Goal: Task Accomplishment & Management: Manage account settings

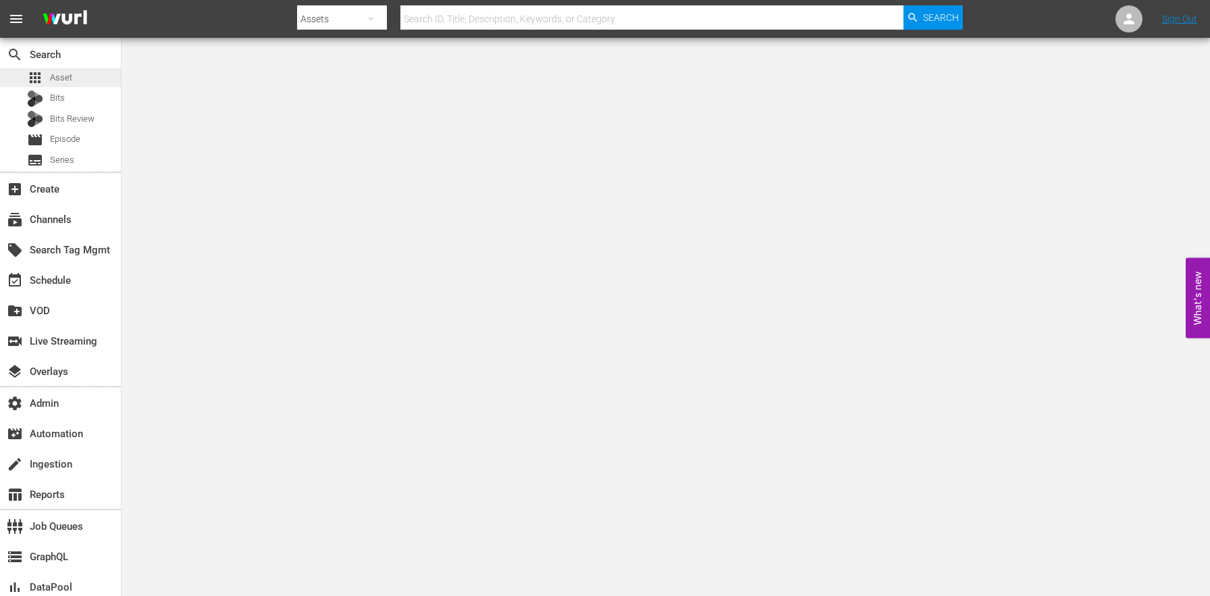
click at [71, 80] on span "Asset" at bounding box center [61, 78] width 22 height 14
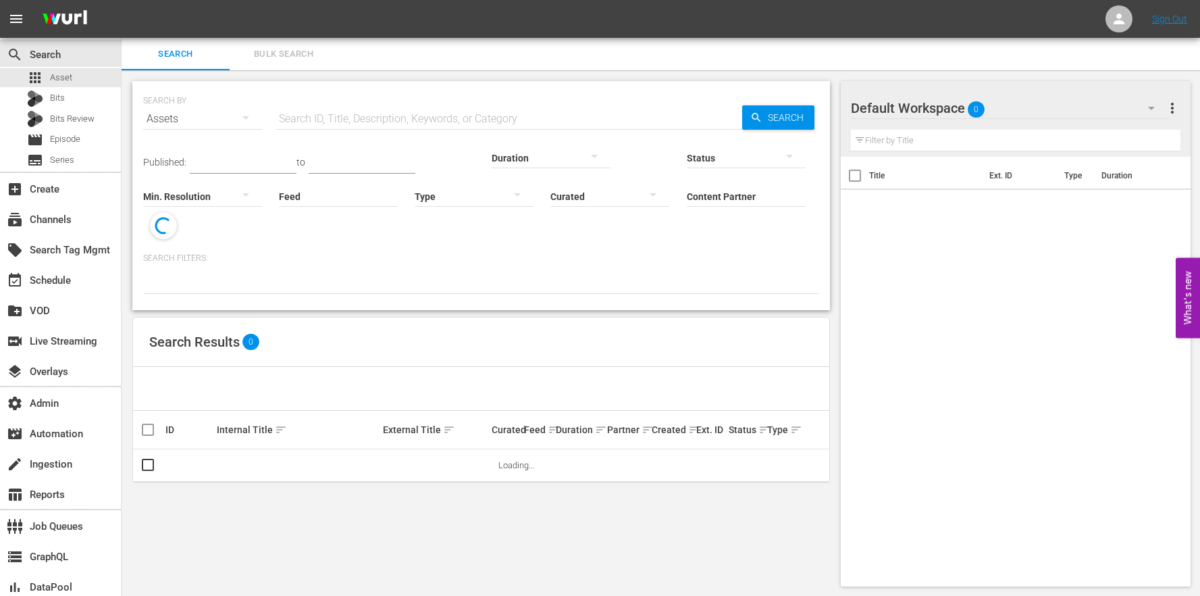
click at [687, 187] on input "Content Partner" at bounding box center [746, 197] width 119 height 49
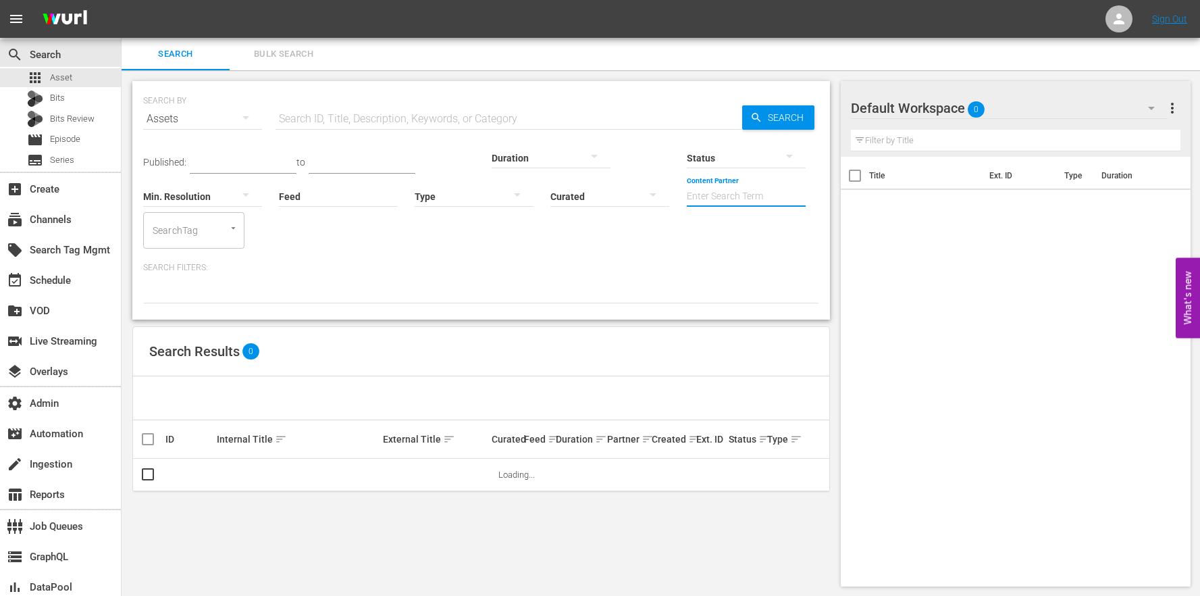
click at [279, 191] on input "Feed" at bounding box center [338, 197] width 119 height 49
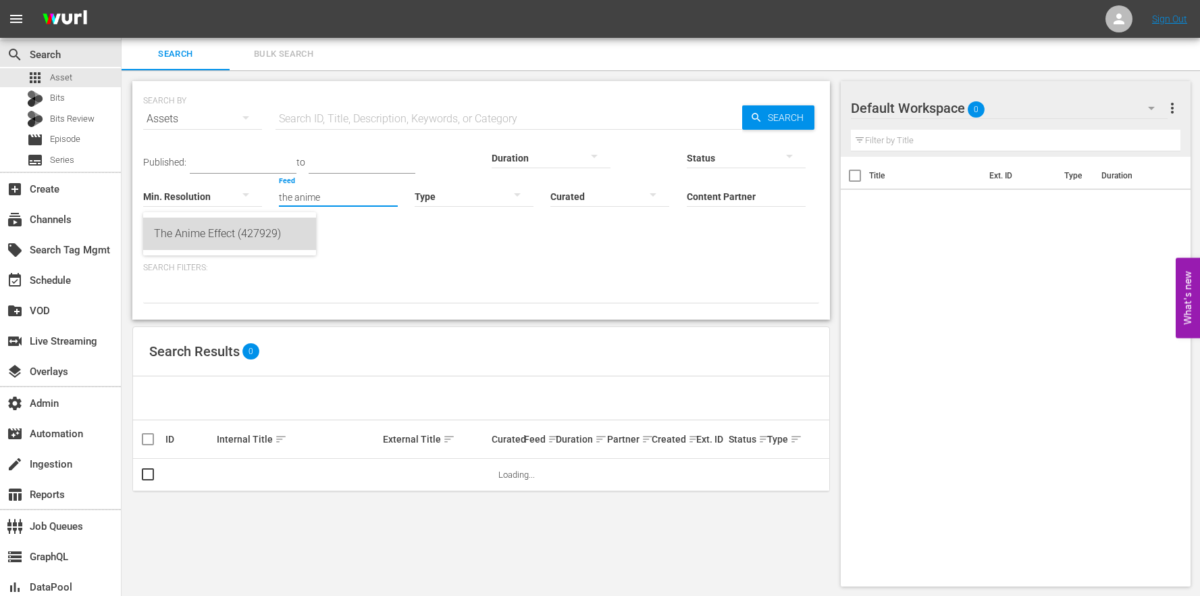
click at [240, 234] on div "The Anime Effect (427929)" at bounding box center [229, 233] width 151 height 32
type input "The Anime Effect (427929)"
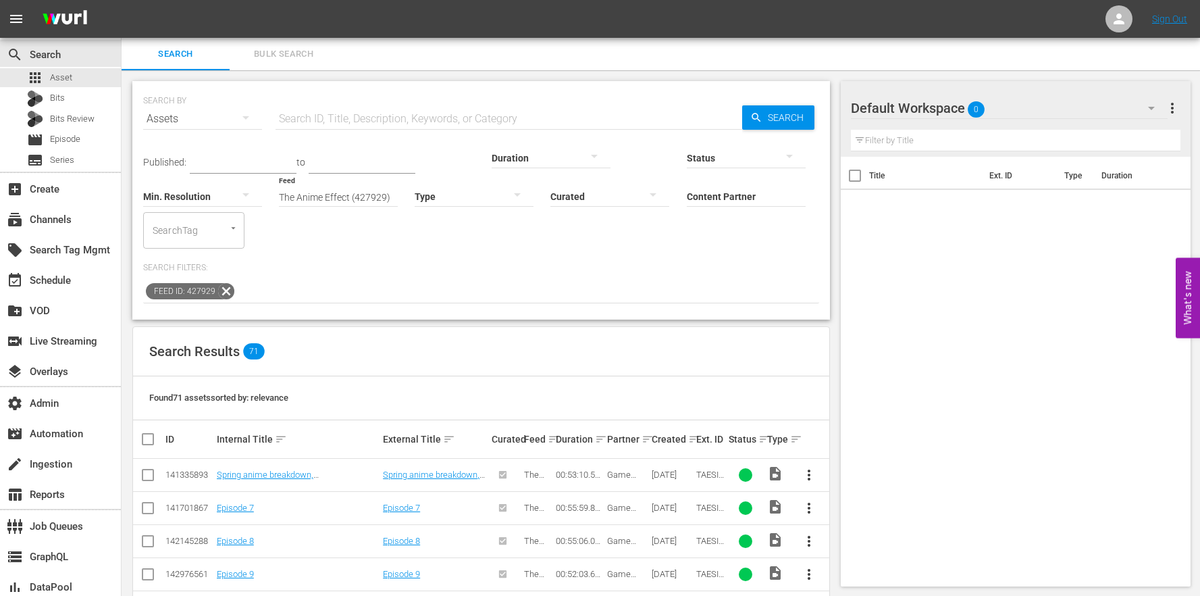
click at [695, 420] on th "Ext. ID" at bounding box center [710, 439] width 32 height 38
click at [1110, 379] on div "Title Ext. ID Type Duration" at bounding box center [1016, 369] width 350 height 424
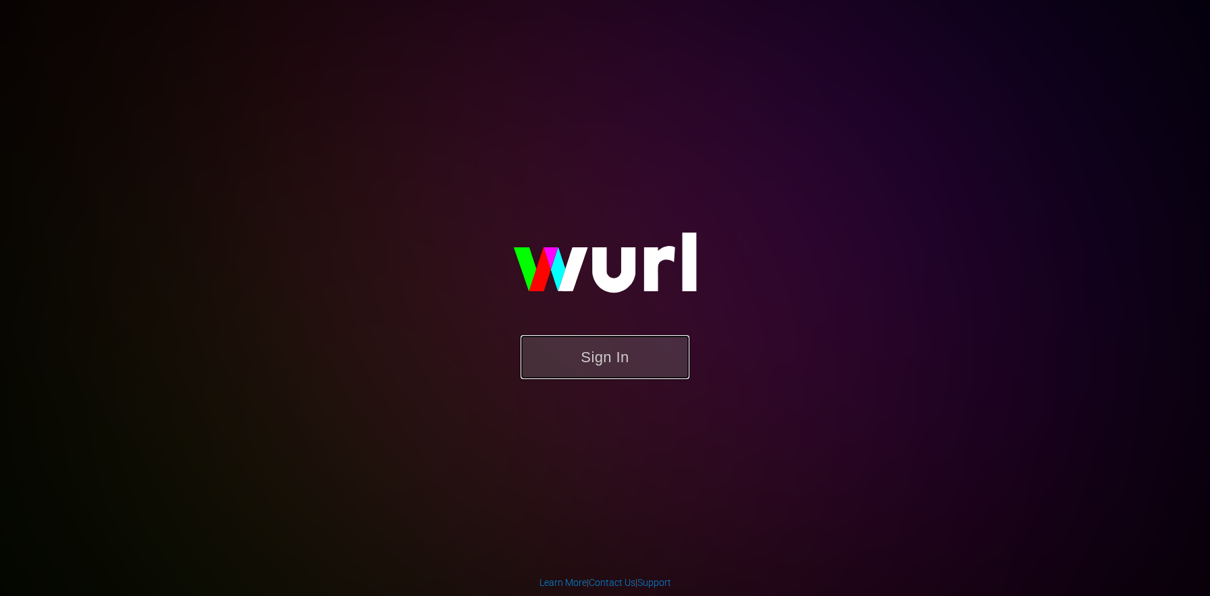
click at [629, 371] on button "Sign In" at bounding box center [605, 357] width 169 height 44
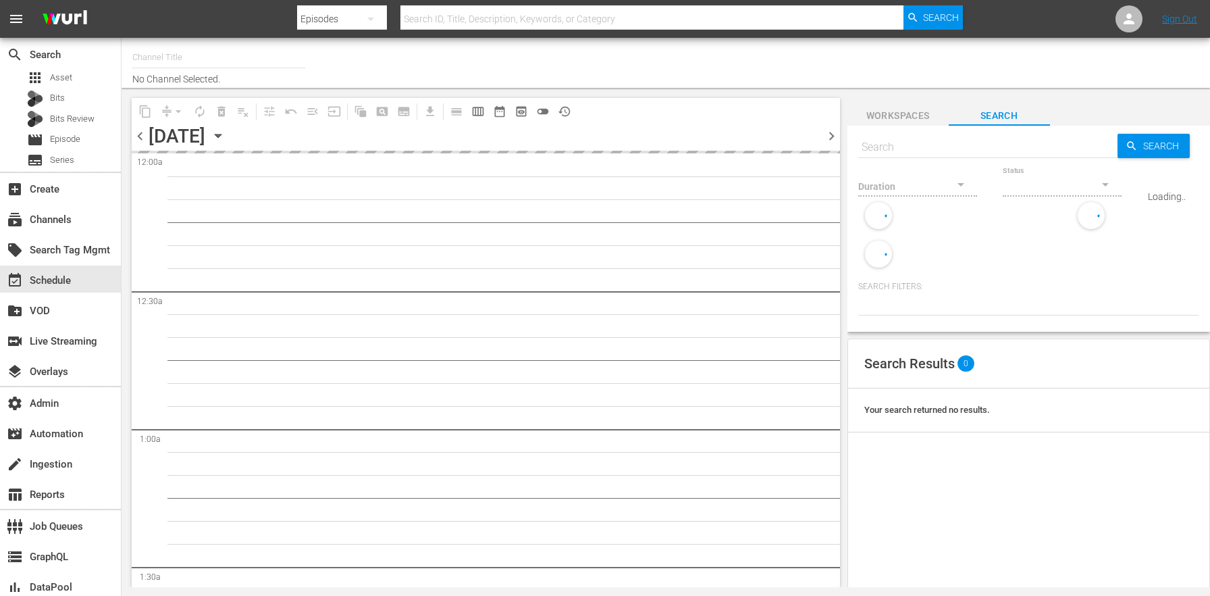
type input "Stories by AMC (474)"
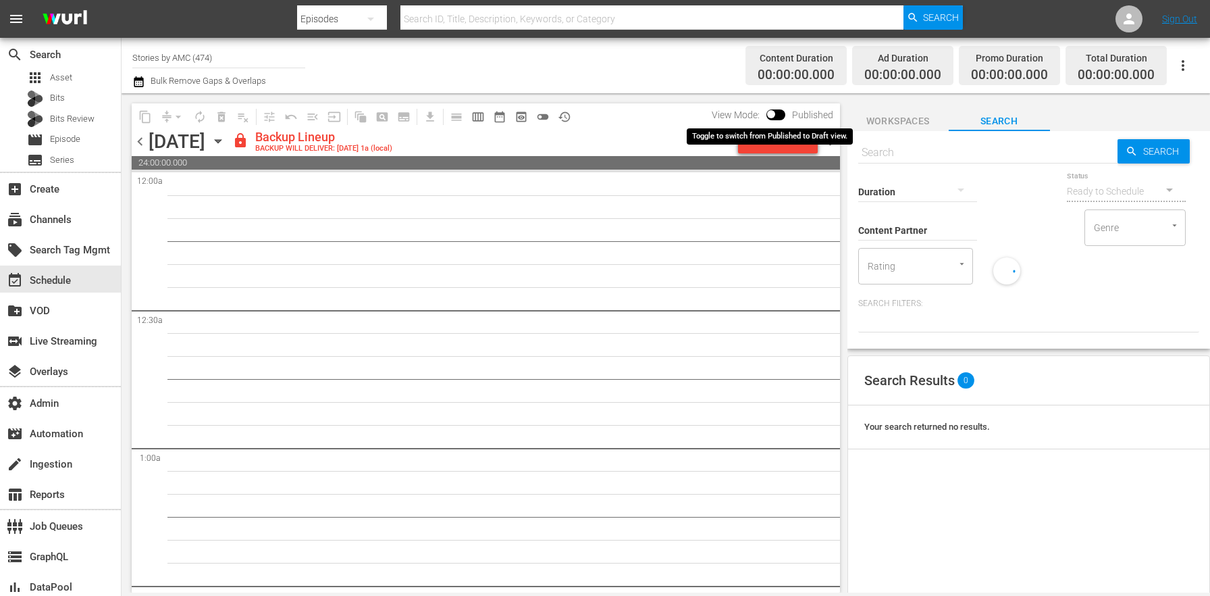
click at [772, 112] on input "checkbox" at bounding box center [771, 116] width 28 height 9
click at [785, 113] on input "checkbox" at bounding box center [786, 116] width 28 height 9
checkbox input "false"
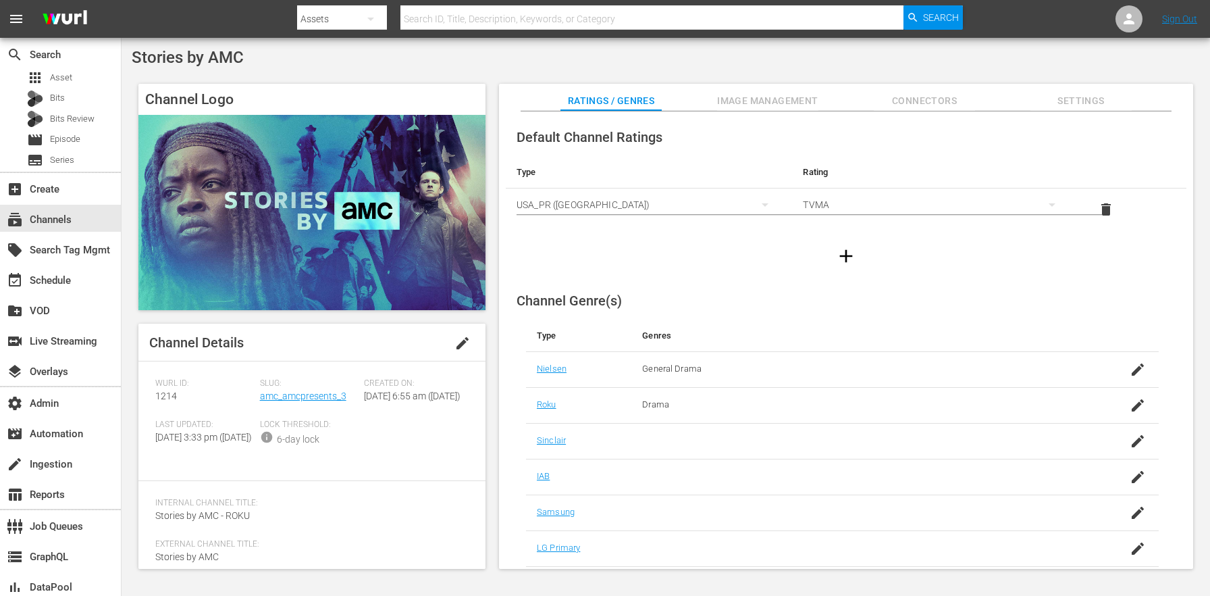
click at [325, 389] on div "Slug: amc_amcpresents_3" at bounding box center [312, 398] width 105 height 41
click at [327, 399] on link "amc_amcpresents_3" at bounding box center [303, 395] width 86 height 11
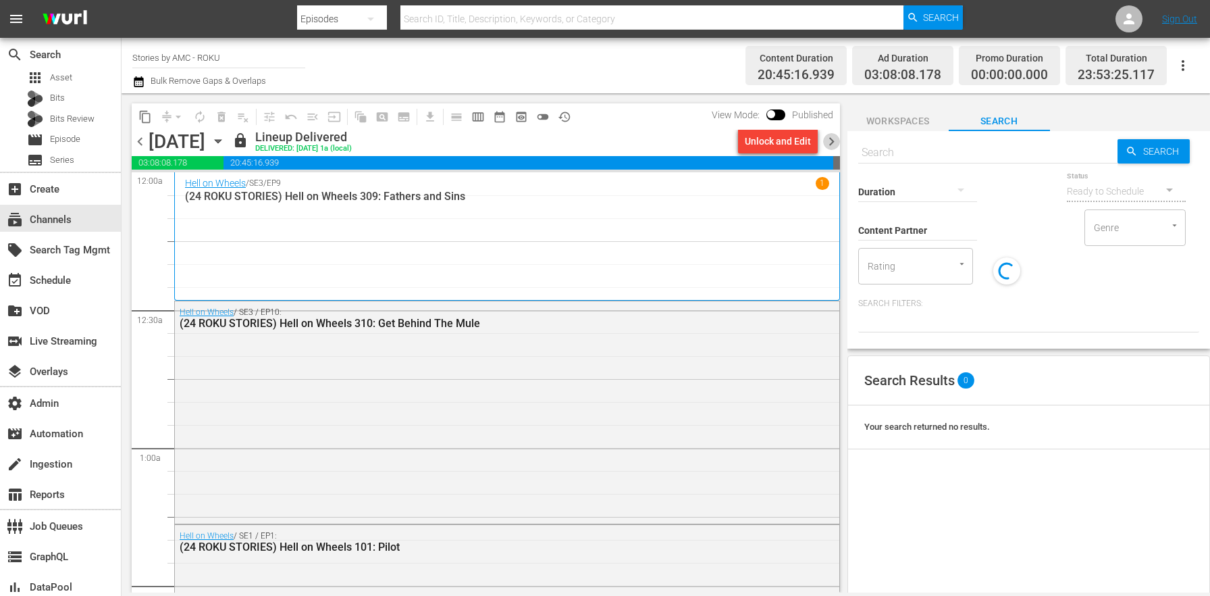
click at [825, 145] on span "chevron_right" at bounding box center [831, 141] width 17 height 17
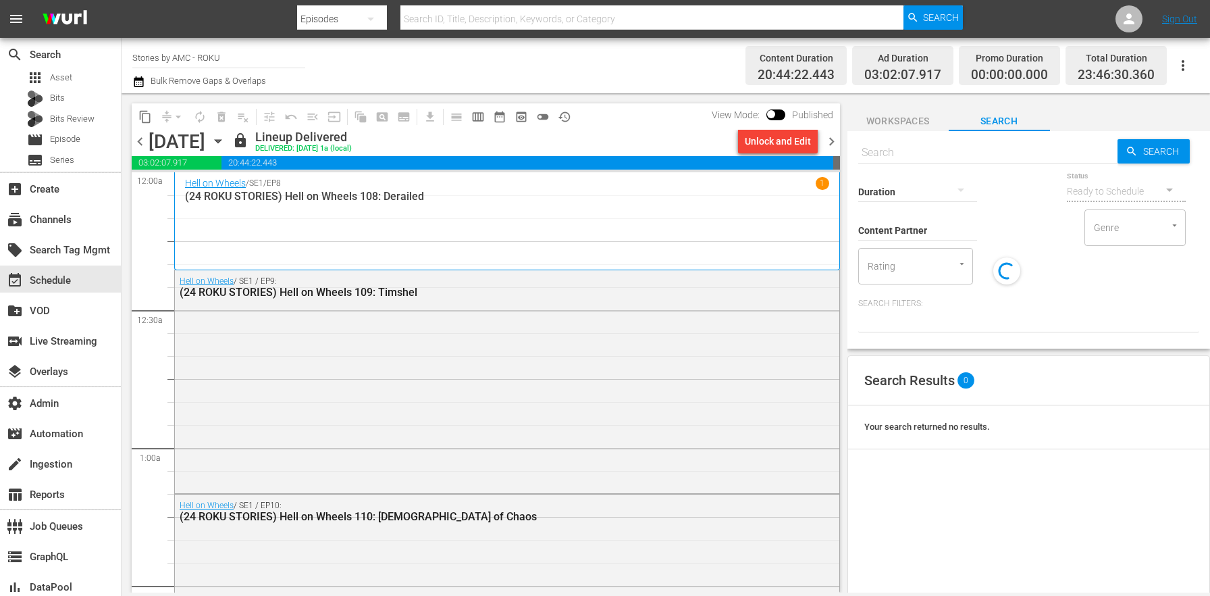
click at [831, 144] on span "chevron_right" at bounding box center [831, 141] width 17 height 17
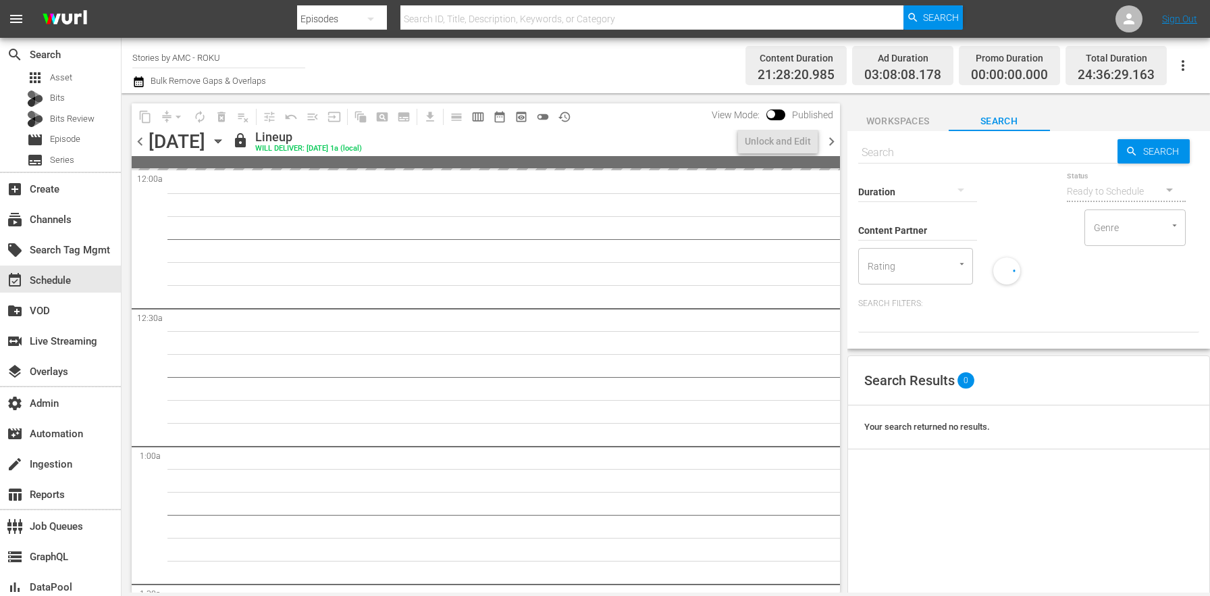
click at [226, 141] on icon "button" at bounding box center [218, 141] width 15 height 15
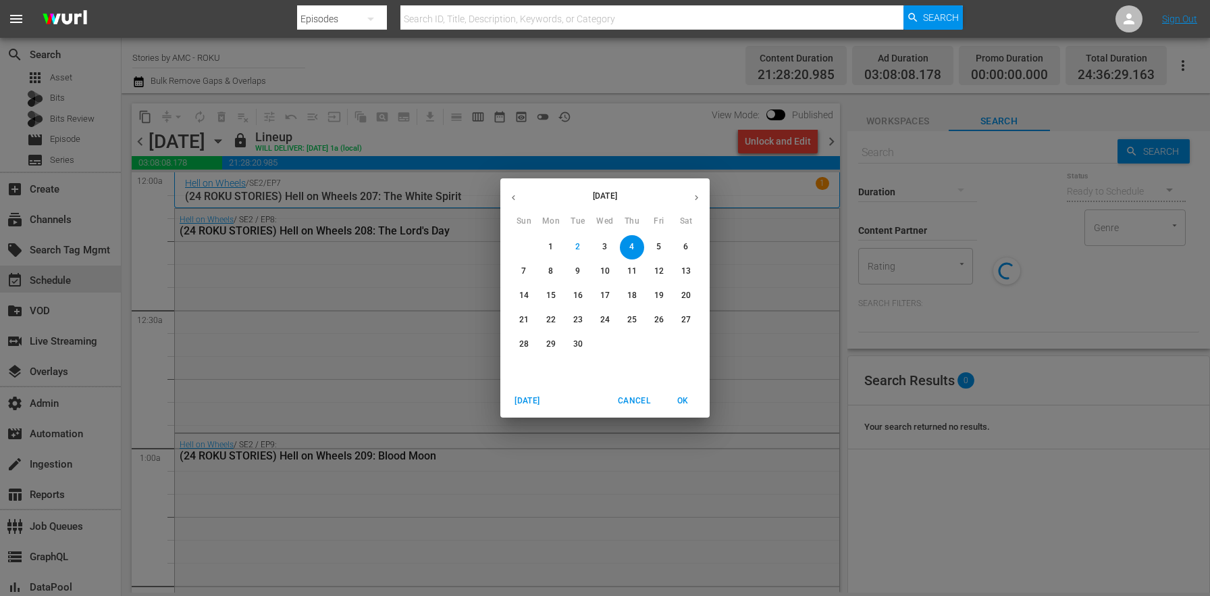
click at [583, 268] on span "9" at bounding box center [578, 270] width 24 height 11
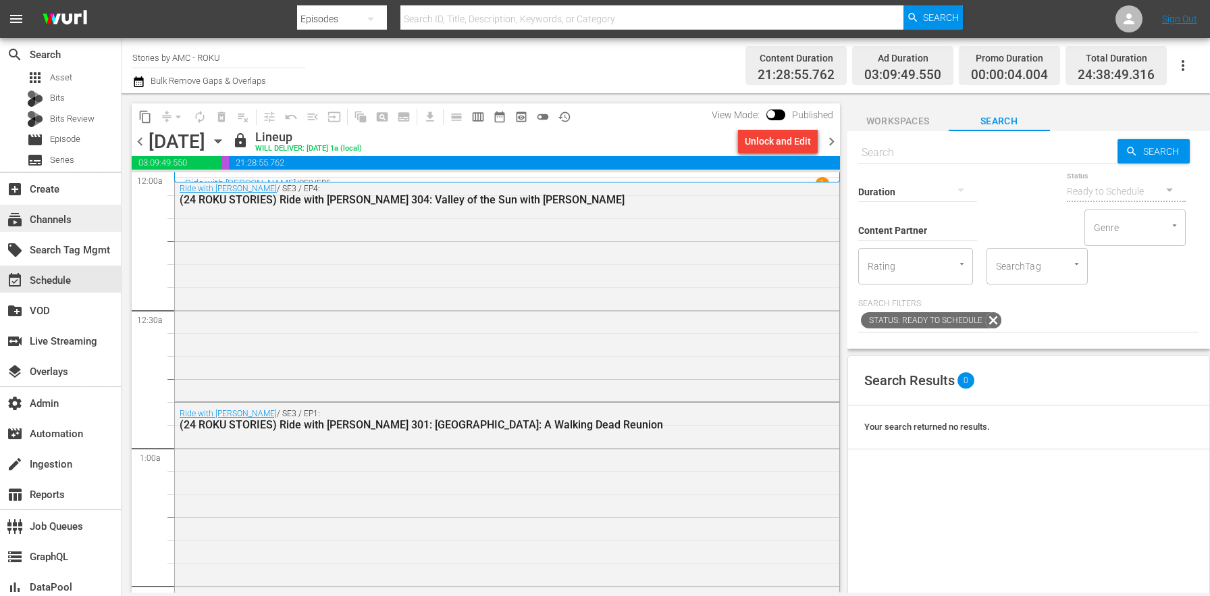
click at [69, 216] on div "subscriptions Channels" at bounding box center [38, 217] width 76 height 12
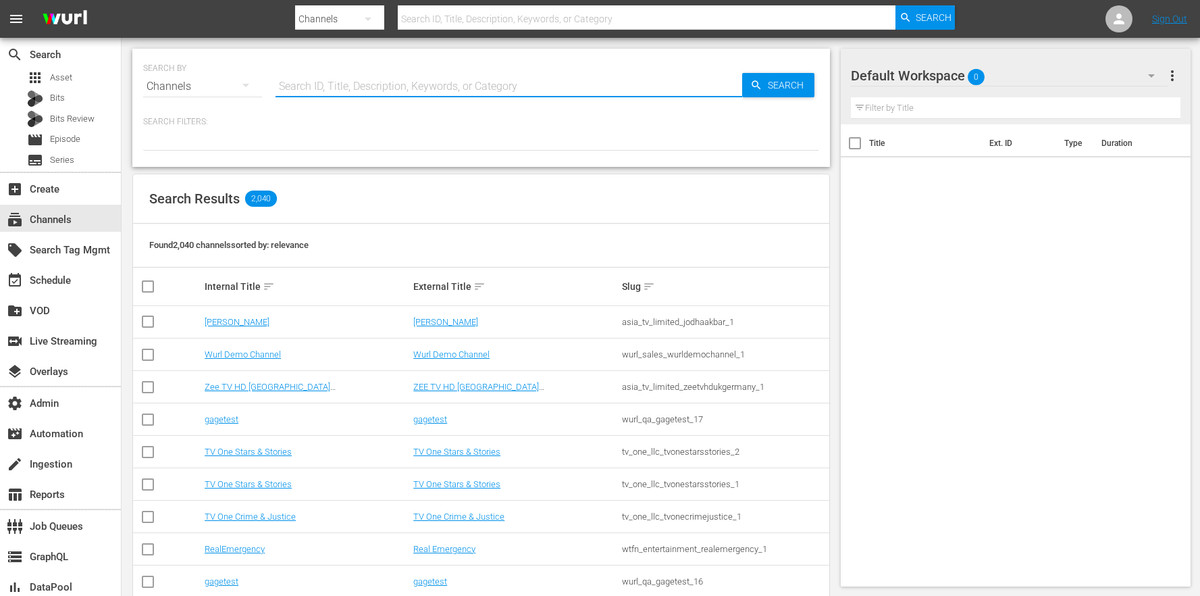
click at [336, 85] on input "text" at bounding box center [508, 86] width 467 height 32
type input "anime"
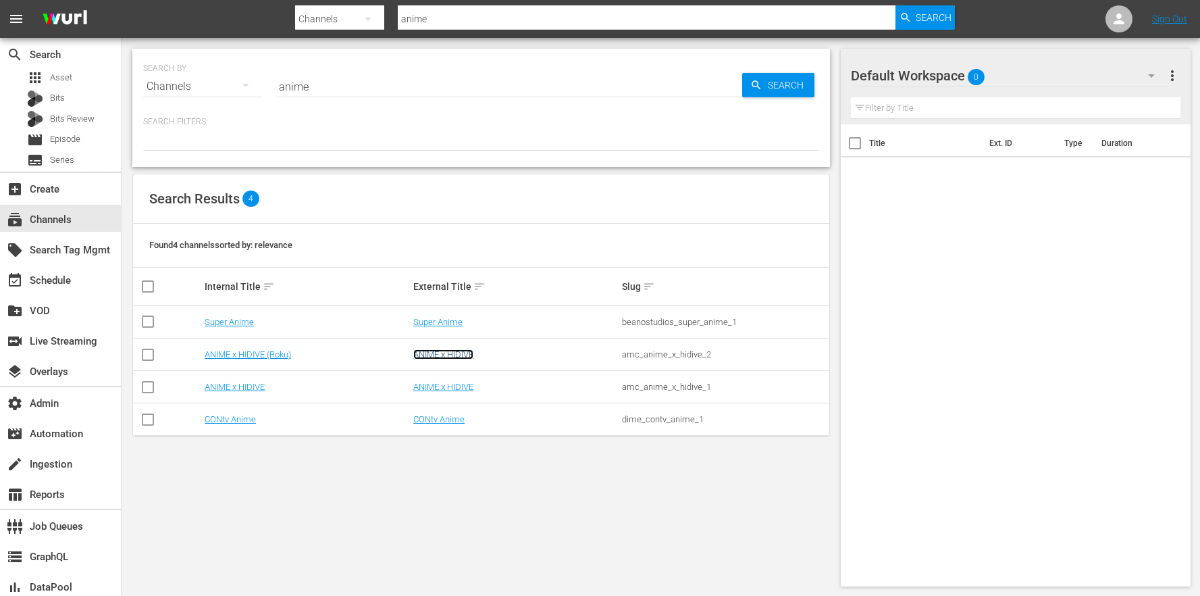
click at [454, 352] on link "ANIME x HIDIVE" at bounding box center [443, 354] width 60 height 10
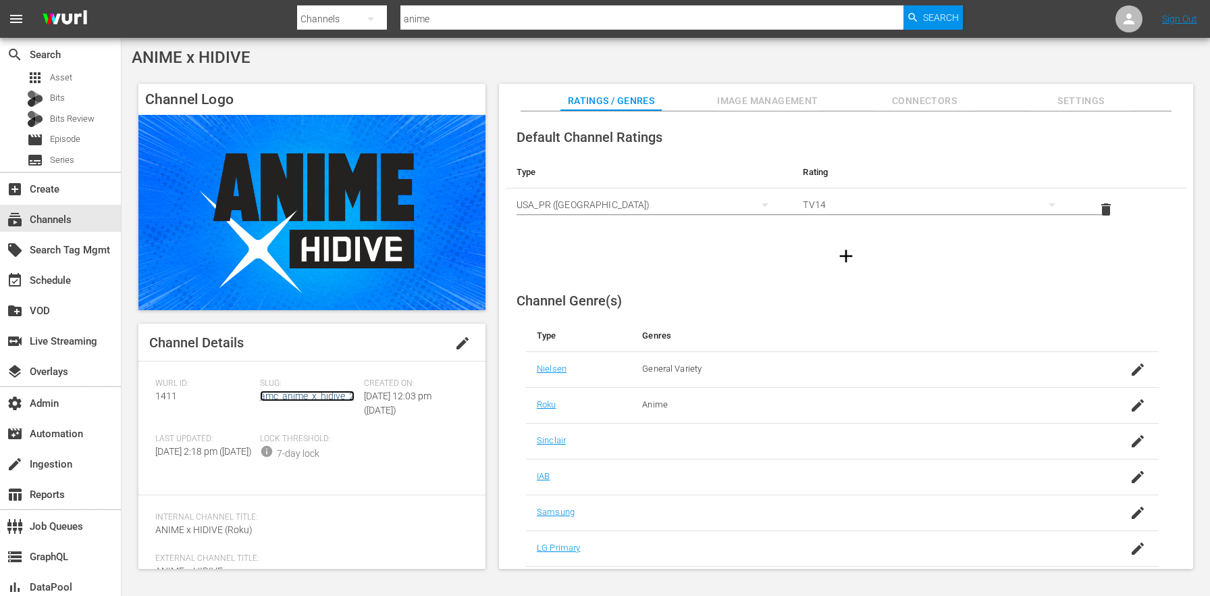
click at [316, 397] on link "amc_anime_x_hidive_2" at bounding box center [307, 395] width 95 height 11
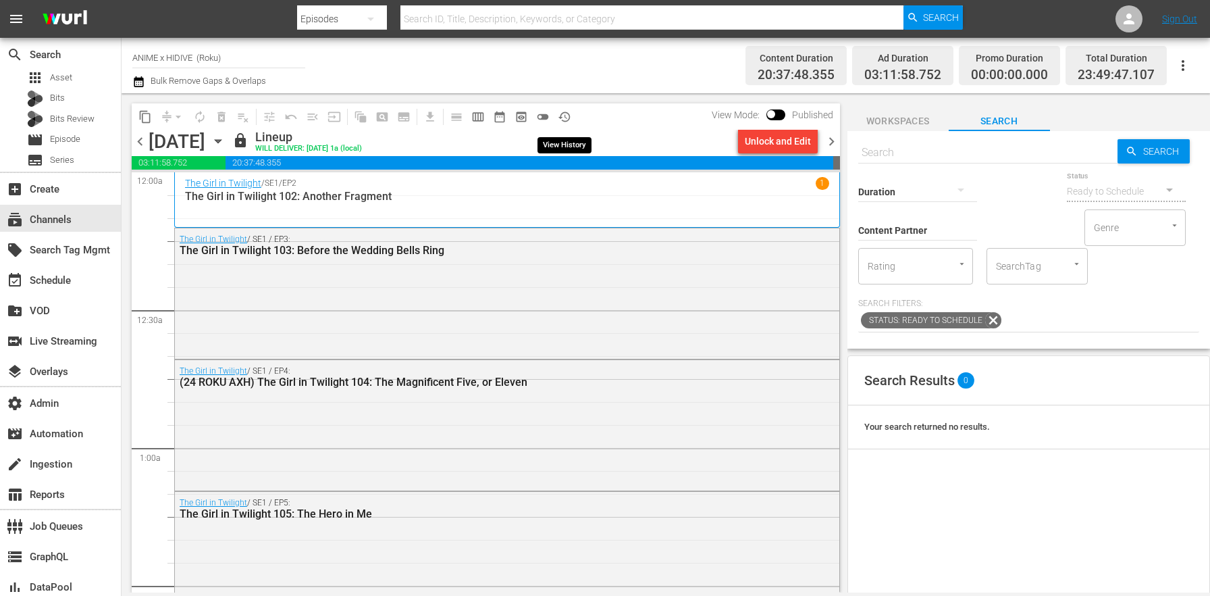
click at [570, 115] on span "history_outlined" at bounding box center [565, 117] width 14 height 14
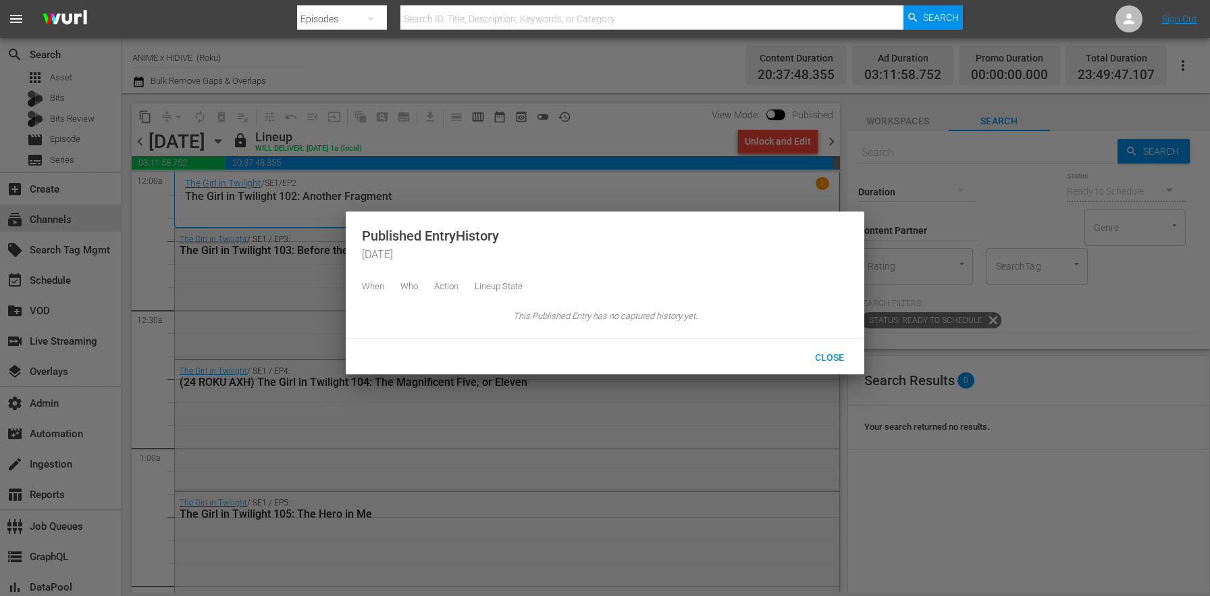
click at [811, 353] on div "Close" at bounding box center [605, 356] width 519 height 35
click at [810, 356] on div "Close" at bounding box center [828, 356] width 59 height 25
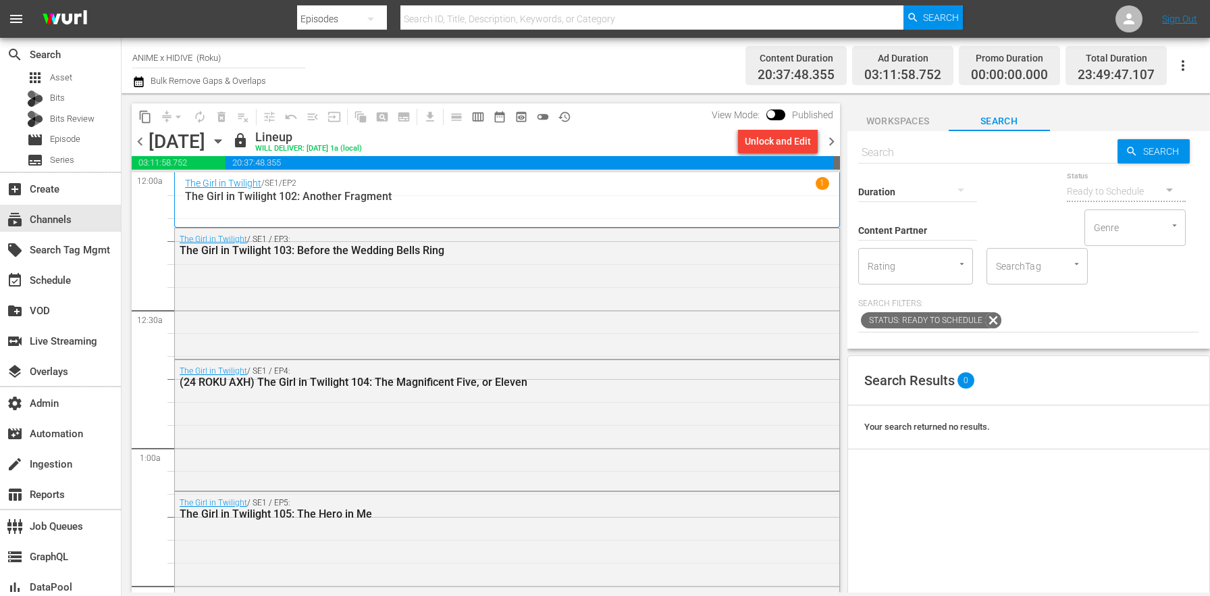
click at [226, 137] on icon "button" at bounding box center [218, 141] width 15 height 15
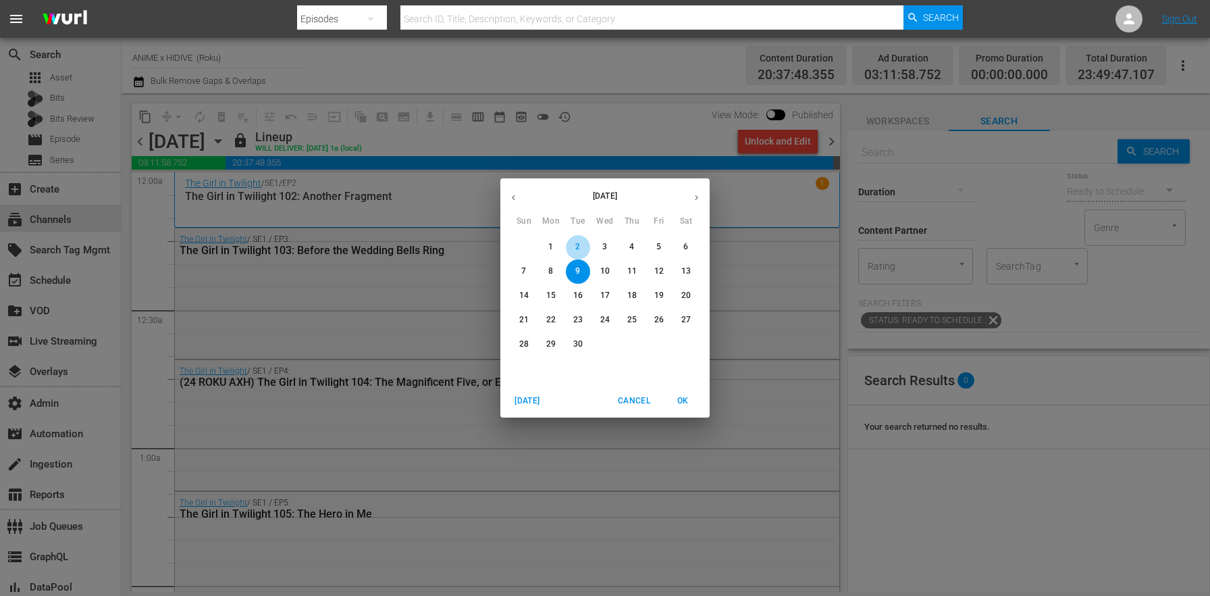
click at [580, 245] on span "2" at bounding box center [578, 246] width 24 height 11
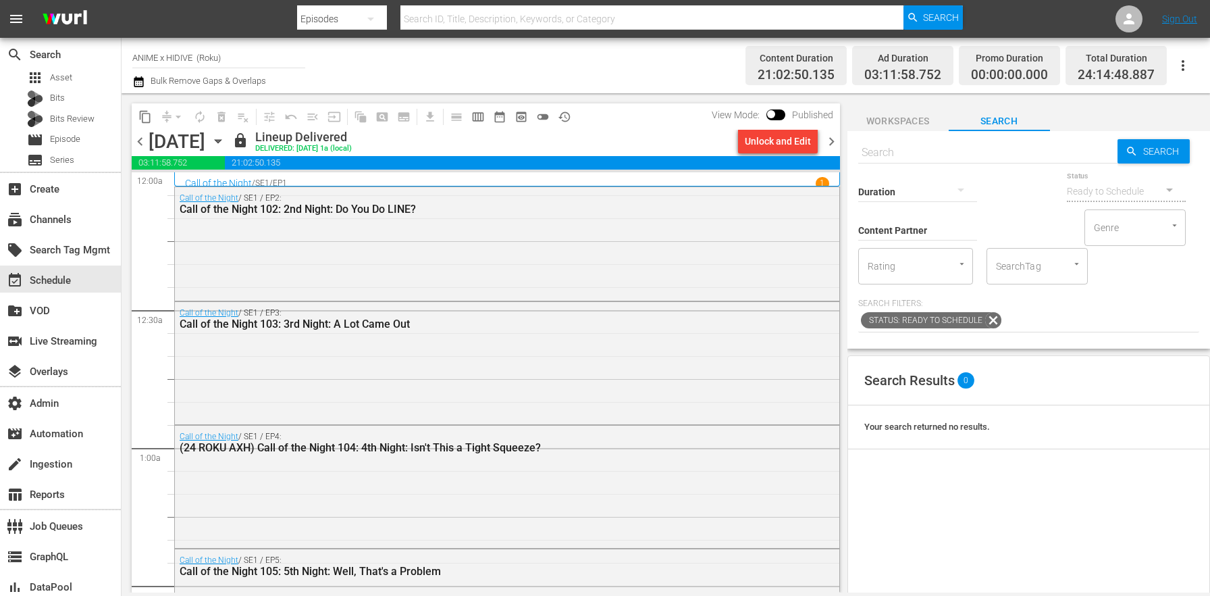
click at [833, 138] on span "chevron_right" at bounding box center [831, 141] width 17 height 17
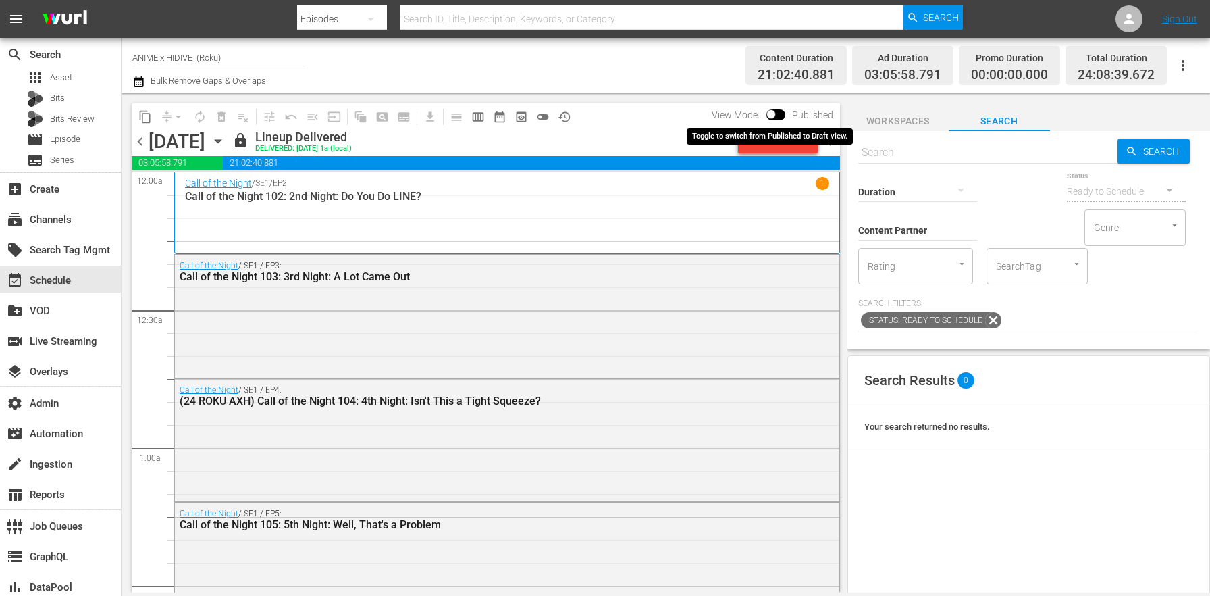
click at [777, 114] on input "checkbox" at bounding box center [771, 116] width 28 height 9
checkbox input "true"
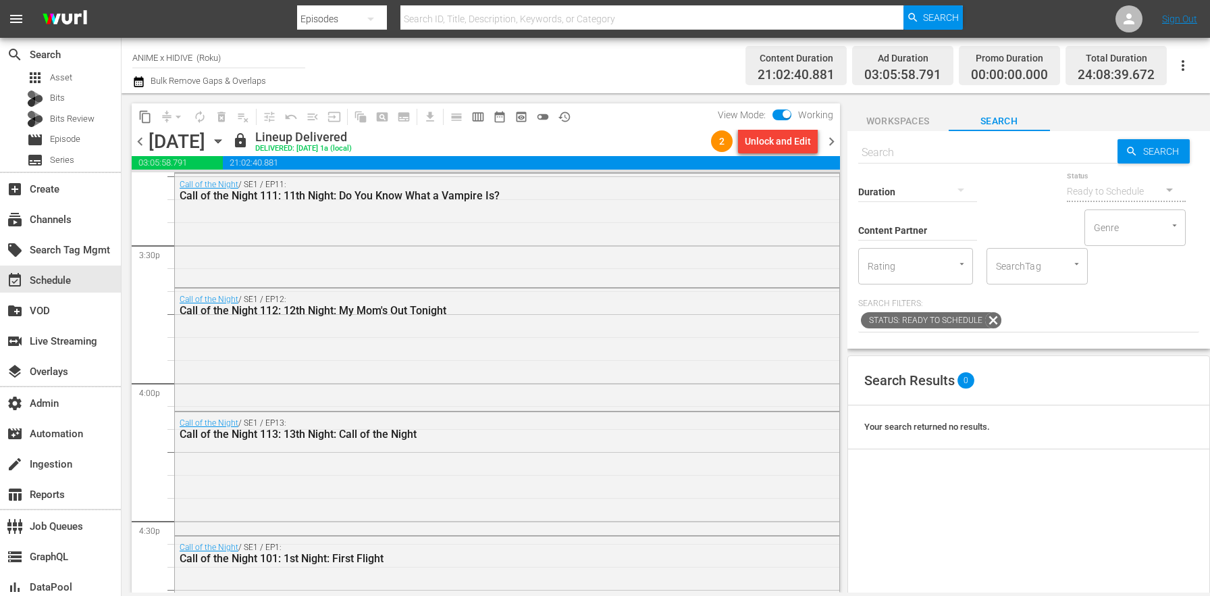
scroll to position [3747, 0]
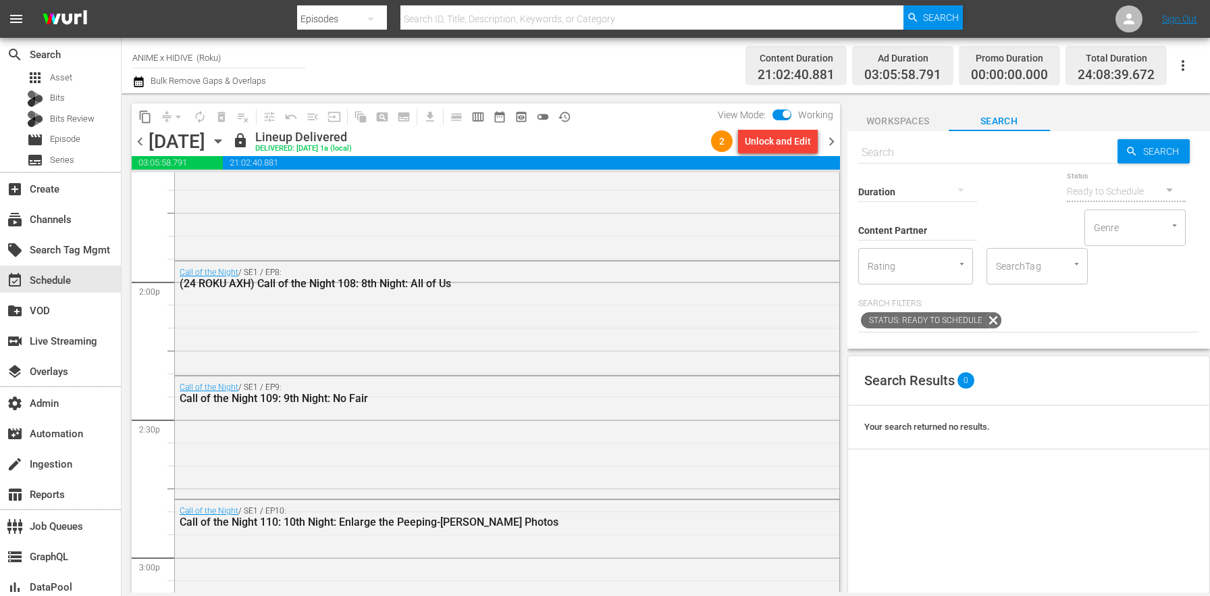
click at [828, 142] on span "chevron_right" at bounding box center [831, 141] width 17 height 17
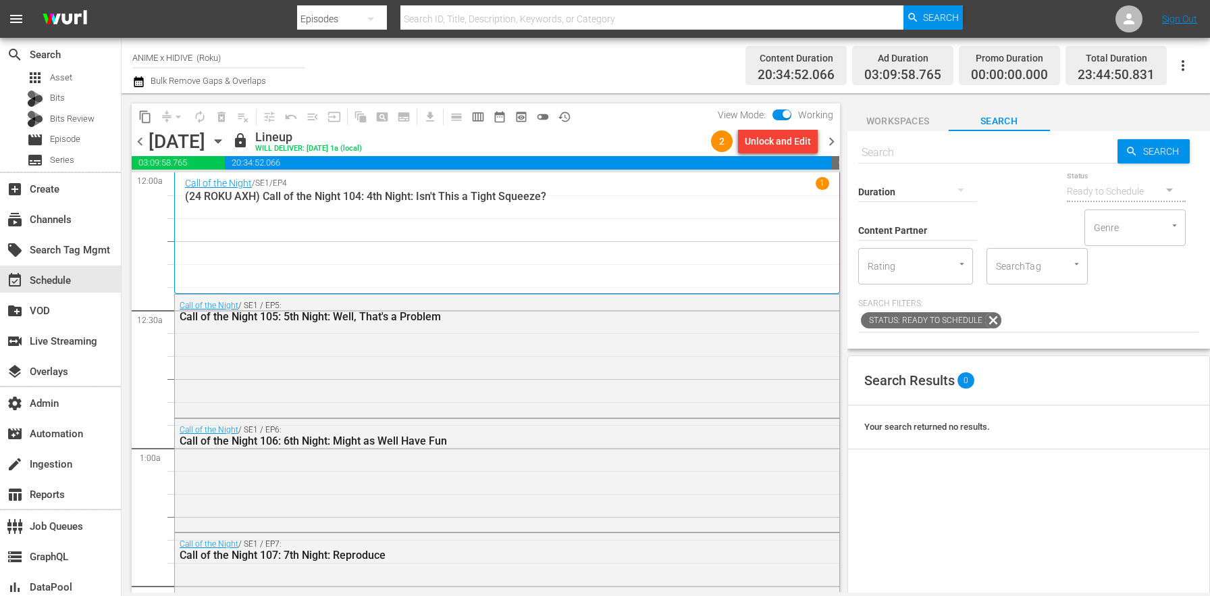
click at [833, 141] on span "chevron_right" at bounding box center [831, 141] width 17 height 17
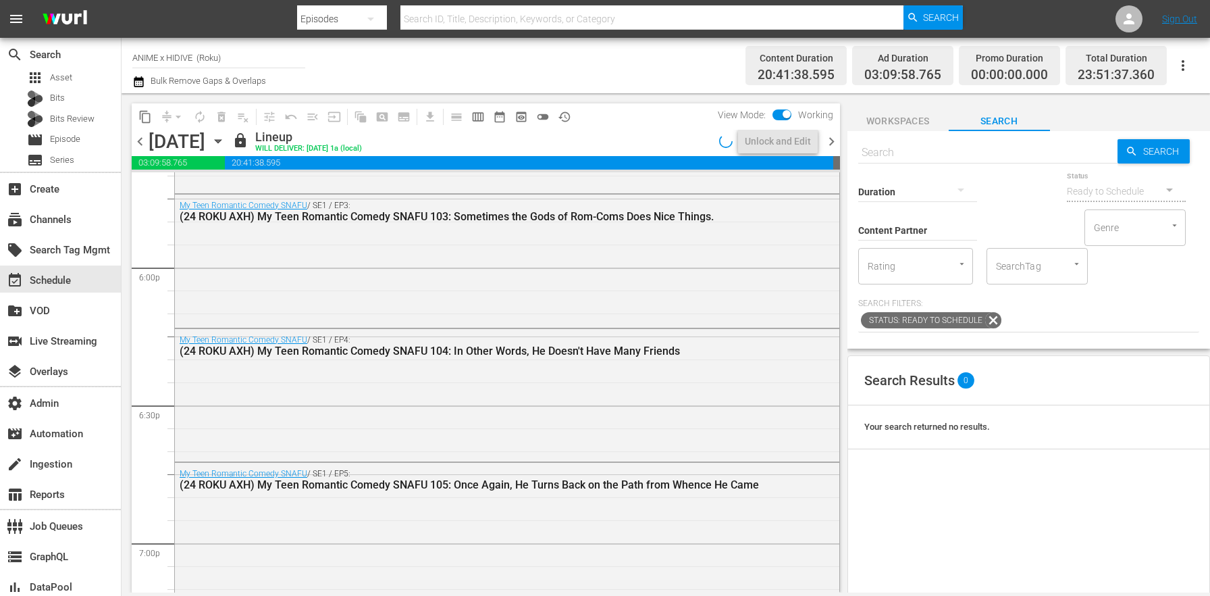
scroll to position [6205, 0]
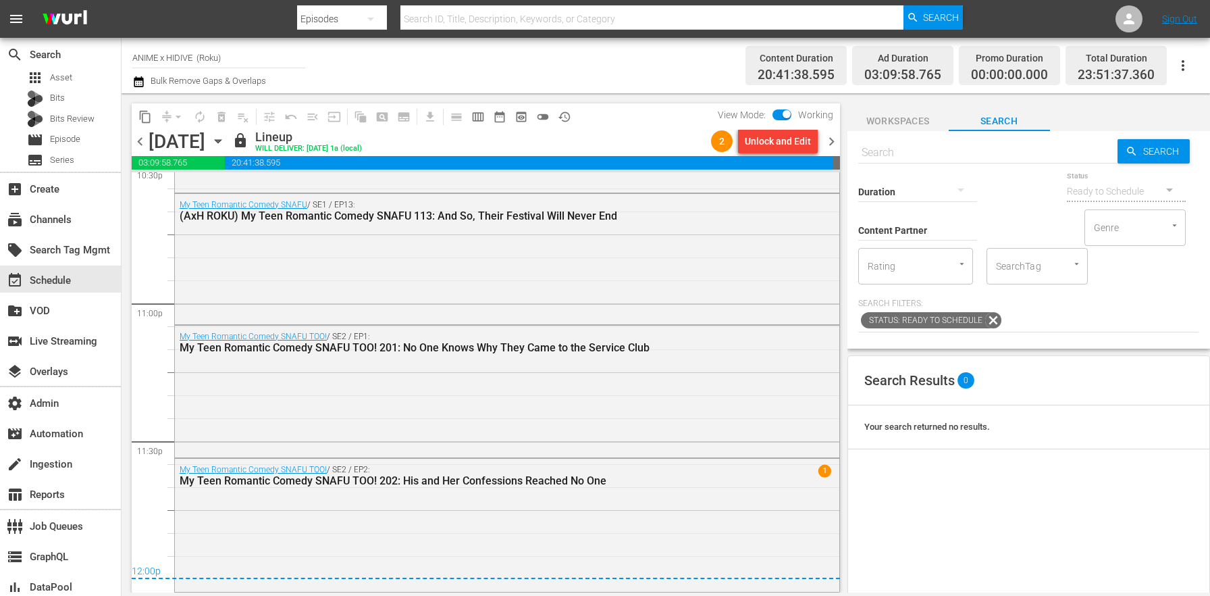
click at [221, 140] on icon "button" at bounding box center [218, 141] width 6 height 3
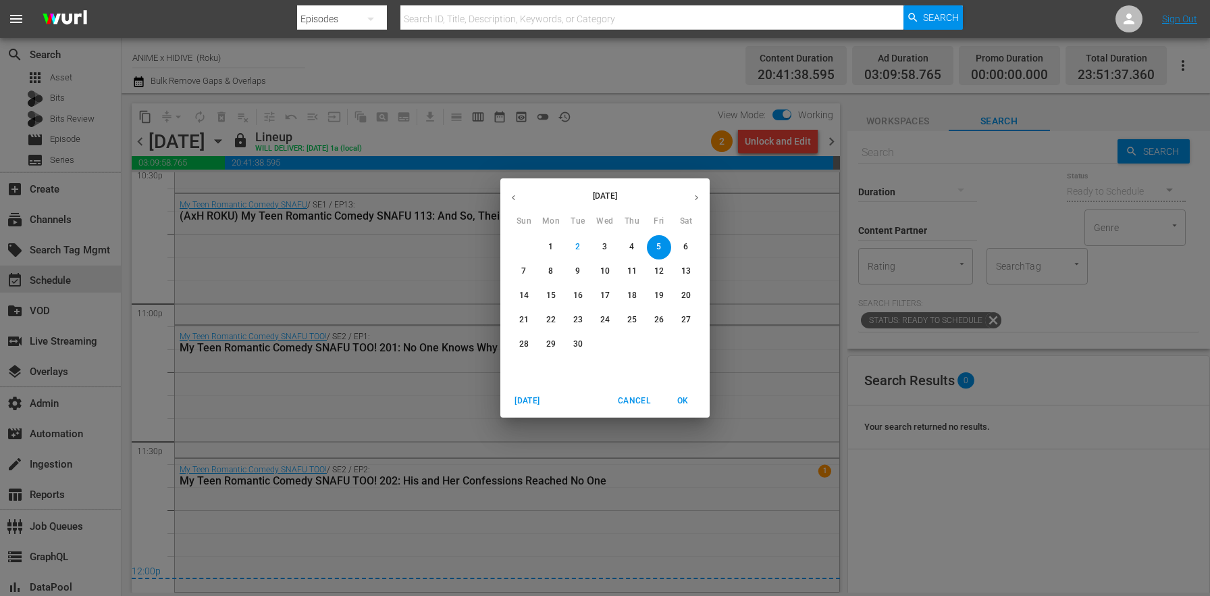
click at [603, 246] on p "3" at bounding box center [604, 246] width 5 height 11
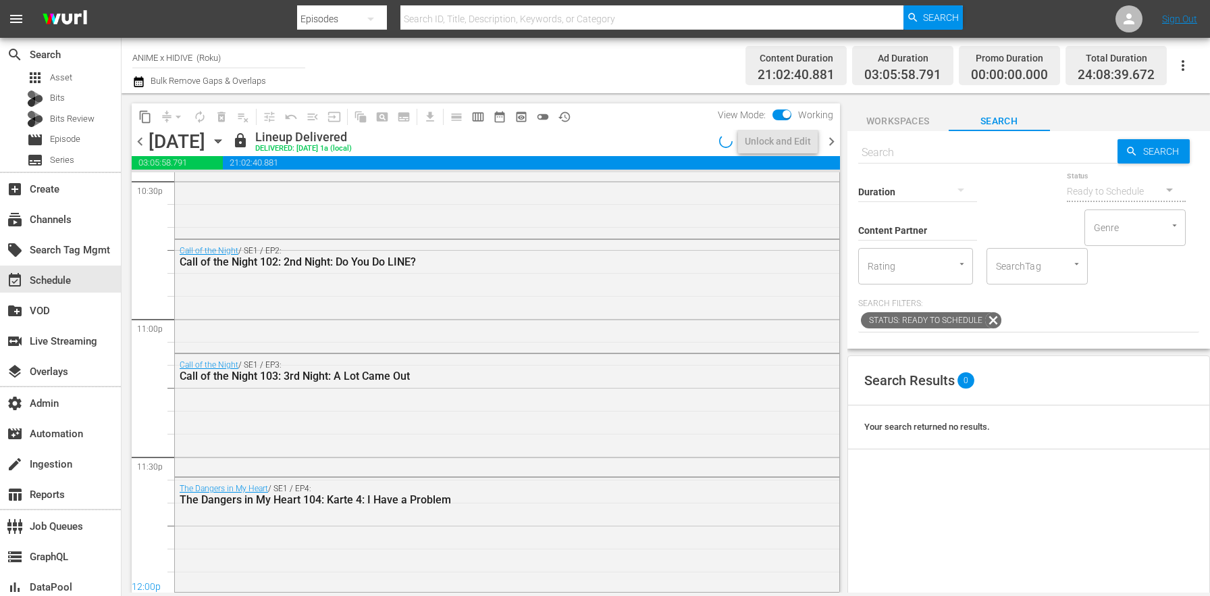
scroll to position [6205, 0]
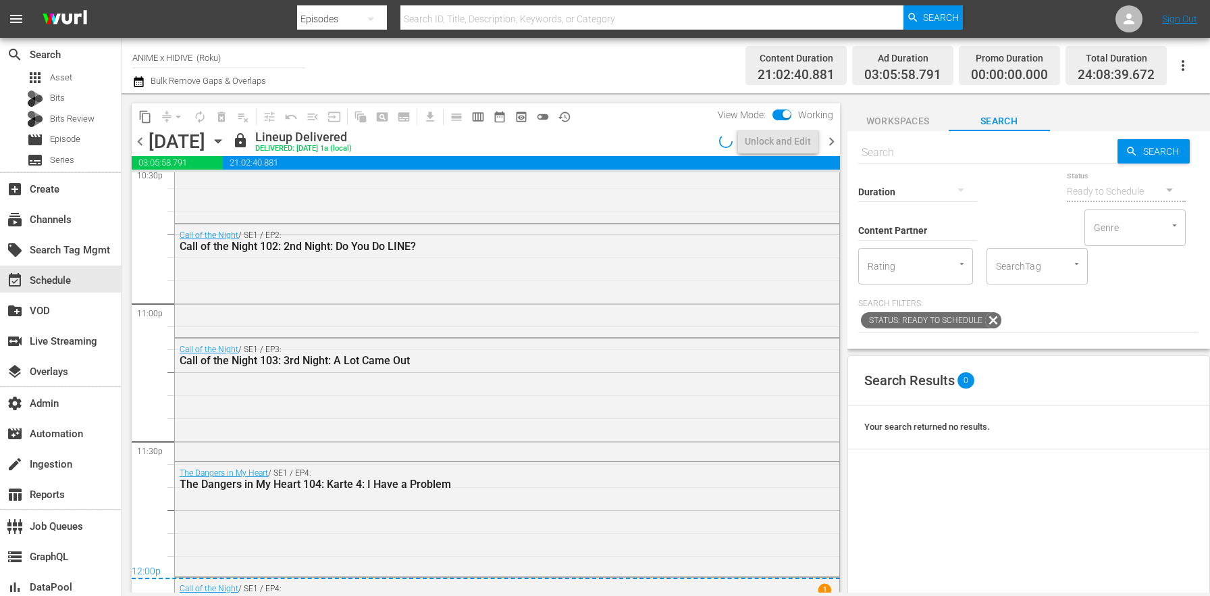
click at [786, 113] on input "checkbox" at bounding box center [786, 116] width 28 height 9
checkbox input "false"
click at [788, 146] on div "Unlock and Edit" at bounding box center [778, 141] width 66 height 24
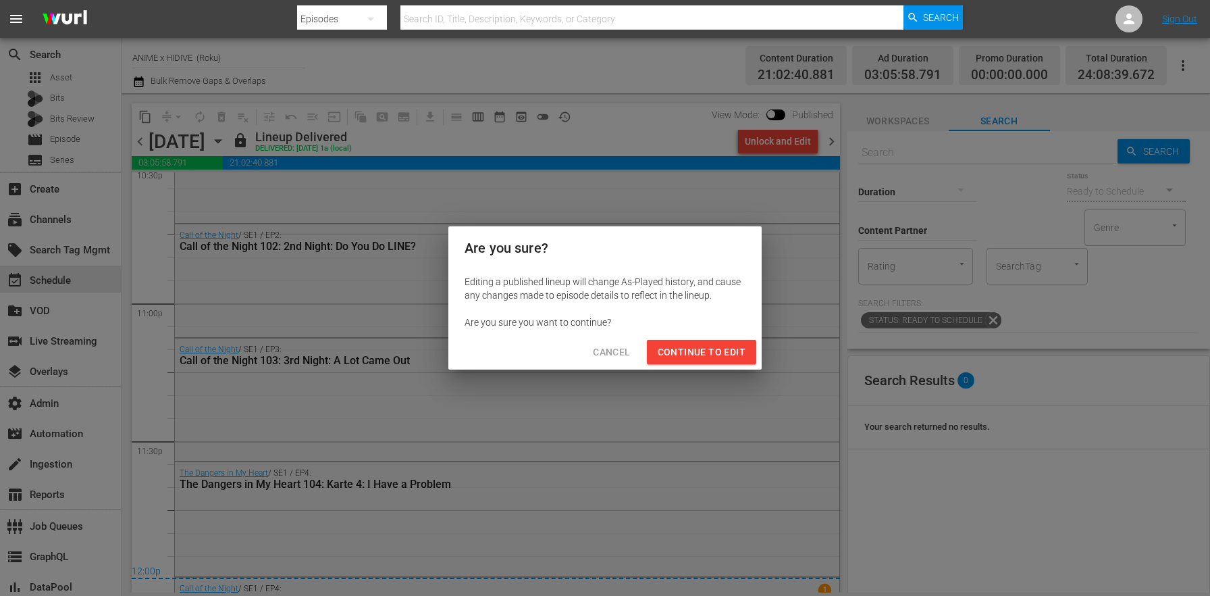
click at [700, 346] on span "Continue to Edit" at bounding box center [702, 352] width 88 height 17
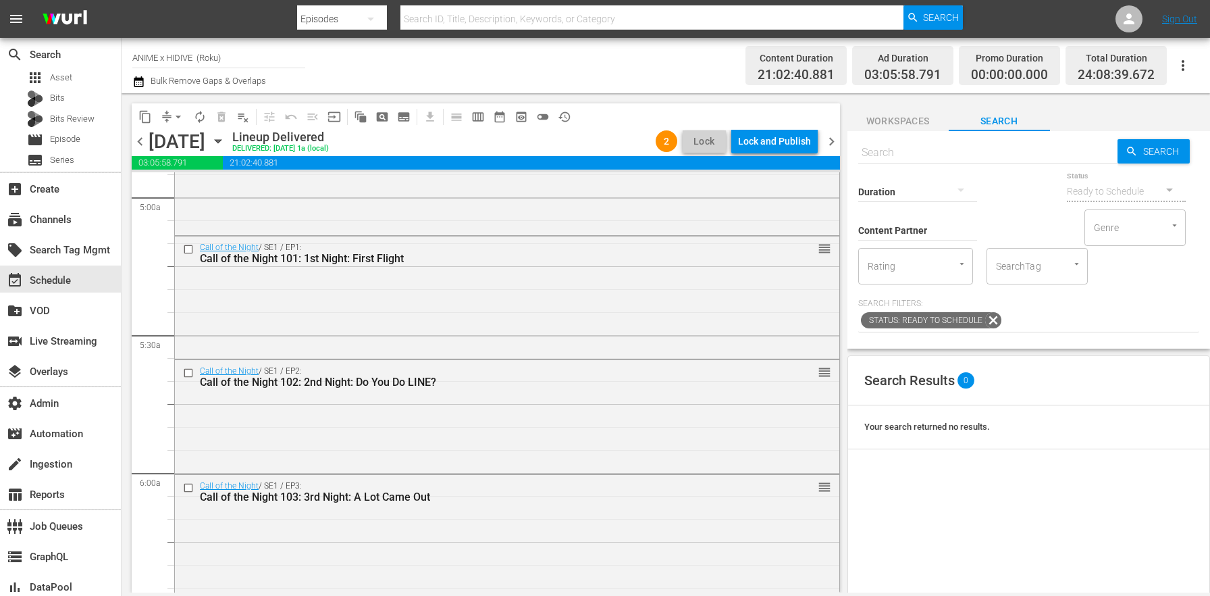
scroll to position [0, 0]
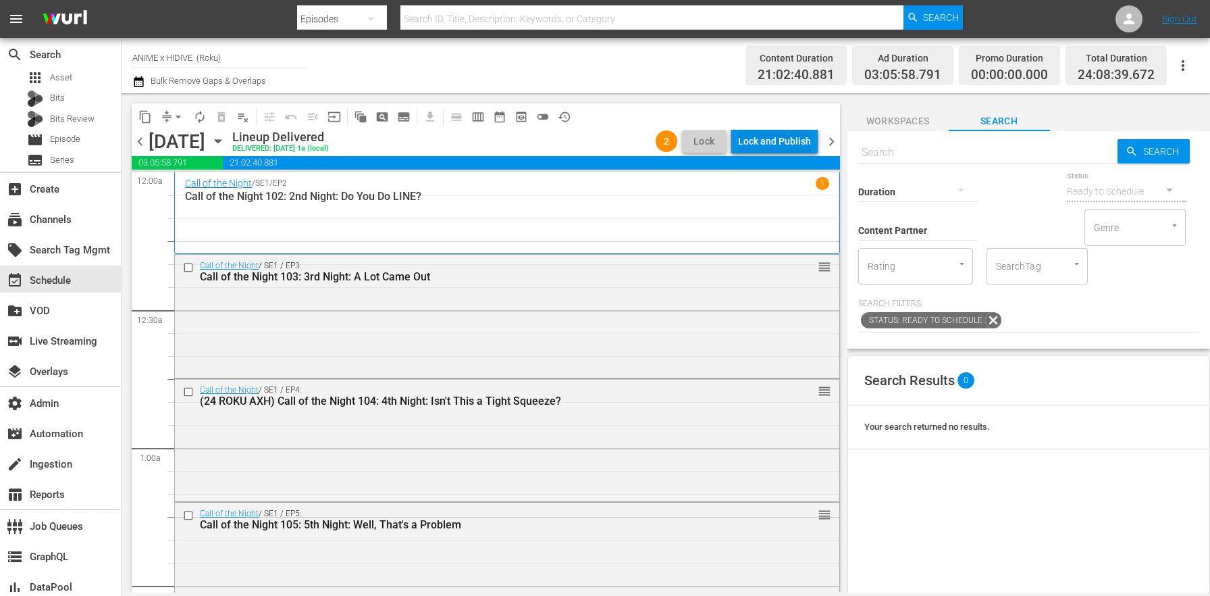
click at [792, 145] on div "Lock and Publish" at bounding box center [774, 141] width 73 height 24
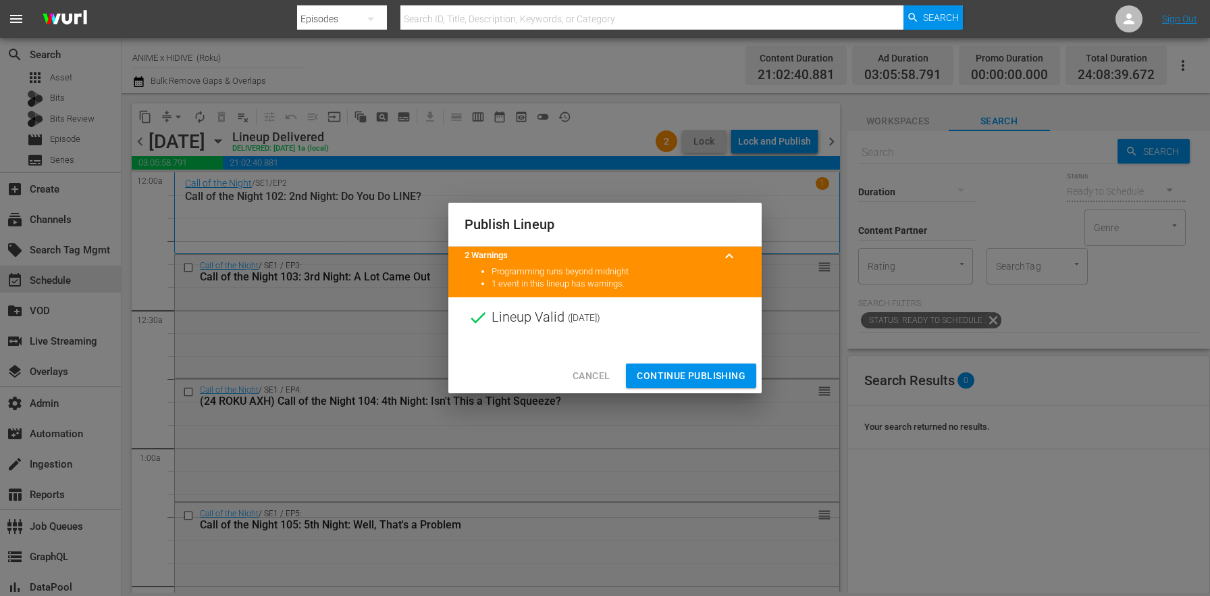
click at [708, 367] on span "Continue Publishing" at bounding box center [691, 375] width 109 height 17
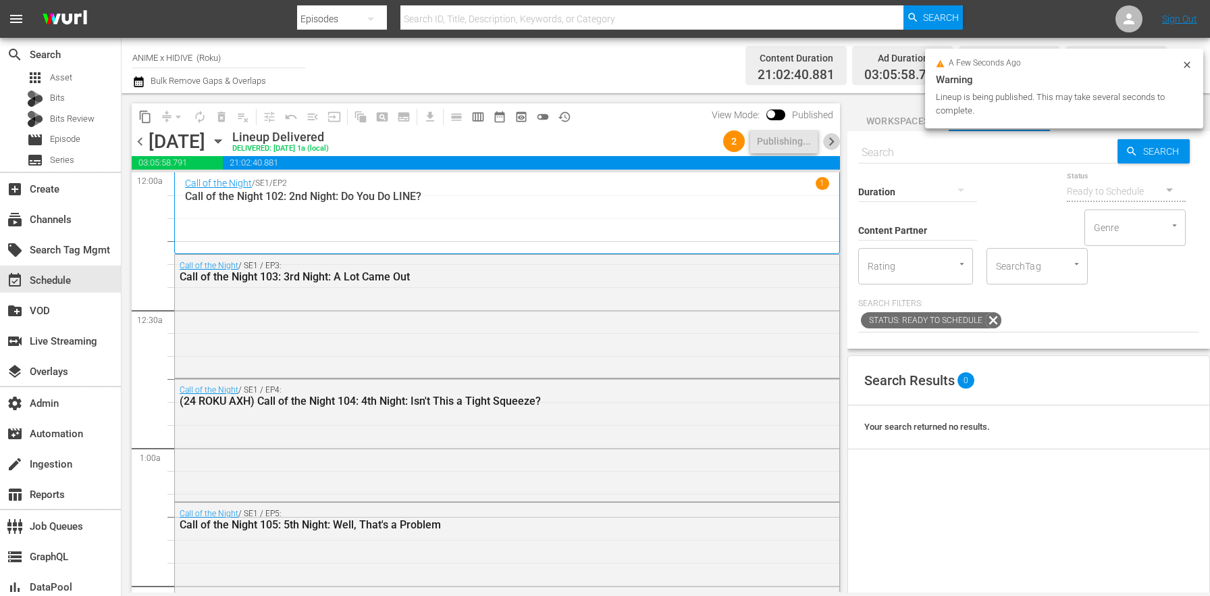
click at [829, 140] on span "chevron_right" at bounding box center [831, 141] width 17 height 17
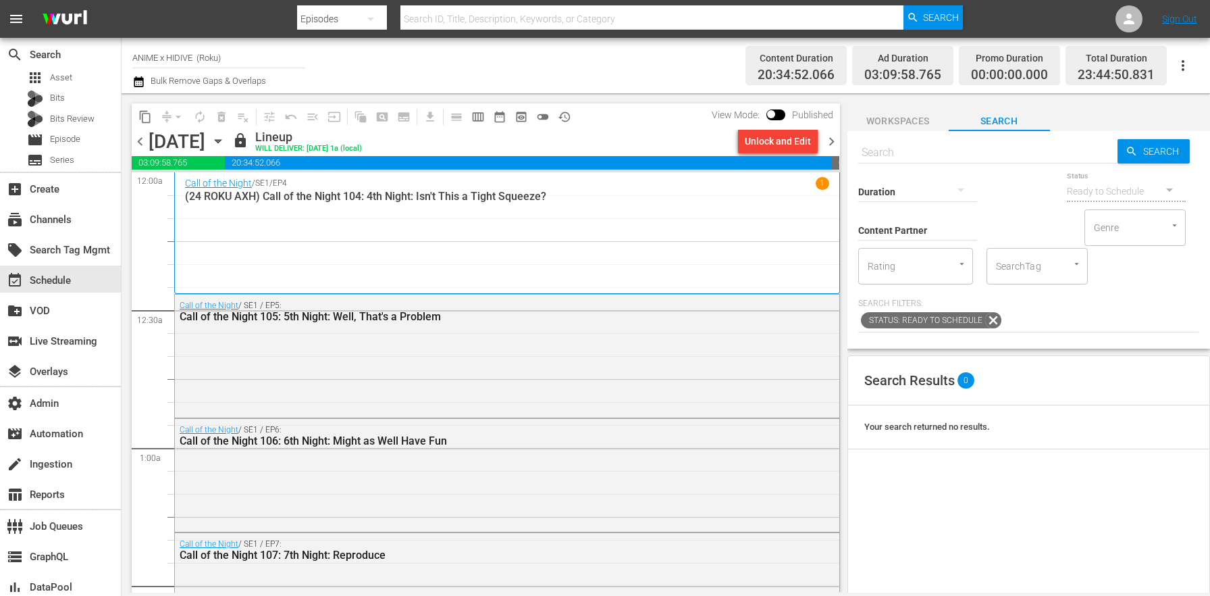
click at [792, 139] on div "Unlock and Edit" at bounding box center [778, 141] width 66 height 24
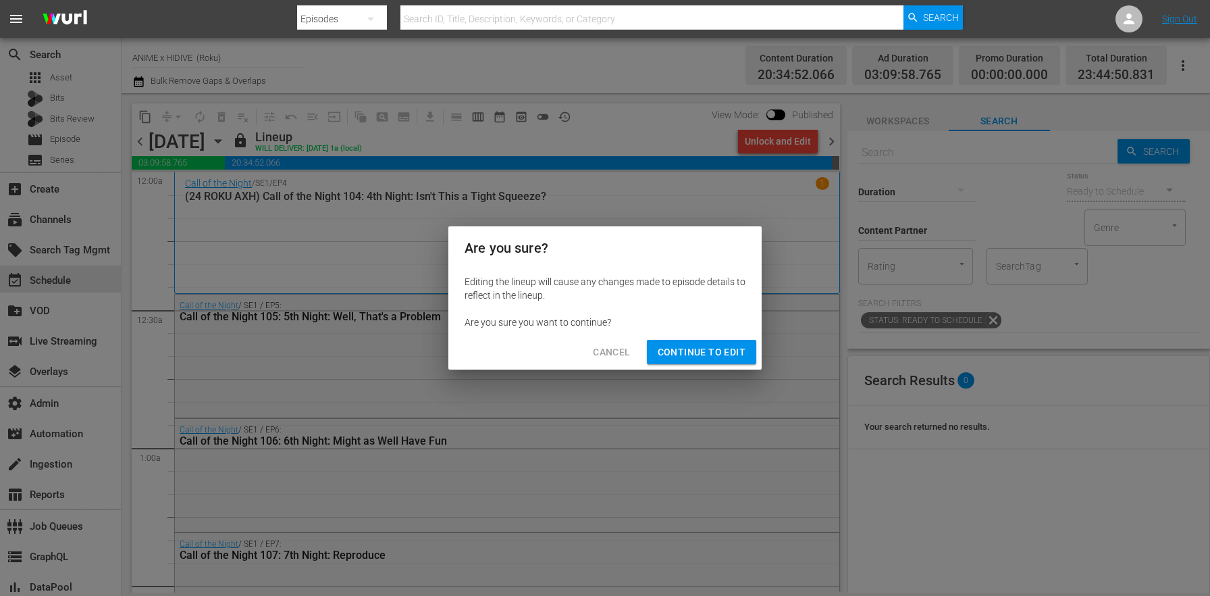
click at [702, 352] on span "Continue to Edit" at bounding box center [702, 352] width 88 height 17
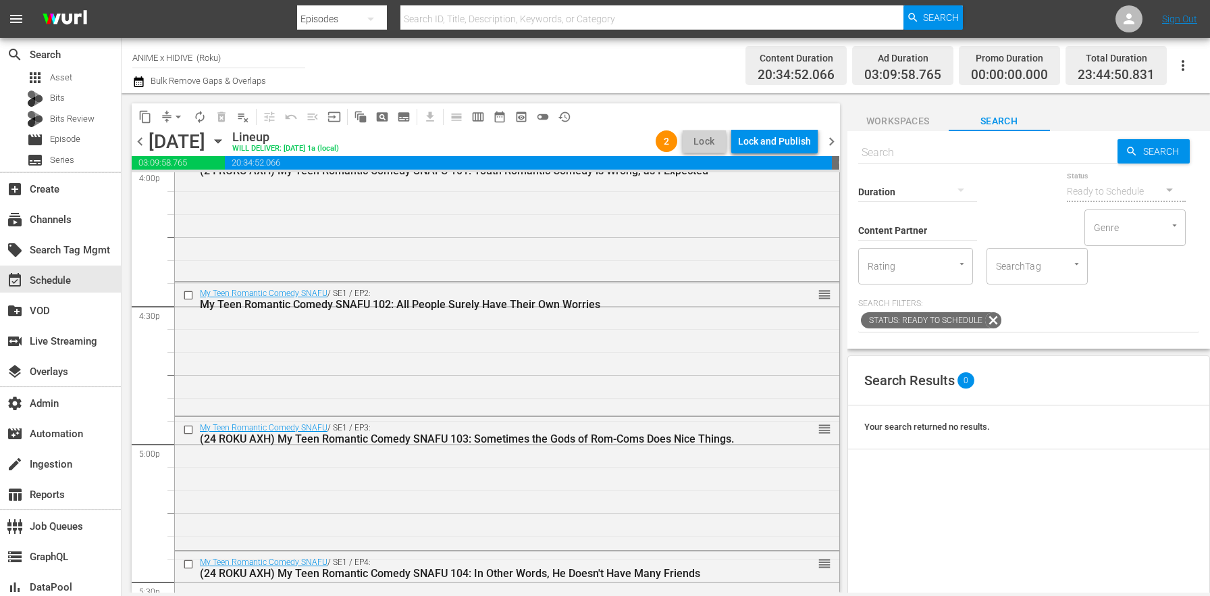
scroll to position [6244, 0]
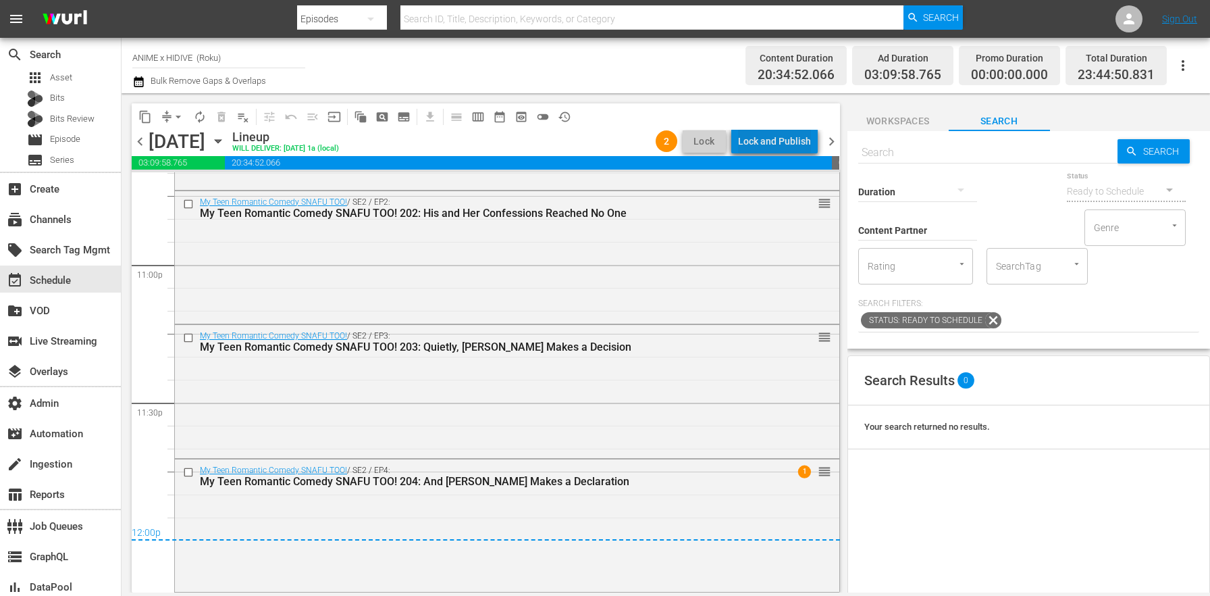
click at [798, 140] on div "Lock and Publish" at bounding box center [774, 141] width 73 height 24
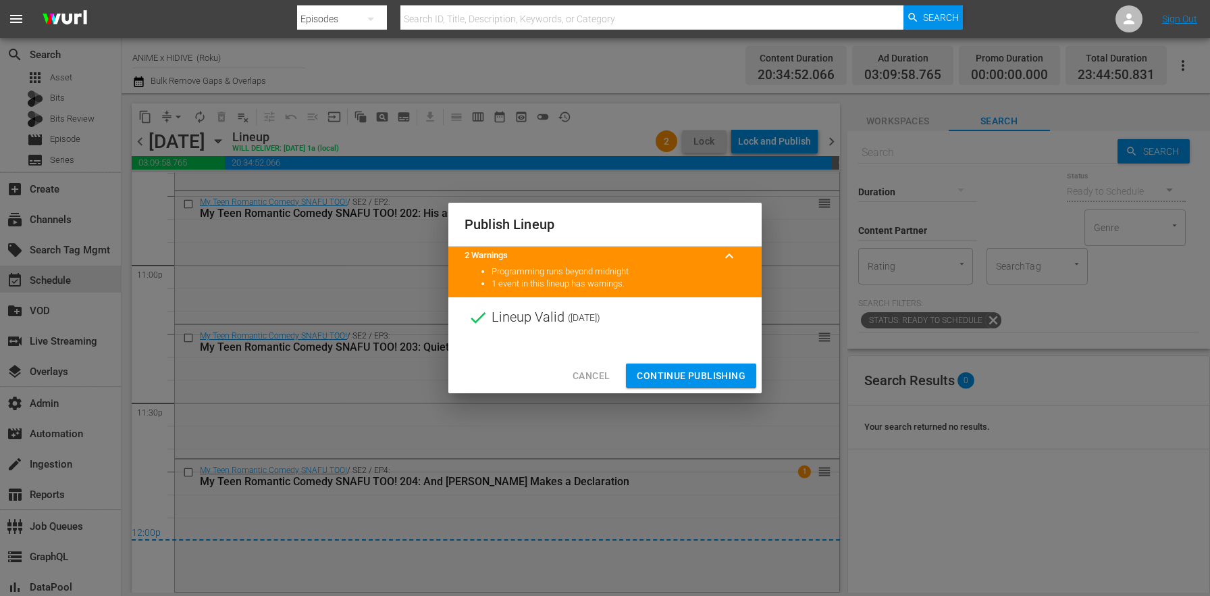
click at [697, 375] on span "Continue Publishing" at bounding box center [691, 375] width 109 height 17
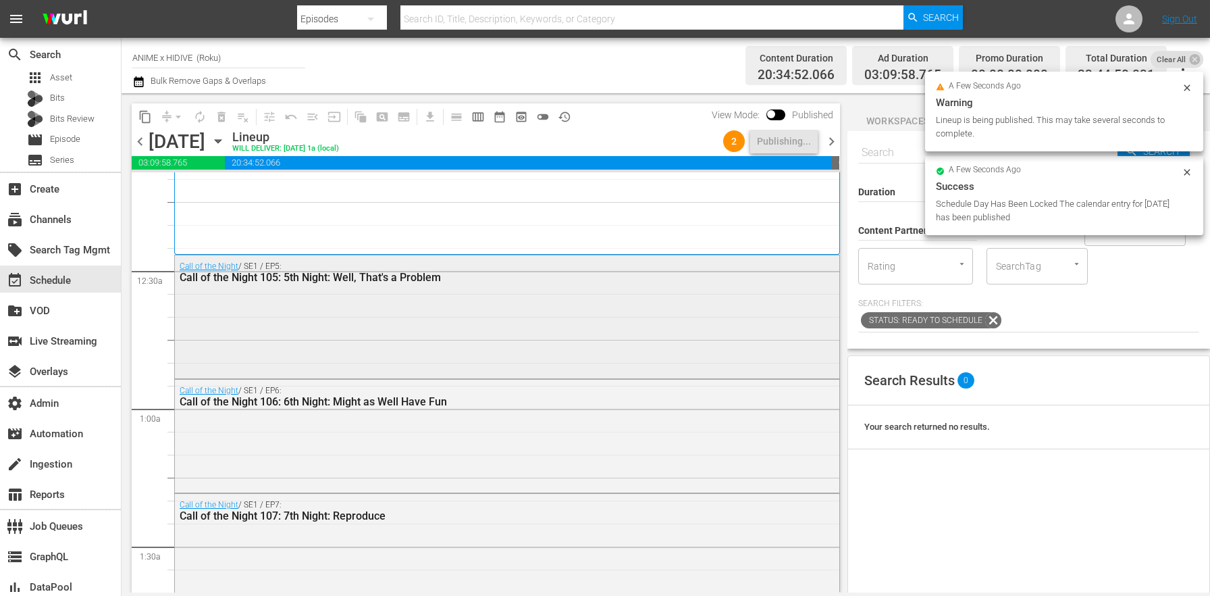
scroll to position [0, 0]
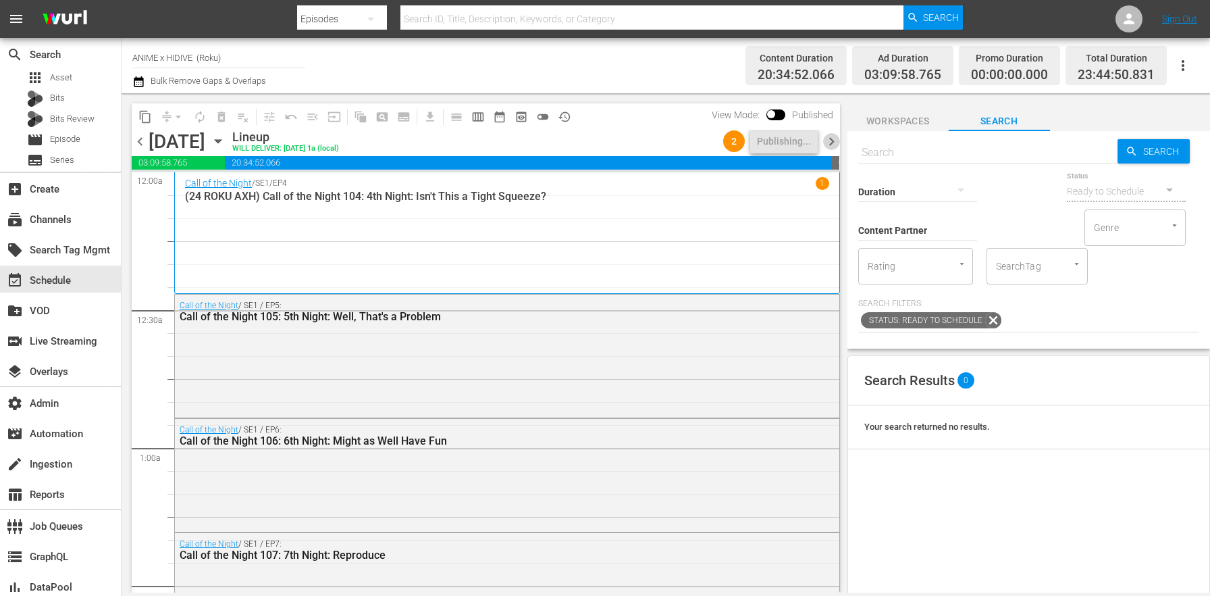
click at [830, 144] on span "chevron_right" at bounding box center [831, 141] width 17 height 17
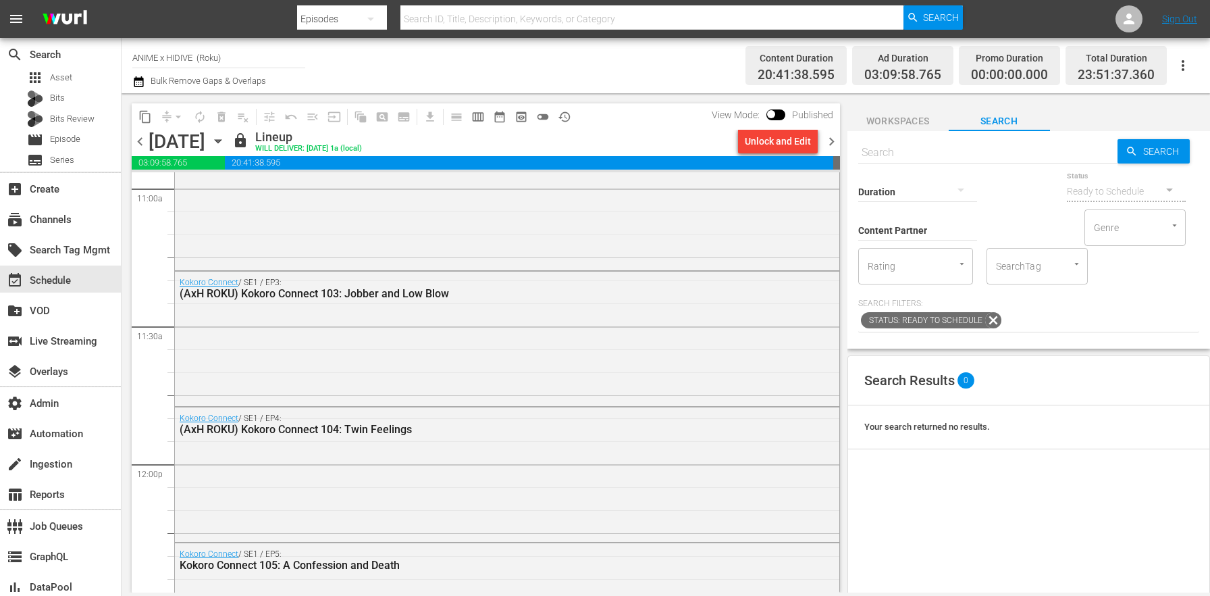
scroll to position [3290, 0]
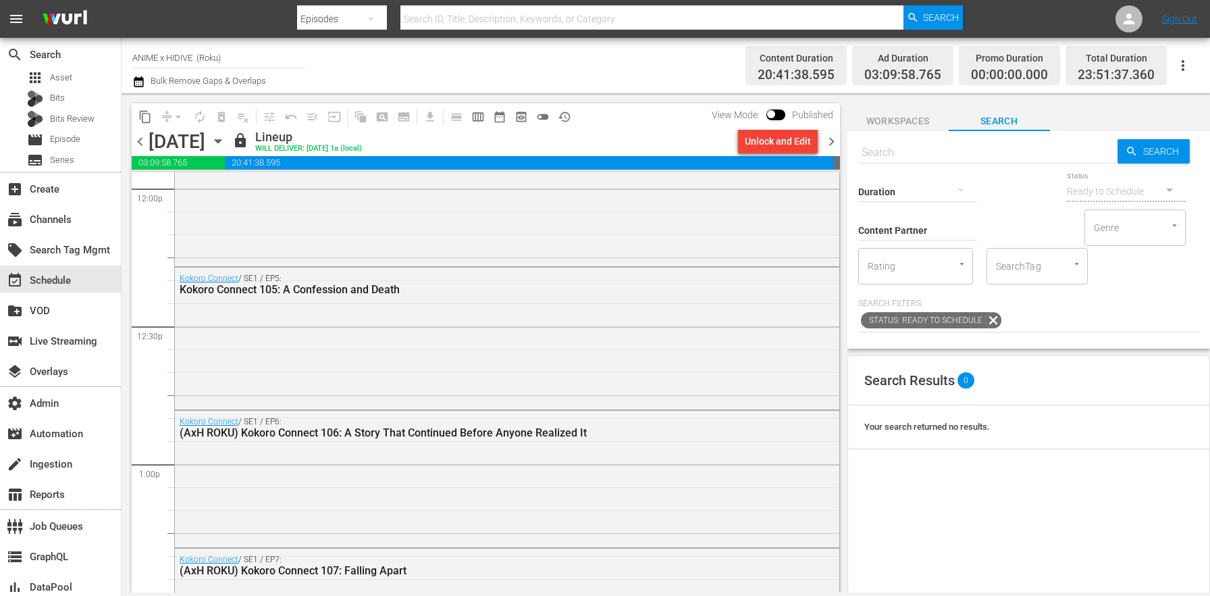
click at [800, 146] on div "Unlock and Edit" at bounding box center [778, 141] width 66 height 24
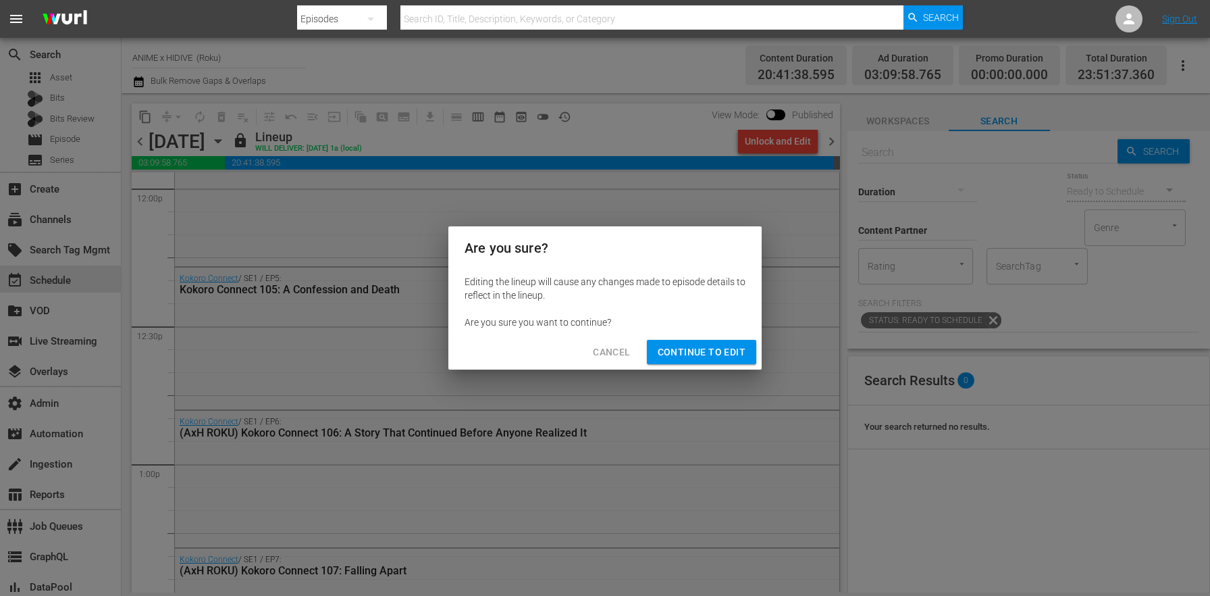
drag, startPoint x: 716, startPoint y: 351, endPoint x: 746, endPoint y: 303, distance: 57.0
click at [716, 351] on span "Continue to Edit" at bounding box center [702, 352] width 88 height 17
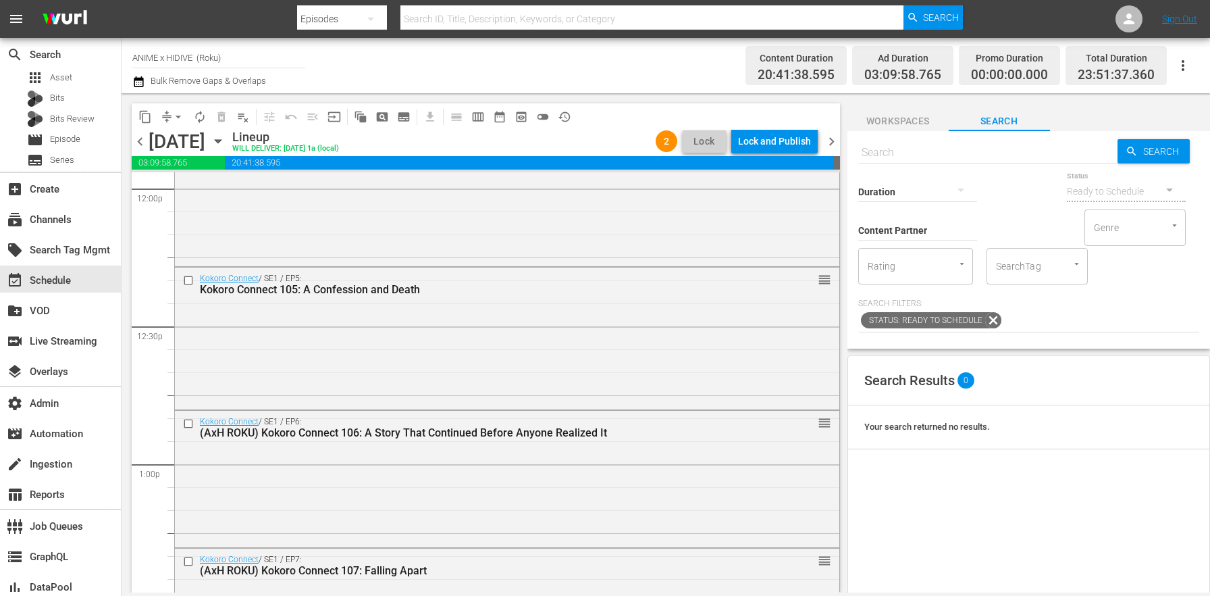
click at [797, 146] on div "Lock and Publish" at bounding box center [774, 141] width 73 height 24
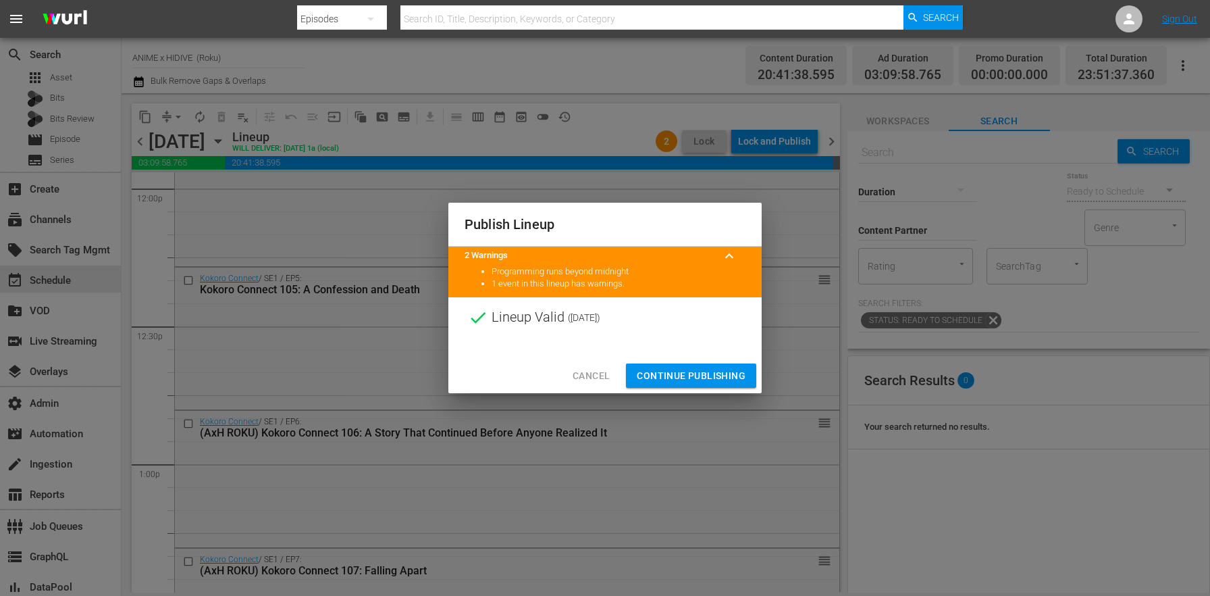
click at [700, 363] on div "Cancel Continue Publishing" at bounding box center [604, 376] width 313 height 36
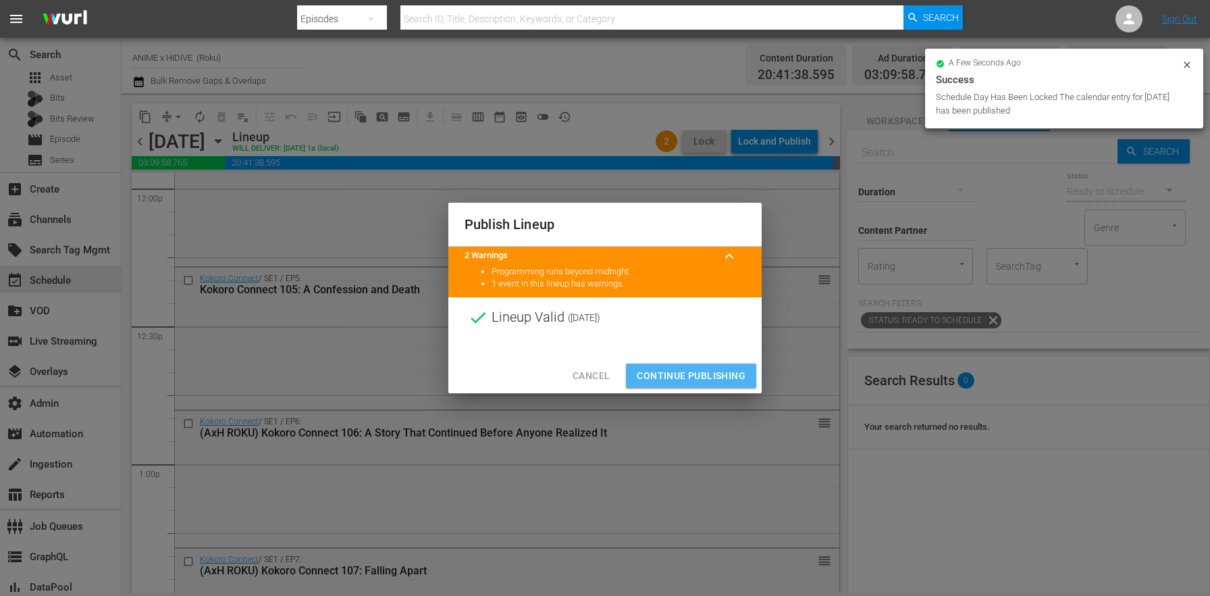
click at [697, 380] on span "Continue Publishing" at bounding box center [691, 375] width 109 height 17
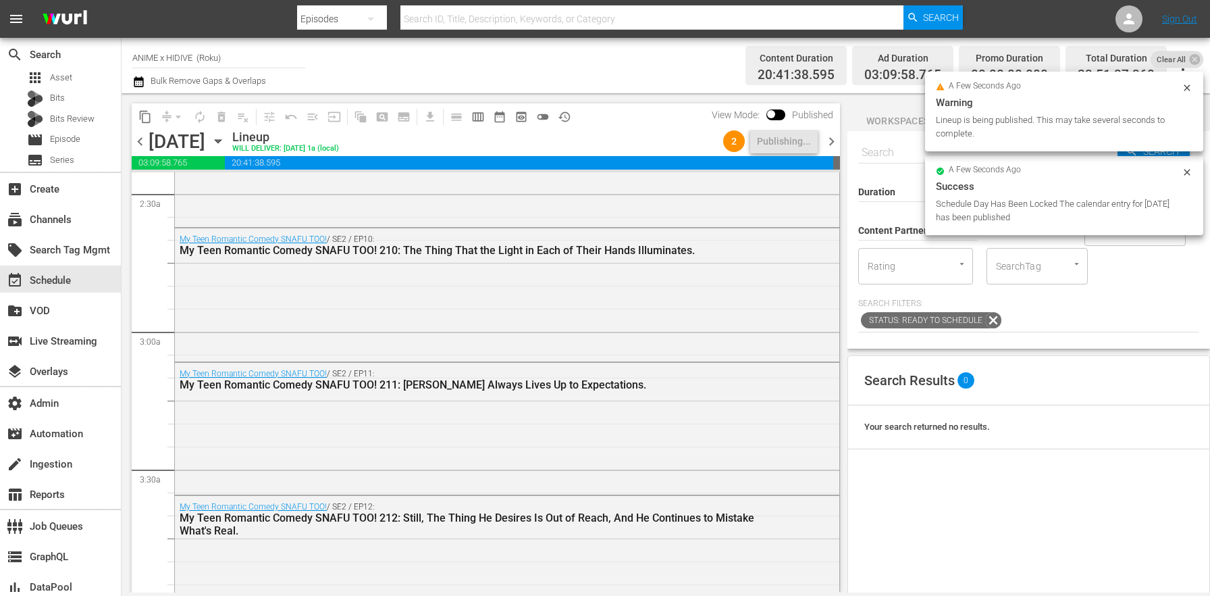
scroll to position [0, 0]
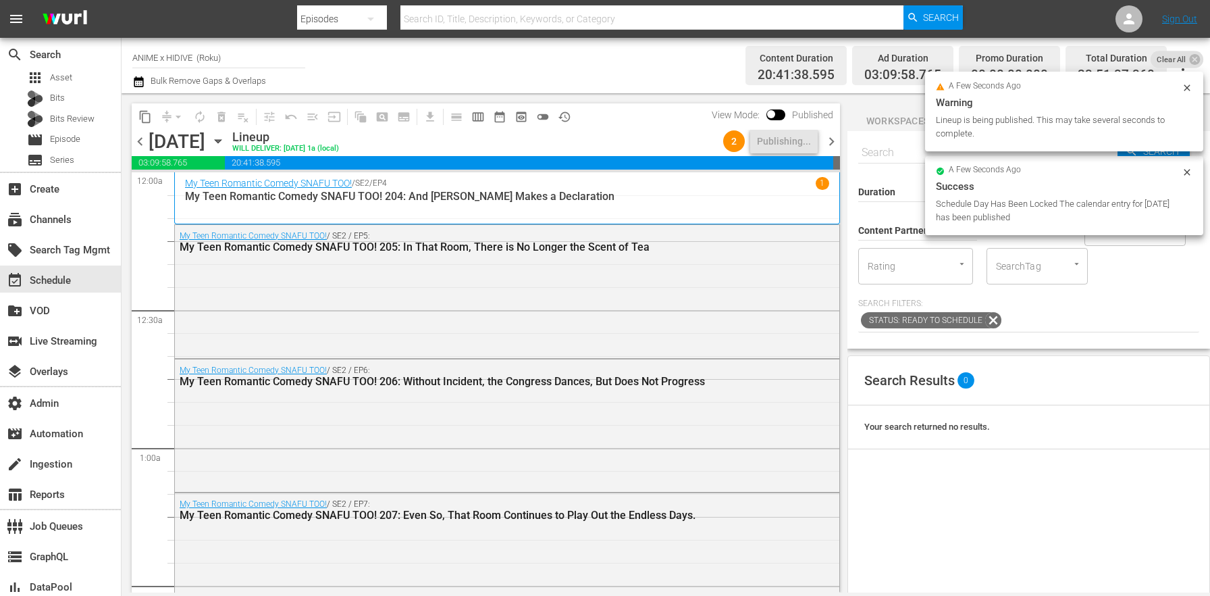
click at [832, 144] on span "chevron_right" at bounding box center [831, 141] width 17 height 17
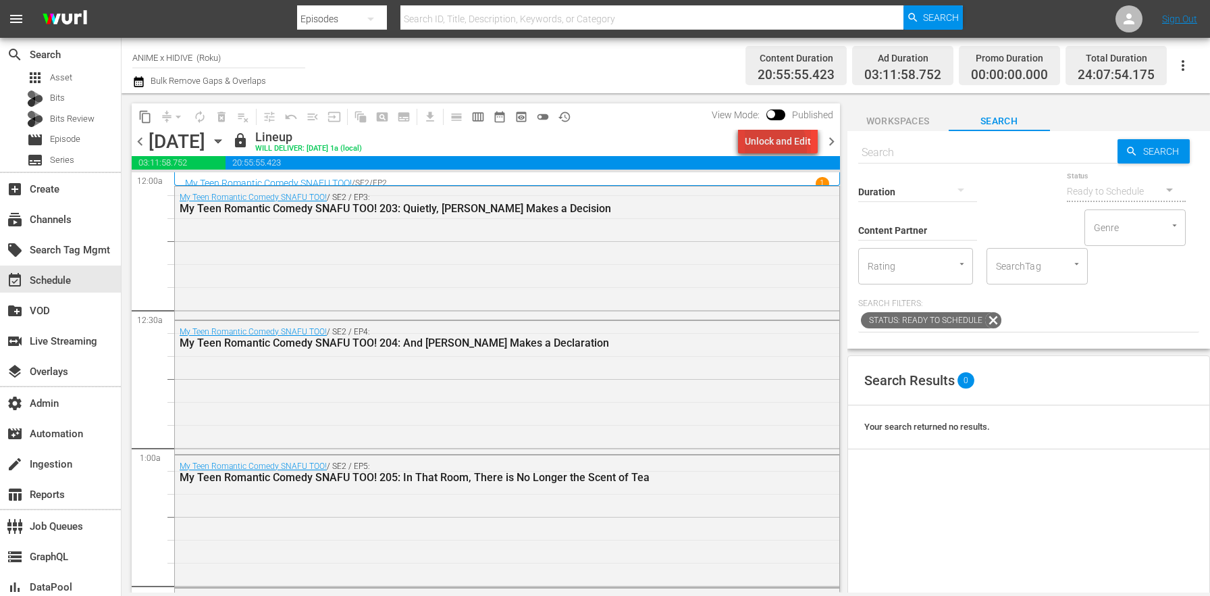
click at [764, 148] on div "Unlock and Edit" at bounding box center [778, 141] width 66 height 24
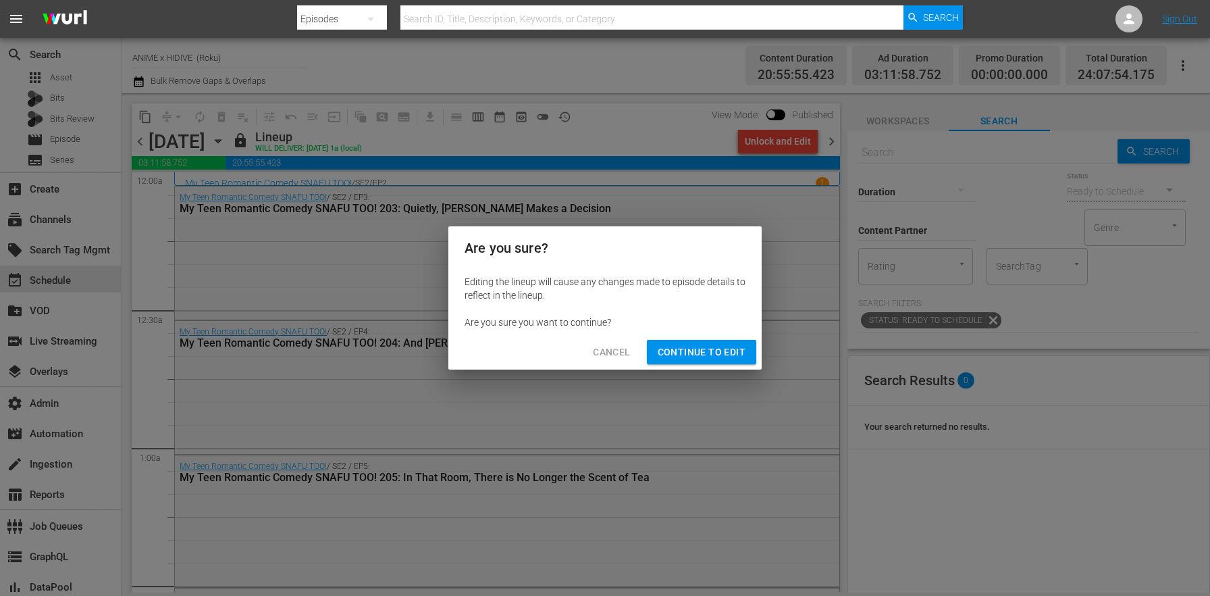
click at [701, 355] on span "Continue to Edit" at bounding box center [702, 352] width 88 height 17
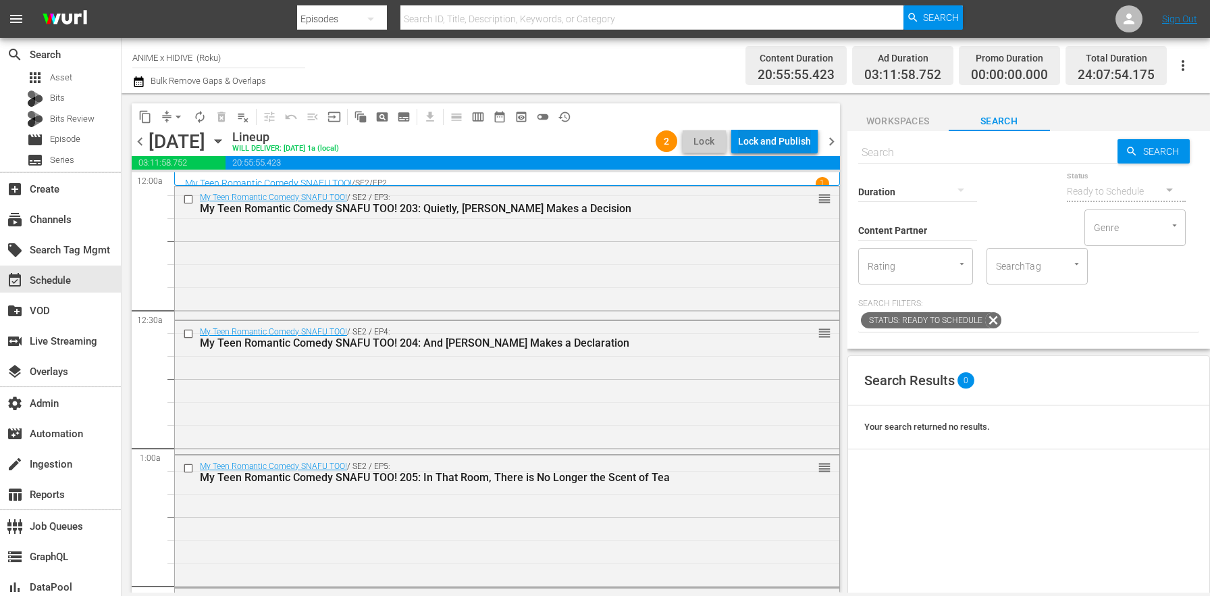
click at [771, 147] on div "Lock and Publish" at bounding box center [774, 141] width 73 height 24
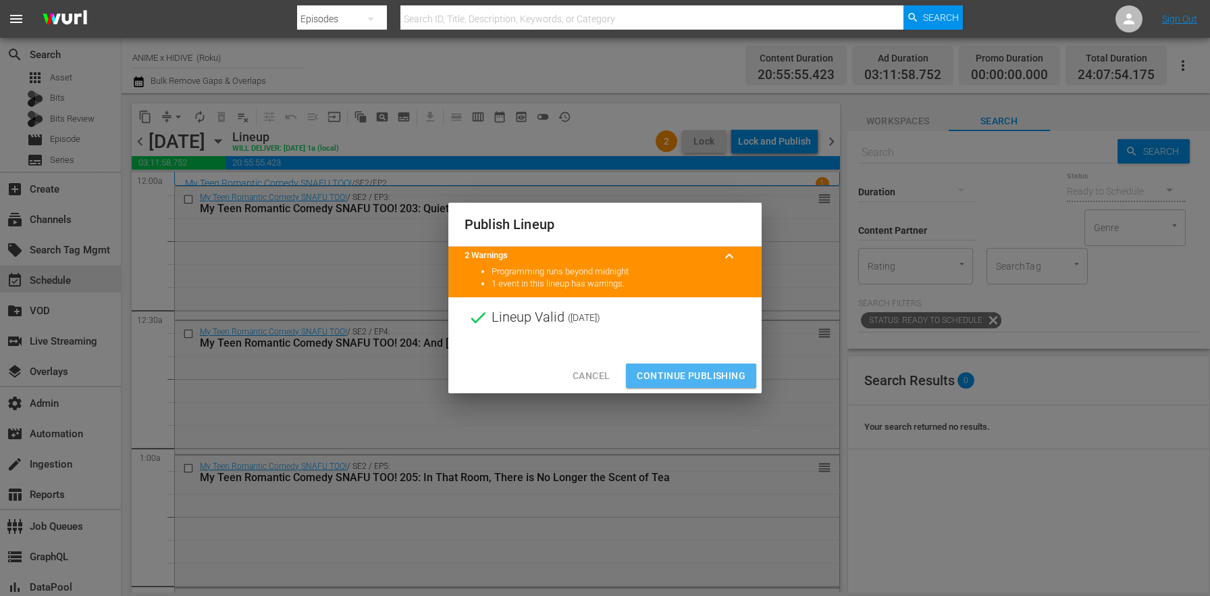
drag, startPoint x: 679, startPoint y: 371, endPoint x: 668, endPoint y: 379, distance: 13.5
click at [679, 371] on span "Continue Publishing" at bounding box center [691, 375] width 109 height 17
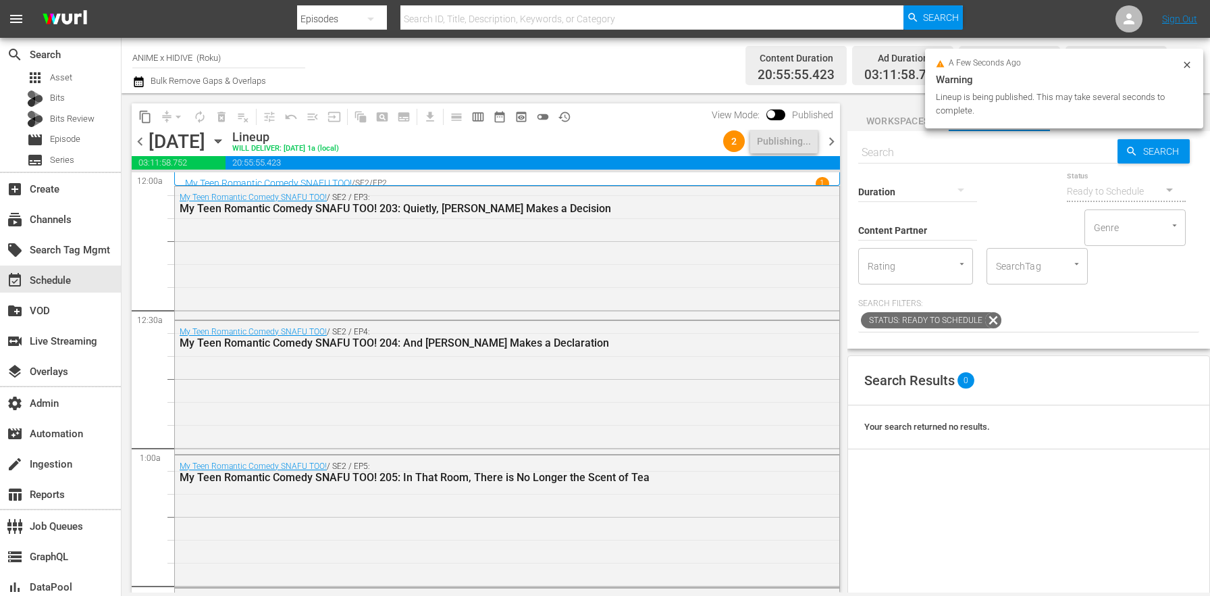
click at [833, 144] on span "chevron_right" at bounding box center [831, 141] width 17 height 17
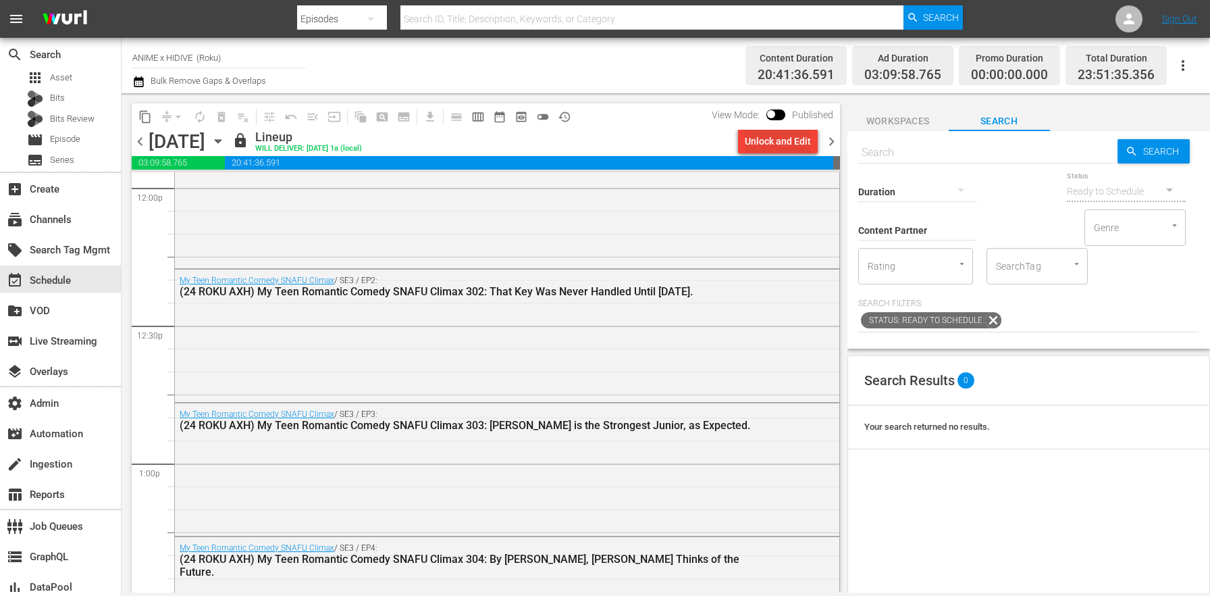
scroll to position [3066, 0]
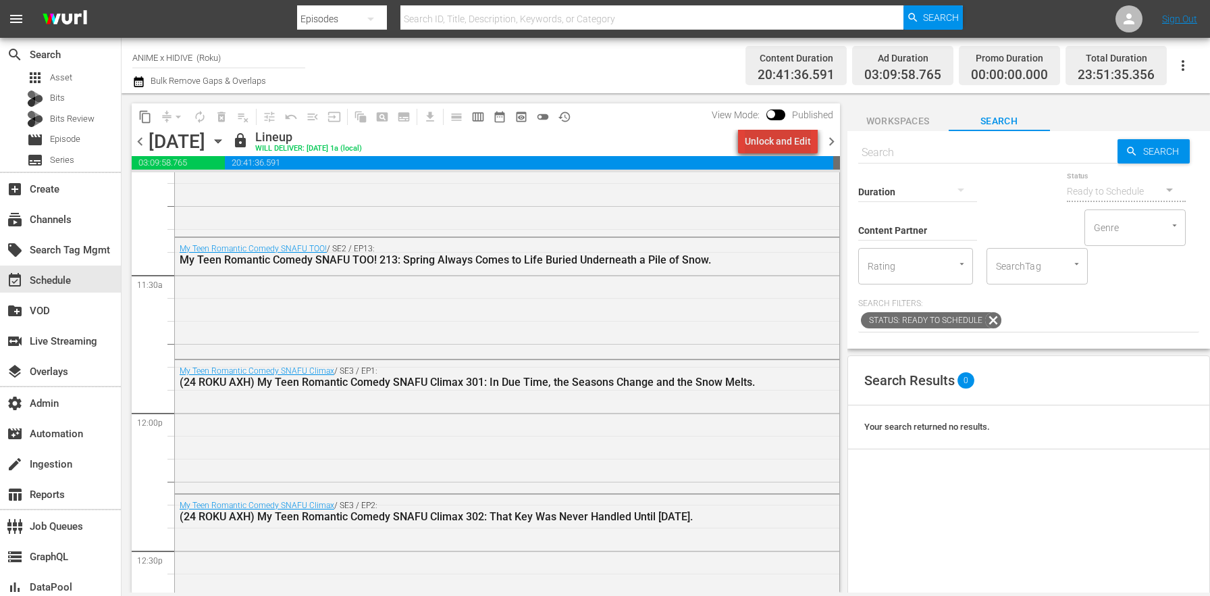
click at [810, 143] on div "Unlock and Edit" at bounding box center [778, 141] width 66 height 24
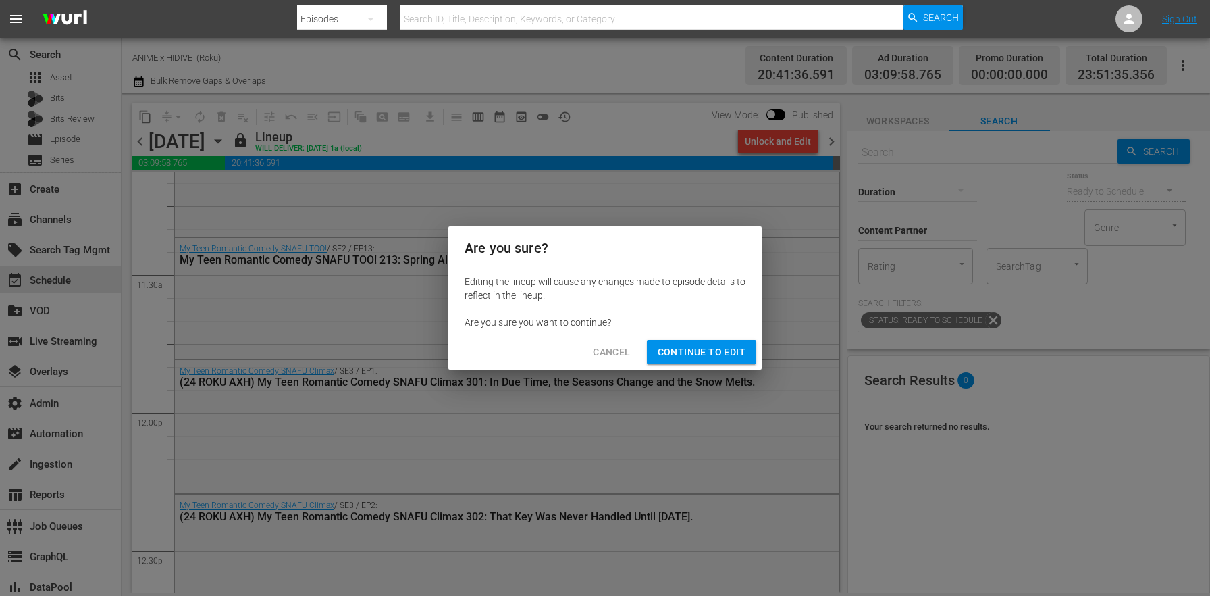
click at [695, 365] on div "Cancel Continue to Edit" at bounding box center [604, 352] width 313 height 36
click at [706, 342] on button "Continue to Edit" at bounding box center [701, 352] width 109 height 25
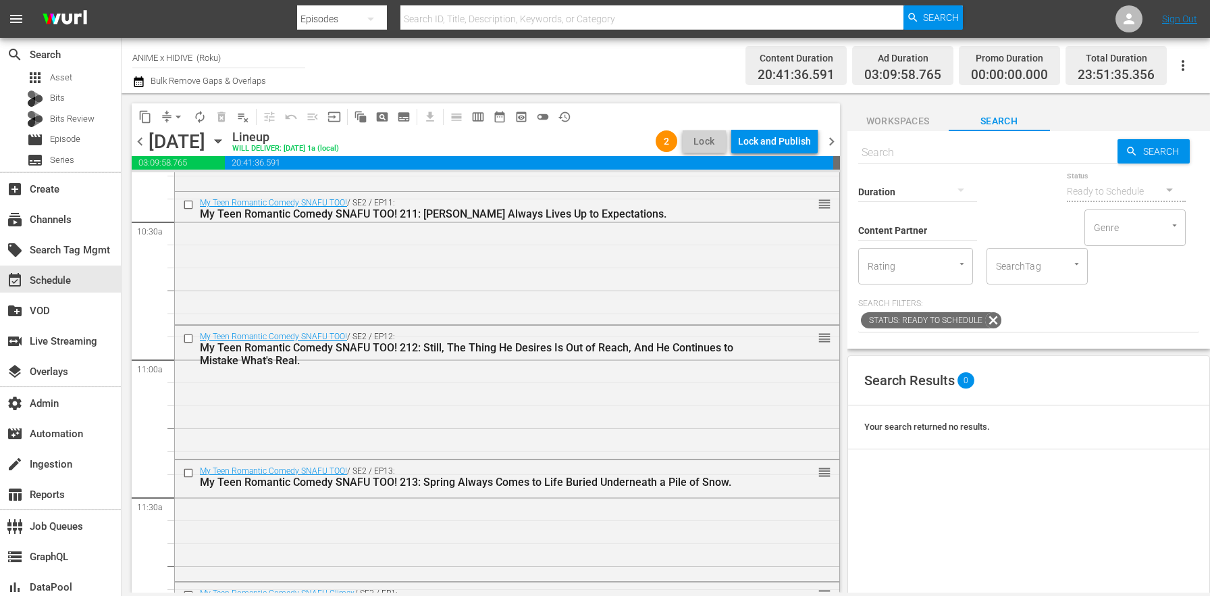
scroll to position [2319, 0]
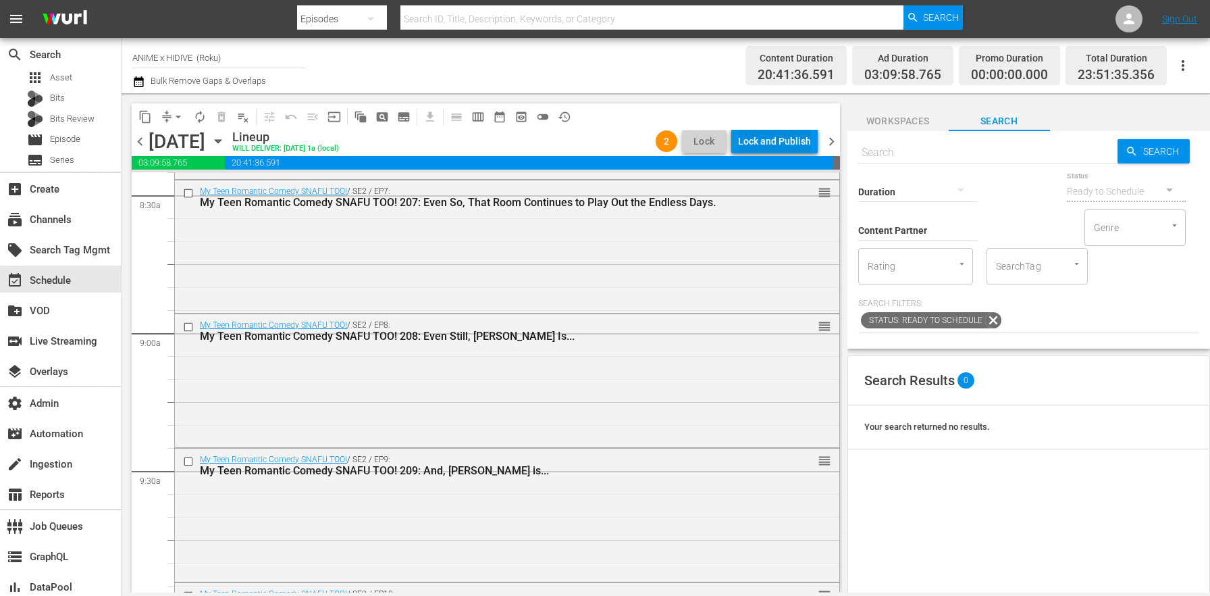
click at [807, 140] on div "Lock and Publish" at bounding box center [774, 141] width 73 height 24
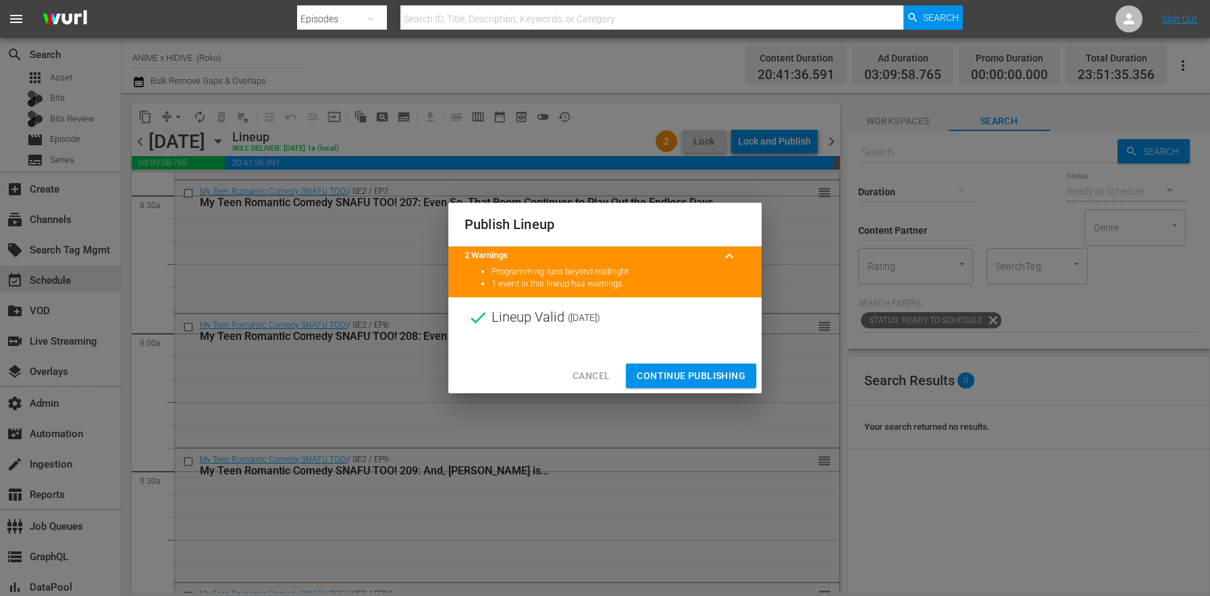
click at [727, 374] on span "Continue Publishing" at bounding box center [691, 375] width 109 height 17
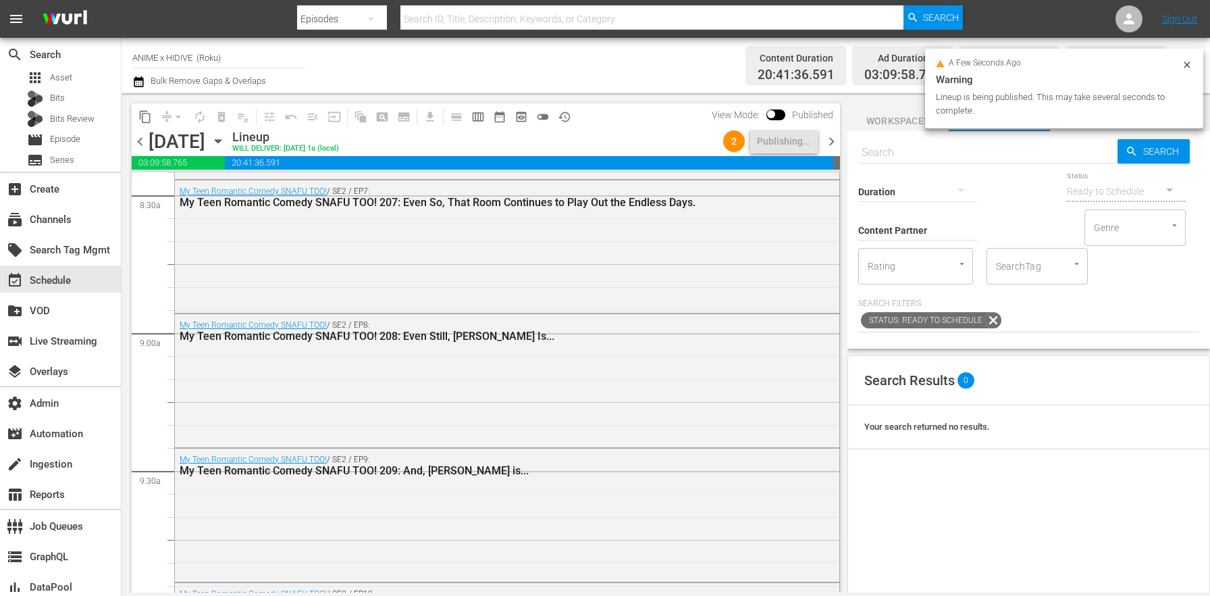
click at [834, 145] on span "chevron_right" at bounding box center [831, 141] width 17 height 17
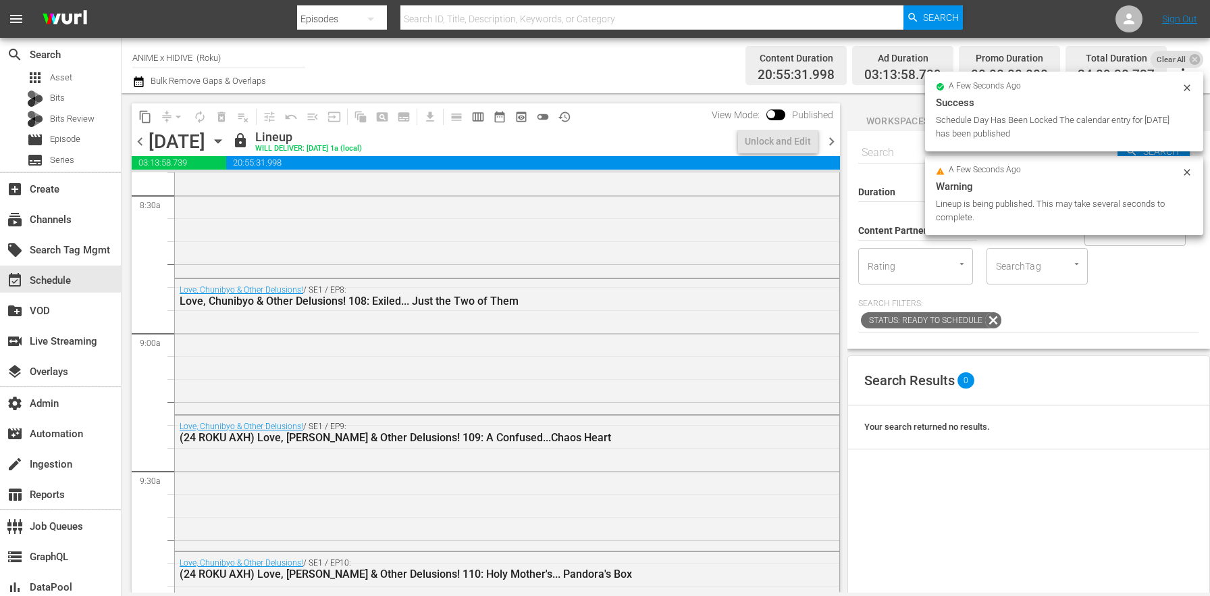
scroll to position [2153, 0]
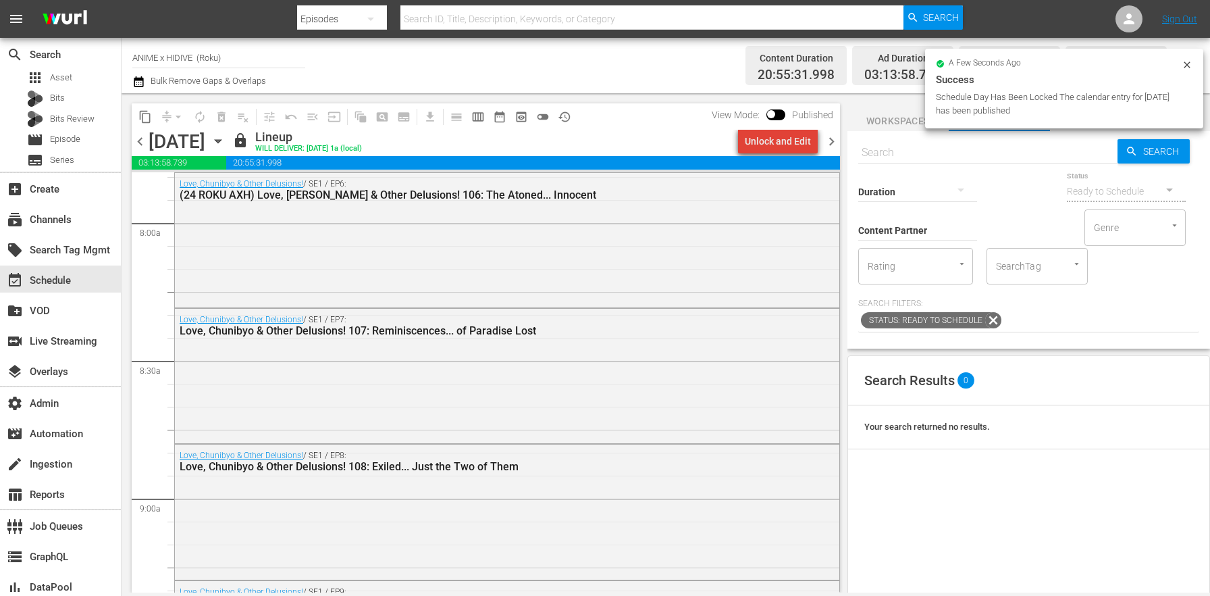
click at [803, 142] on div "Unlock and Edit" at bounding box center [778, 141] width 66 height 24
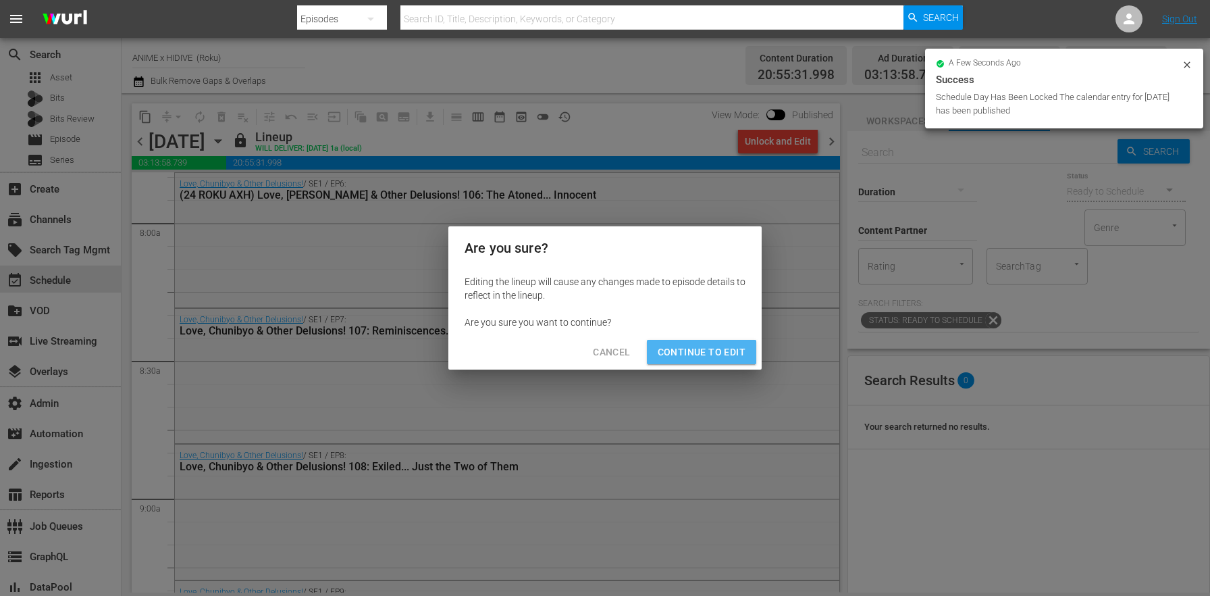
click at [700, 359] on span "Continue to Edit" at bounding box center [702, 352] width 88 height 17
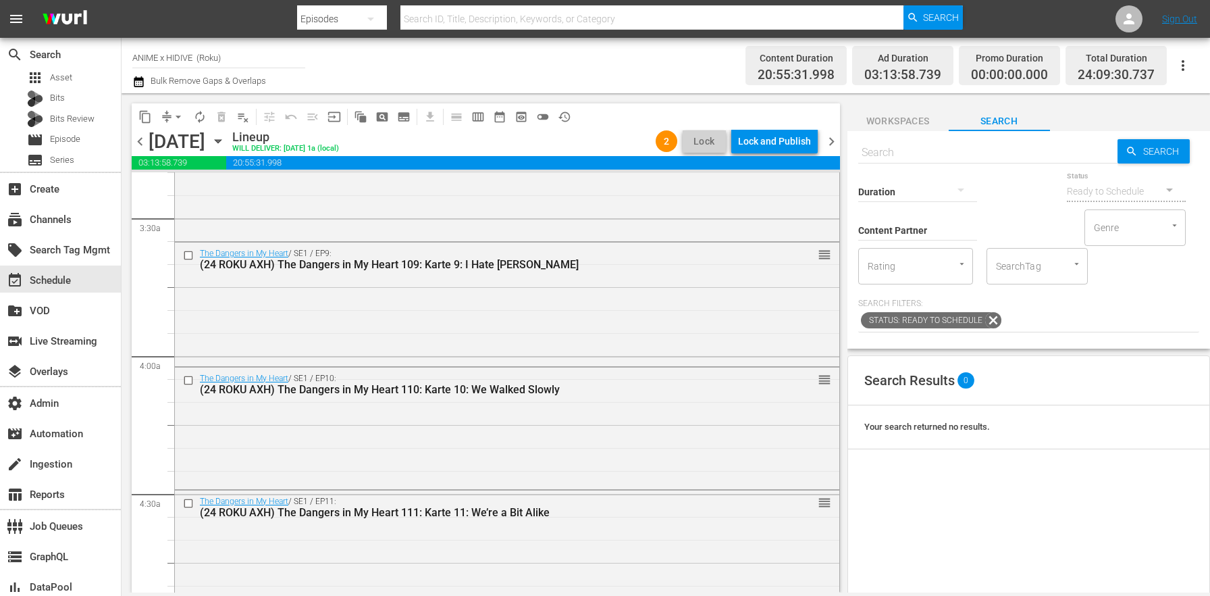
scroll to position [0, 0]
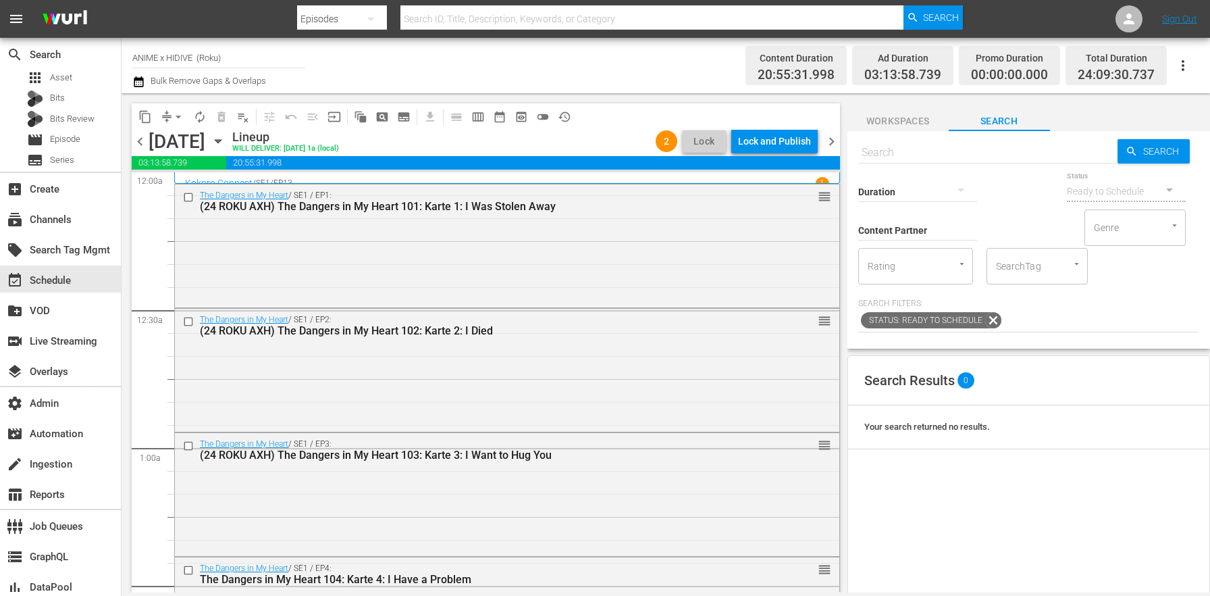
click at [812, 142] on button "Lock and Publish" at bounding box center [774, 141] width 86 height 24
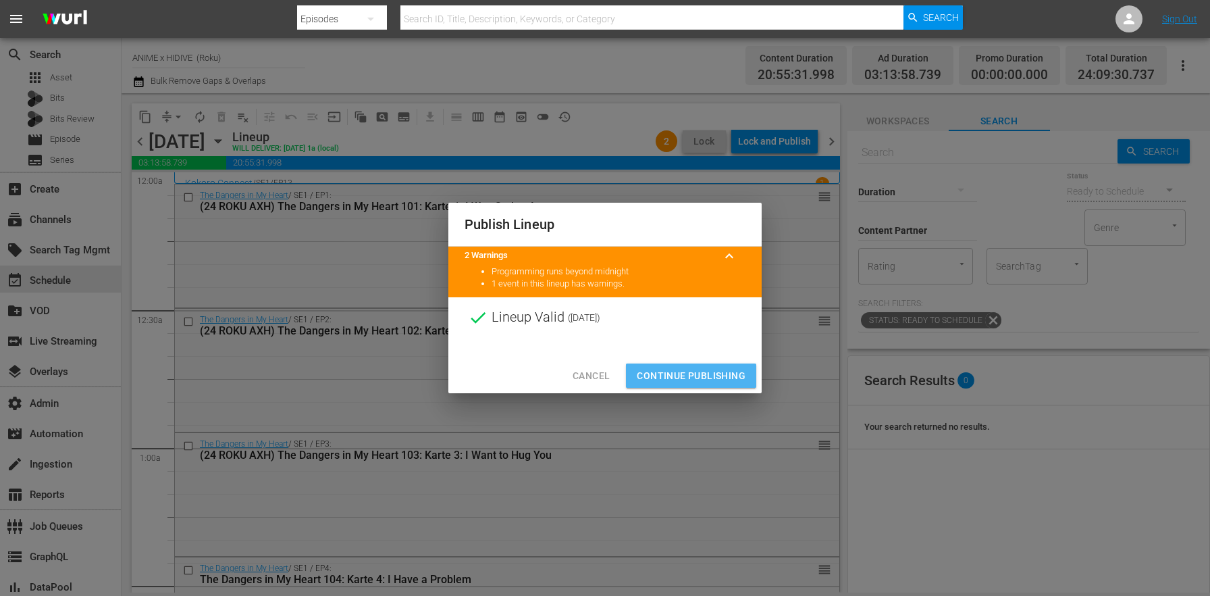
click at [713, 374] on span "Continue Publishing" at bounding box center [691, 375] width 109 height 17
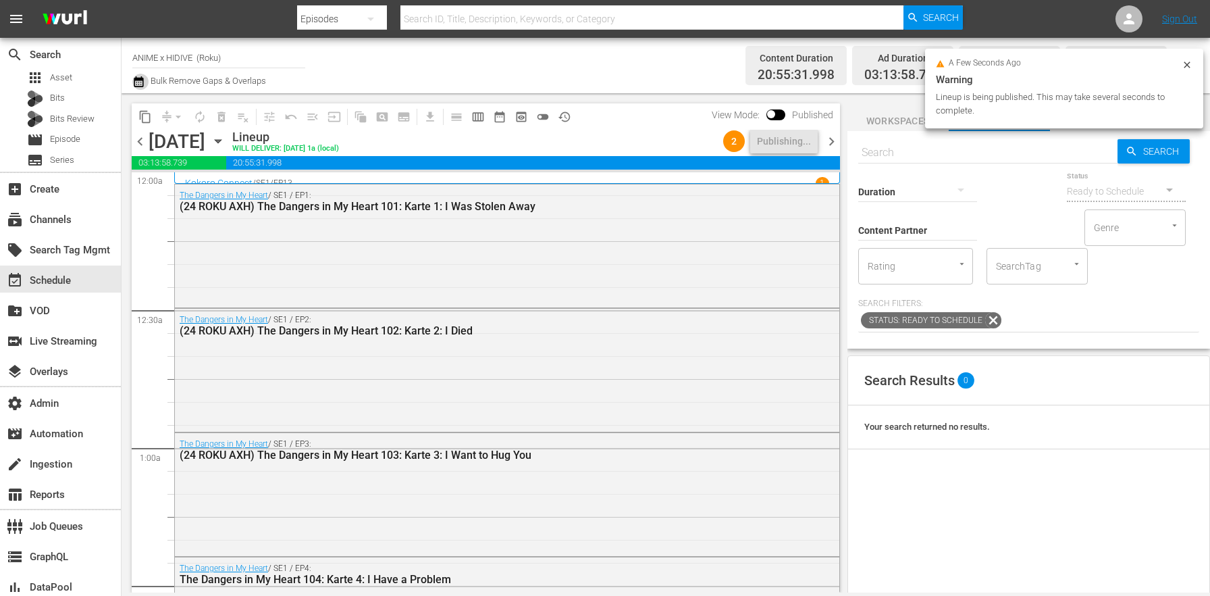
click at [142, 81] on icon "button" at bounding box center [138, 81] width 9 height 11
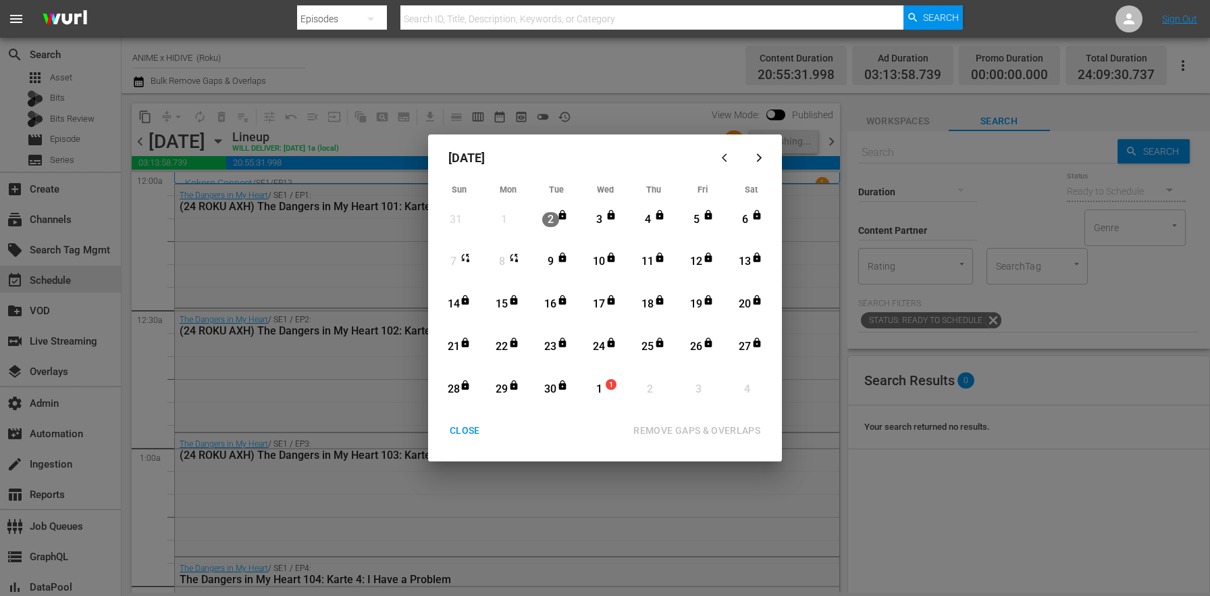
drag, startPoint x: 469, startPoint y: 438, endPoint x: 443, endPoint y: 248, distance: 192.2
click at [469, 438] on div "CLOSE" at bounding box center [465, 430] width 52 height 17
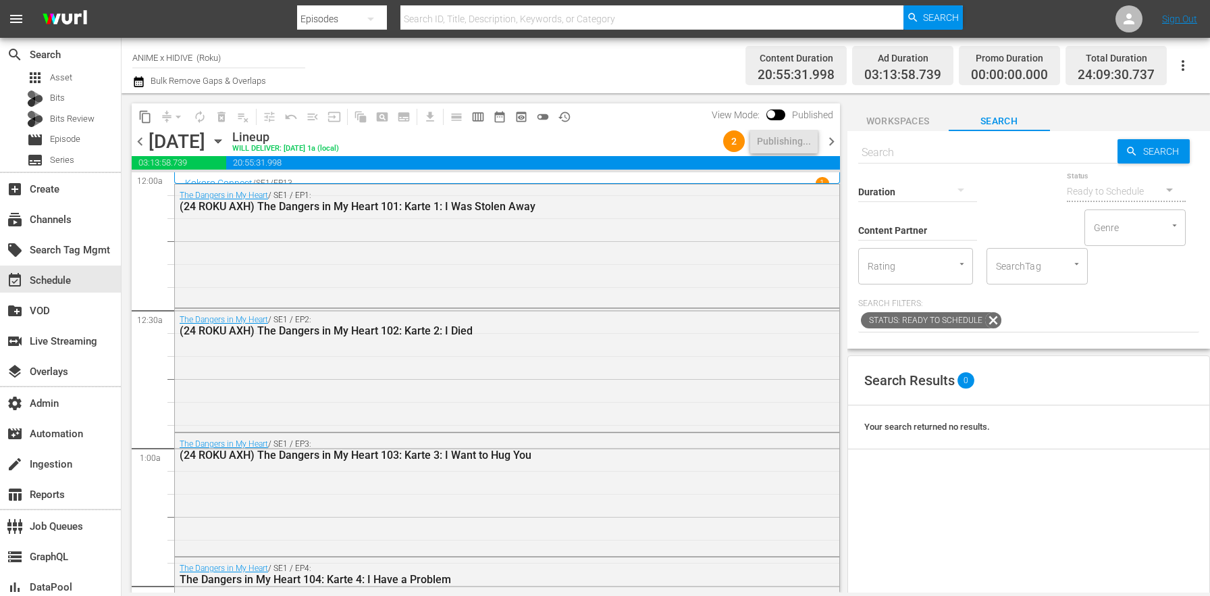
click at [229, 144] on div "[DATE] [DATE]" at bounding box center [189, 141] width 80 height 22
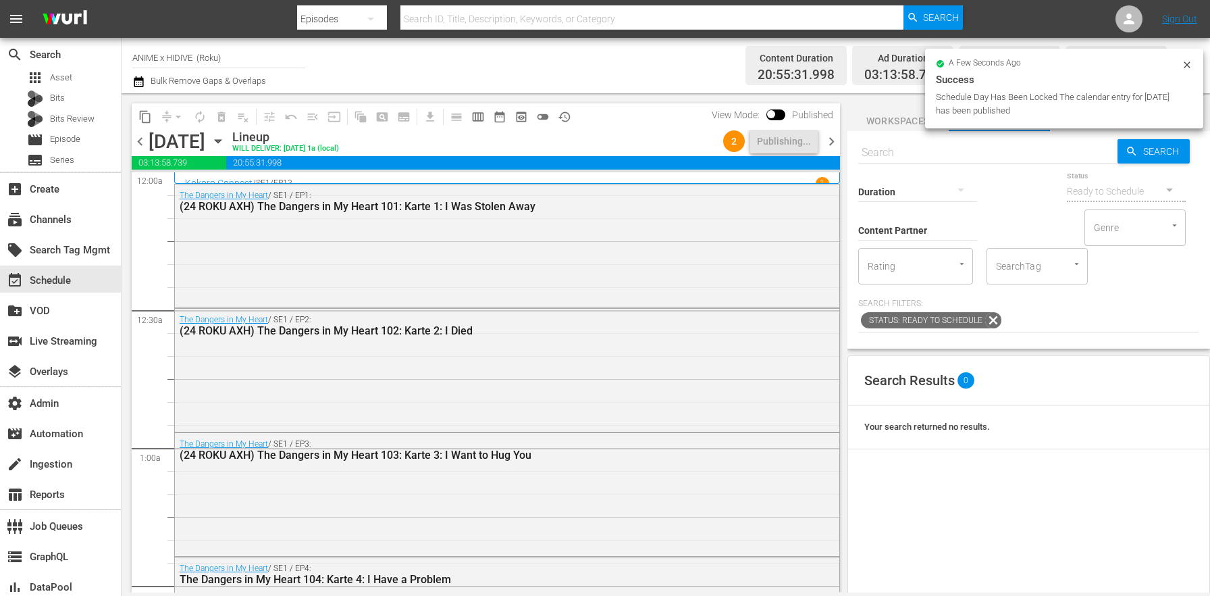
click at [229, 144] on div "[DATE] [DATE]" at bounding box center [189, 141] width 80 height 22
click at [229, 140] on div "[DATE] [DATE]" at bounding box center [189, 141] width 80 height 22
click at [221, 141] on icon "button" at bounding box center [218, 141] width 6 height 3
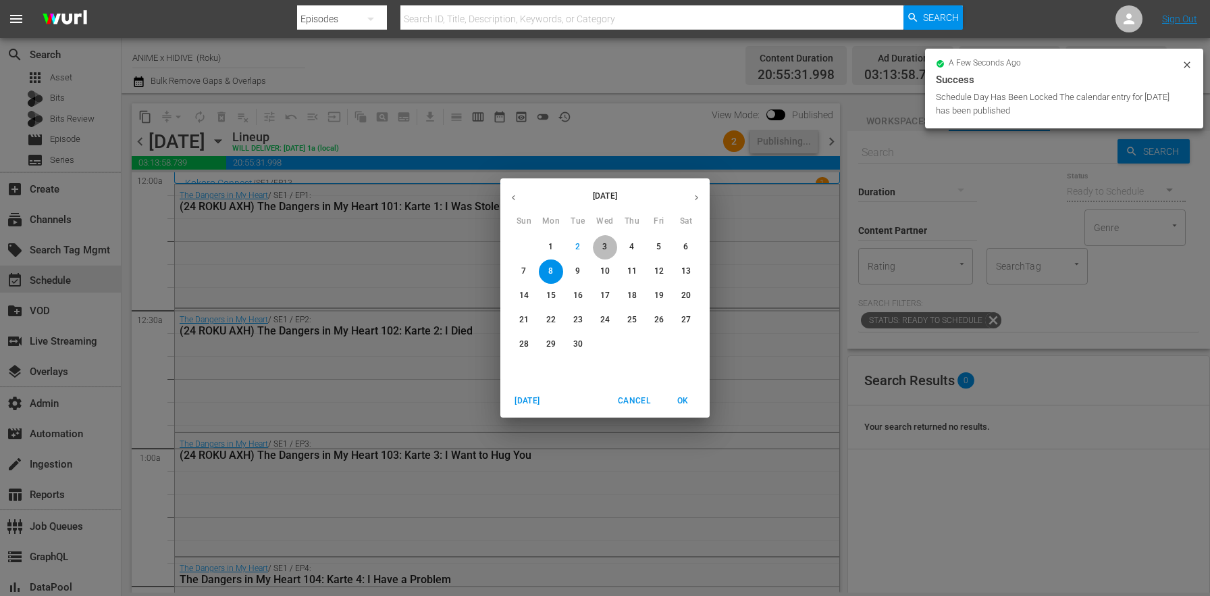
click at [611, 249] on span "3" at bounding box center [605, 246] width 24 height 11
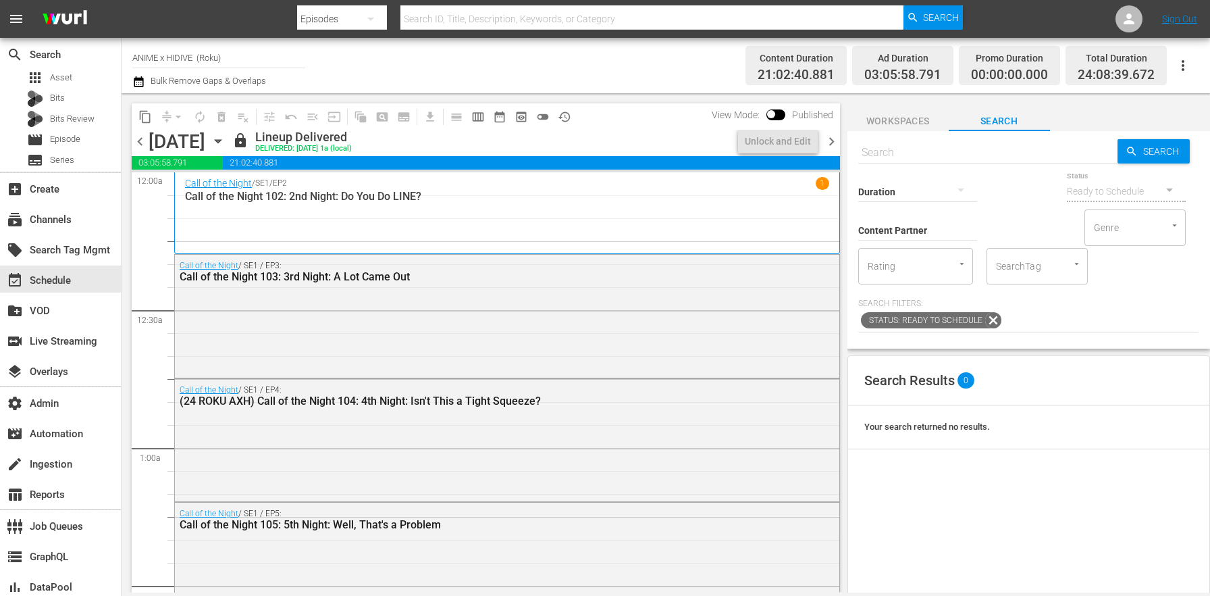
click at [831, 142] on span "chevron_right" at bounding box center [831, 141] width 17 height 17
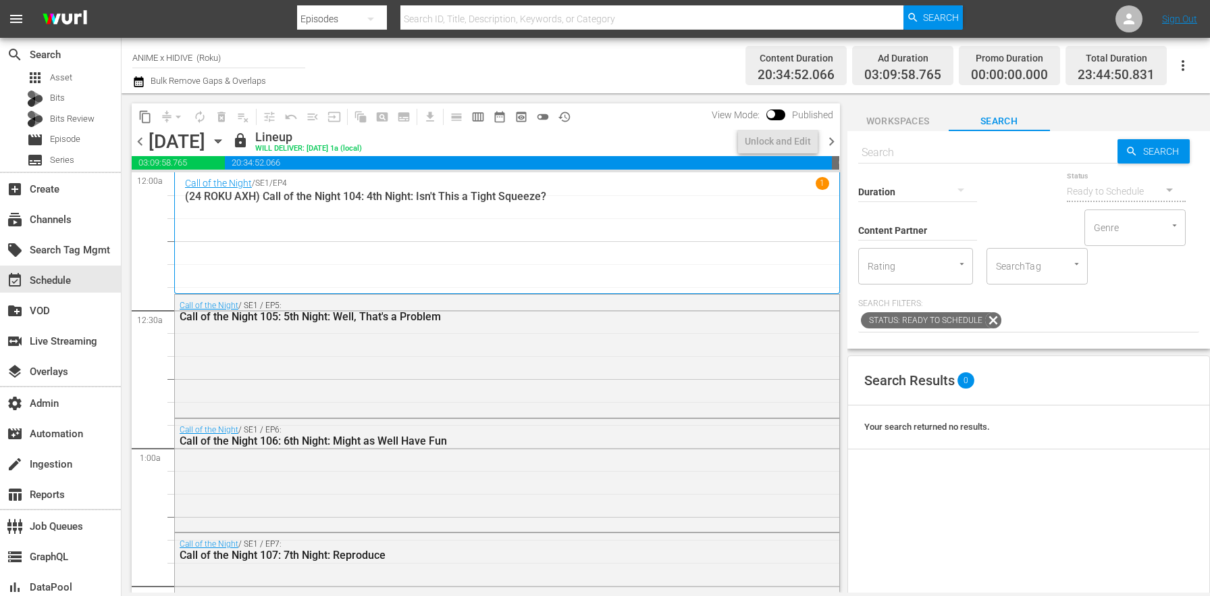
click at [831, 140] on span "chevron_right" at bounding box center [831, 141] width 17 height 17
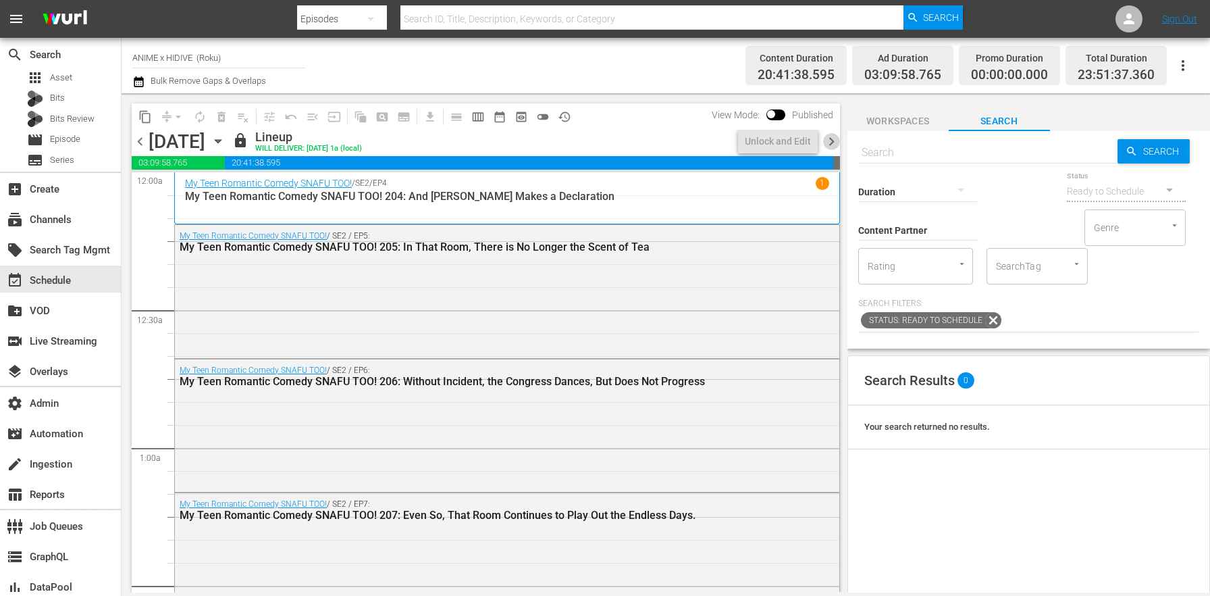
click at [831, 139] on span "chevron_right" at bounding box center [831, 141] width 17 height 17
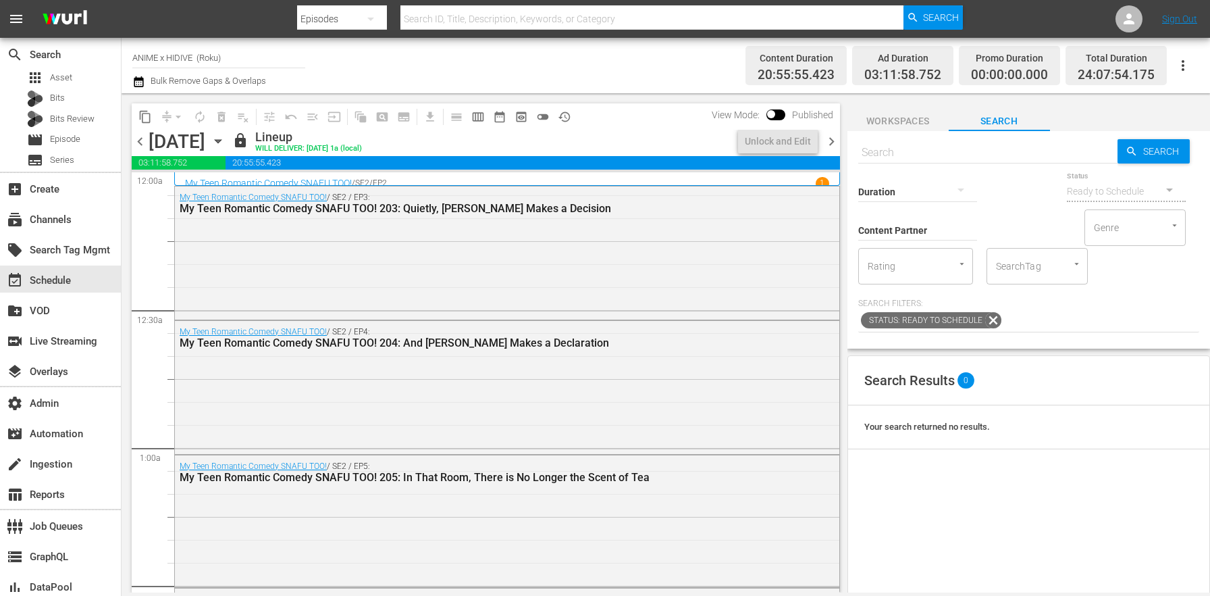
click at [831, 139] on span "chevron_right" at bounding box center [831, 141] width 17 height 17
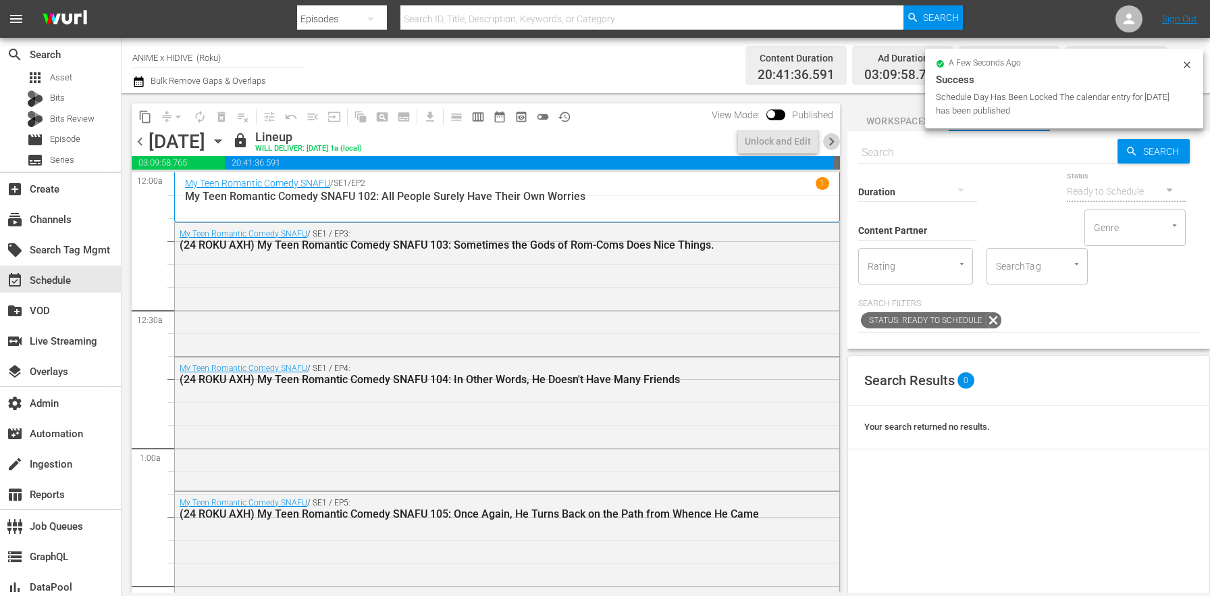
click at [831, 138] on span "chevron_right" at bounding box center [831, 141] width 17 height 17
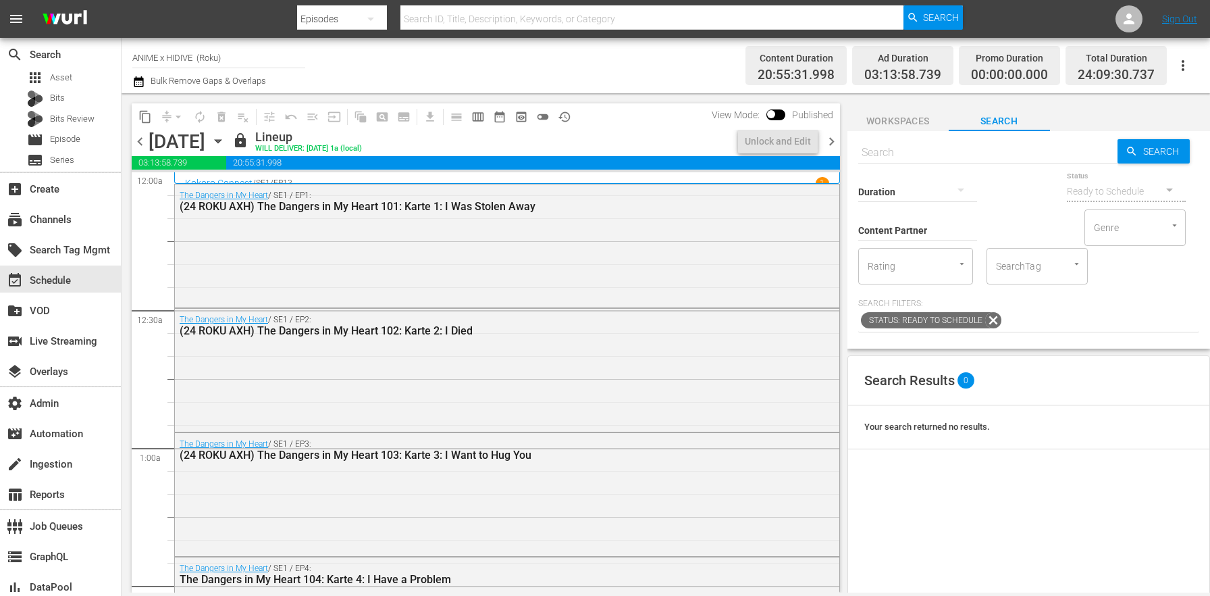
click at [831, 138] on span "chevron_right" at bounding box center [831, 141] width 17 height 17
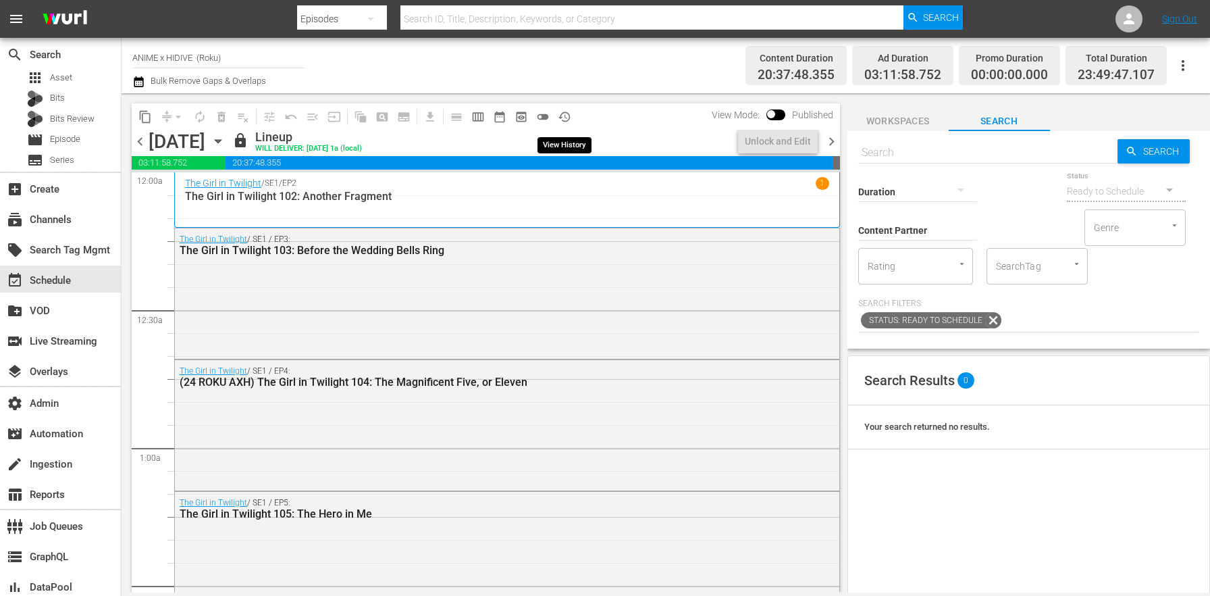
click at [558, 109] on button "history_outlined" at bounding box center [565, 117] width 22 height 22
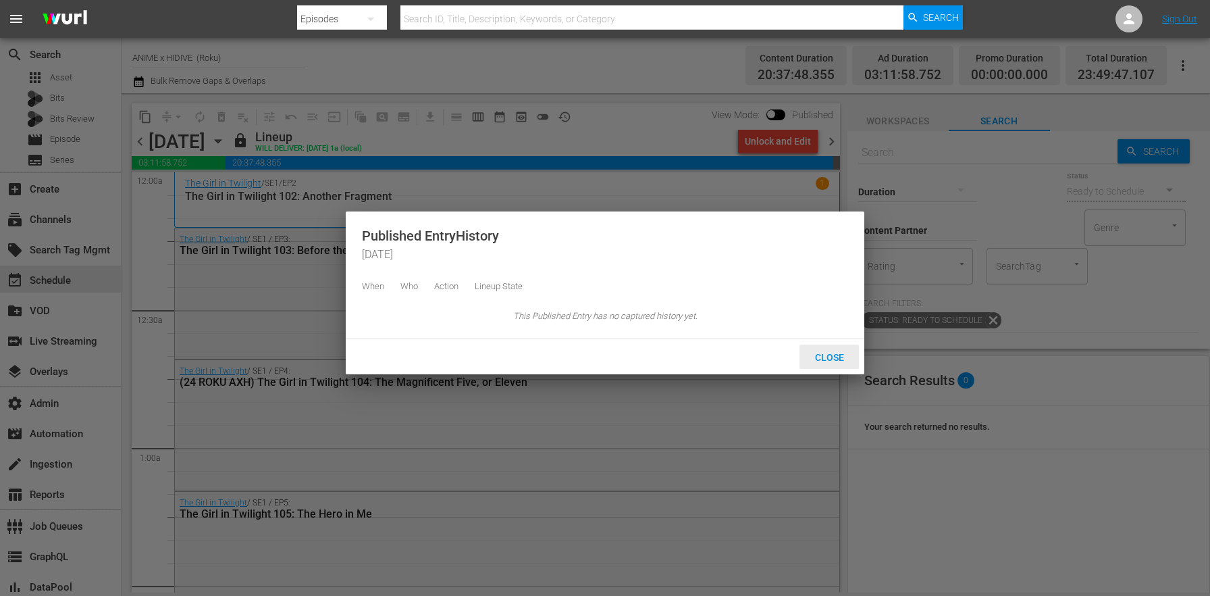
click at [831, 363] on span "Close" at bounding box center [829, 357] width 51 height 11
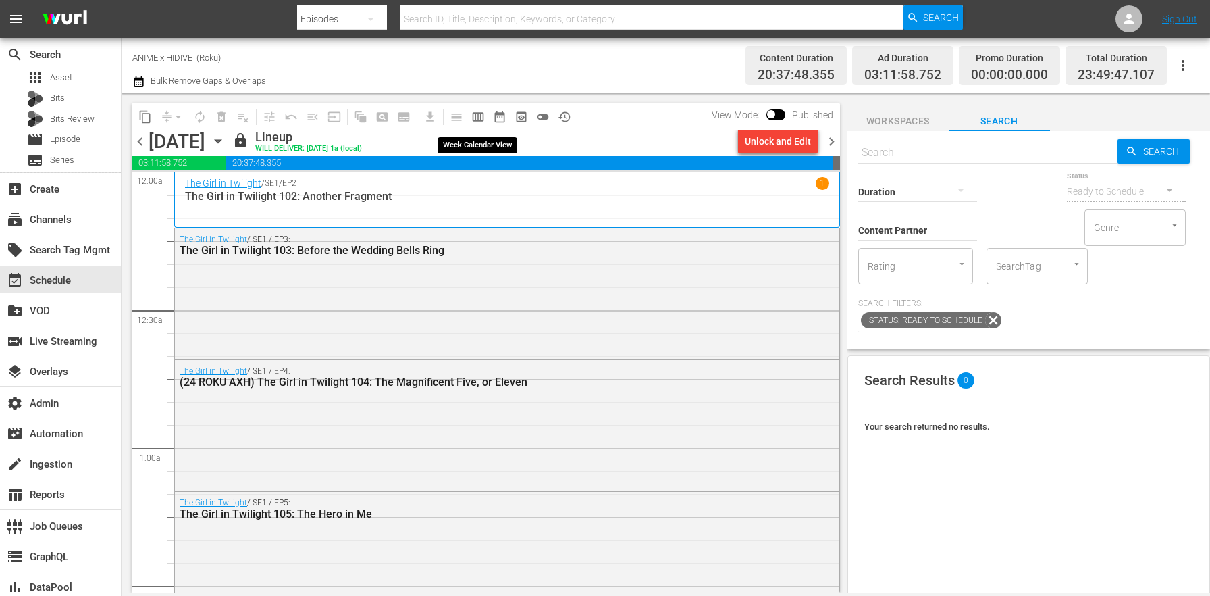
click at [472, 118] on span "calendar_view_week_outlined" at bounding box center [478, 117] width 14 height 14
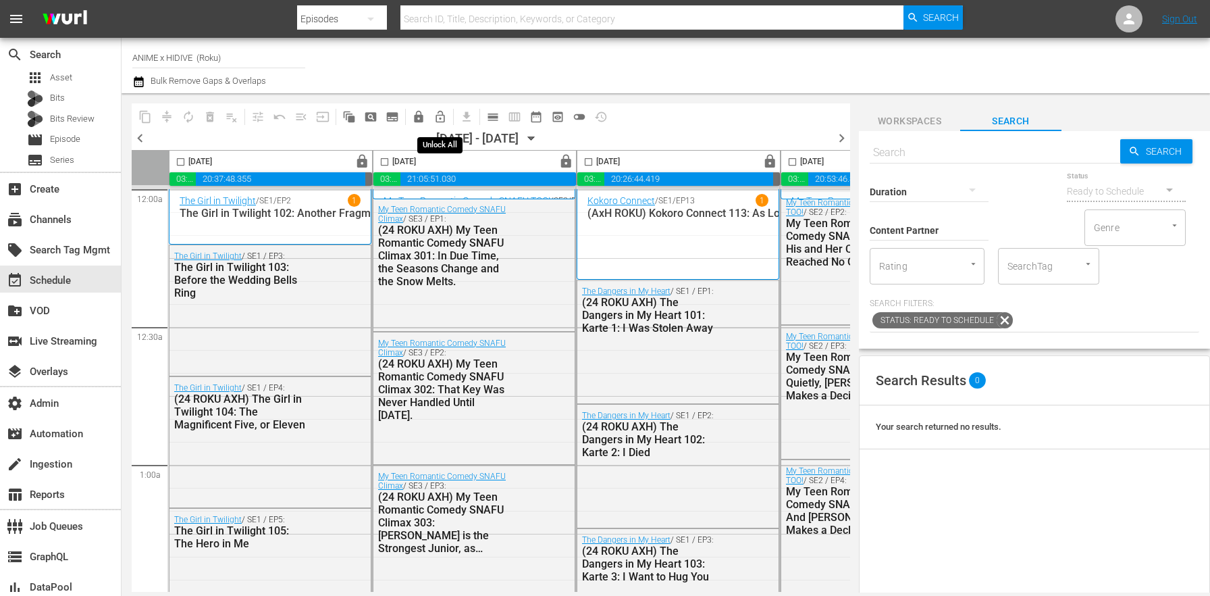
click at [439, 113] on span "lock_open_outlined" at bounding box center [440, 117] width 14 height 14
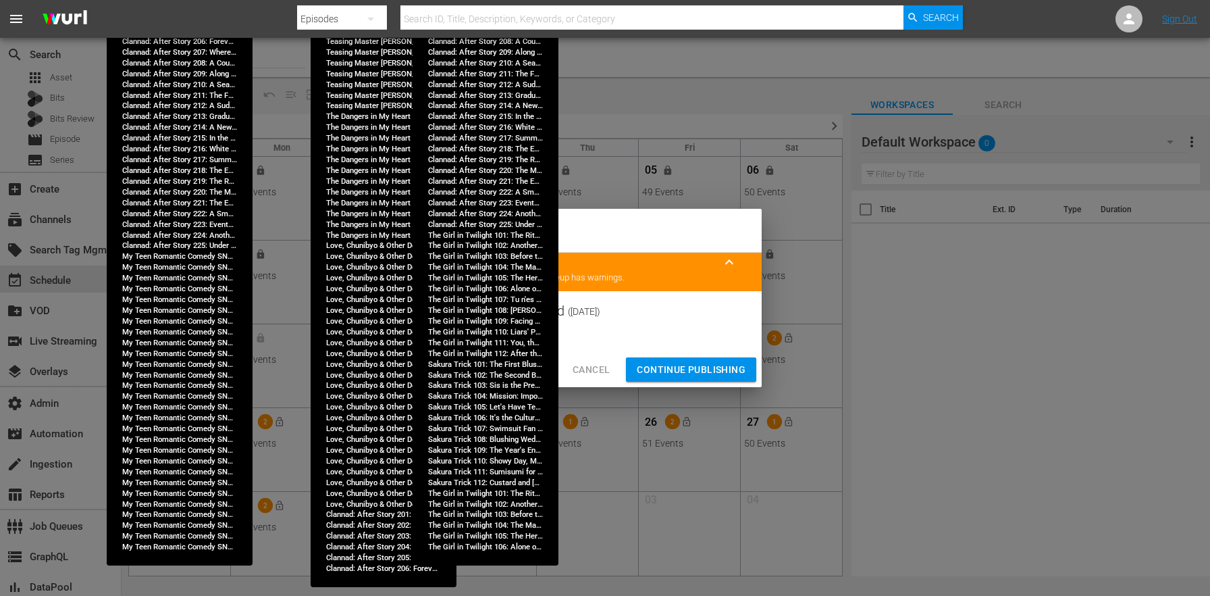
click at [695, 381] on button "Continue Publishing" at bounding box center [691, 369] width 130 height 25
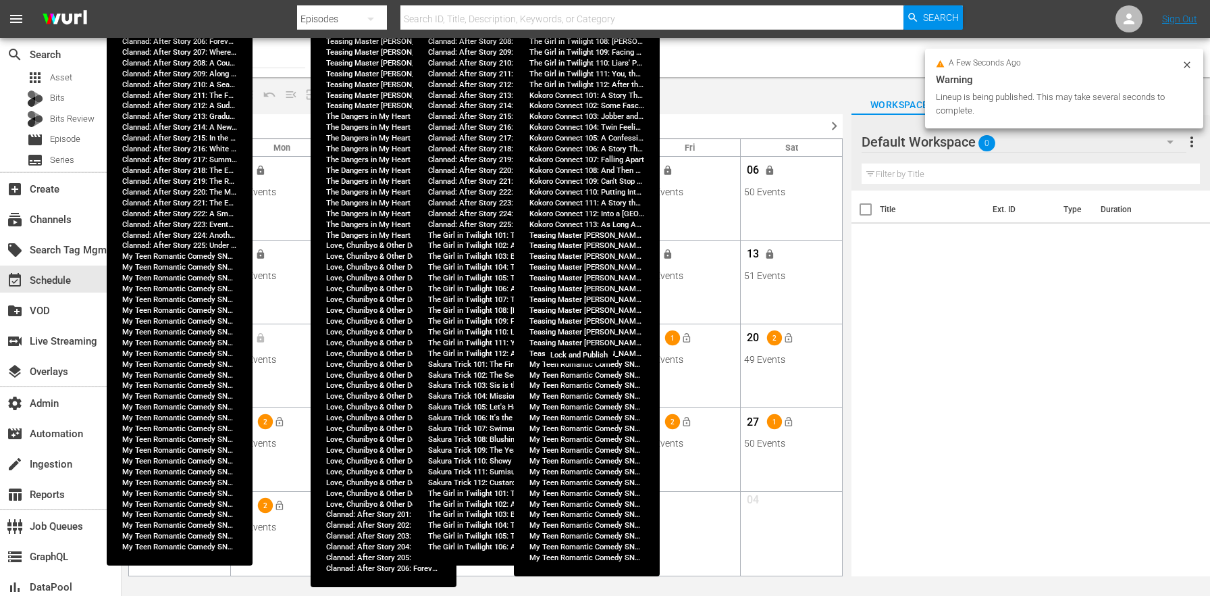
click at [593, 337] on button "lock_open" at bounding box center [585, 338] width 22 height 22
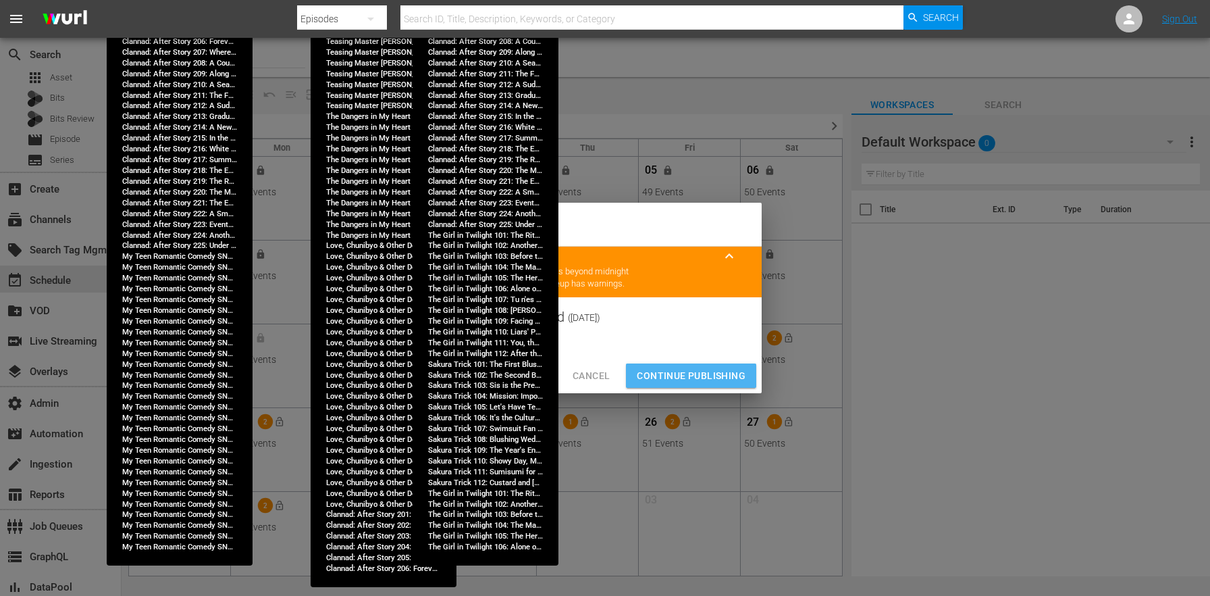
click at [697, 377] on span "Continue Publishing" at bounding box center [691, 375] width 109 height 17
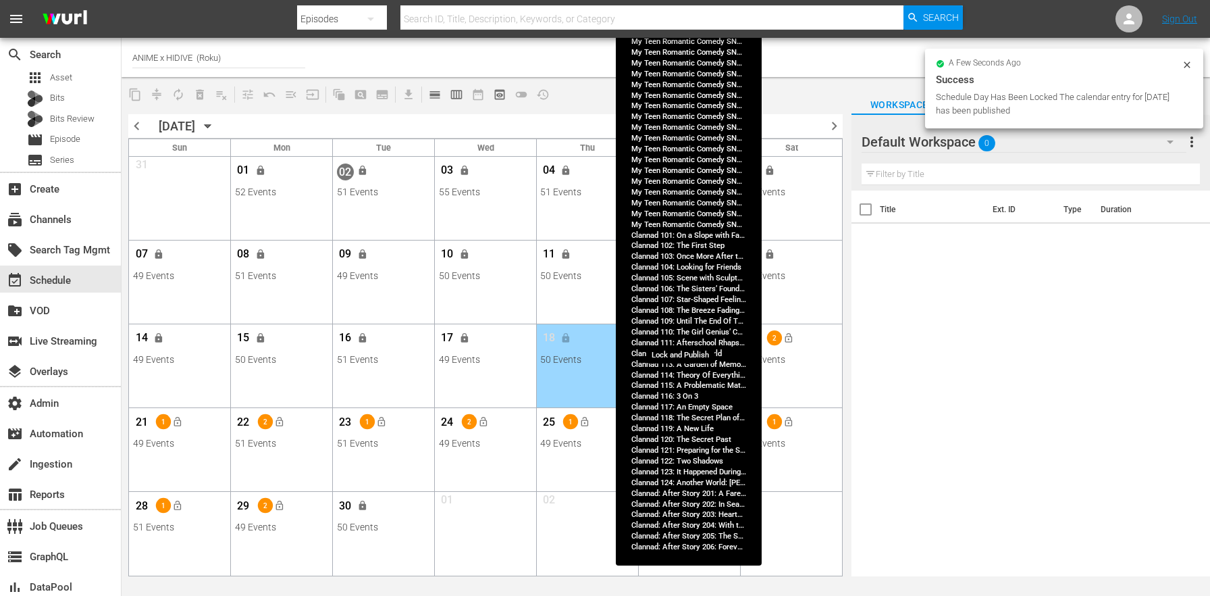
click at [693, 337] on button "lock_open" at bounding box center [686, 338] width 22 height 22
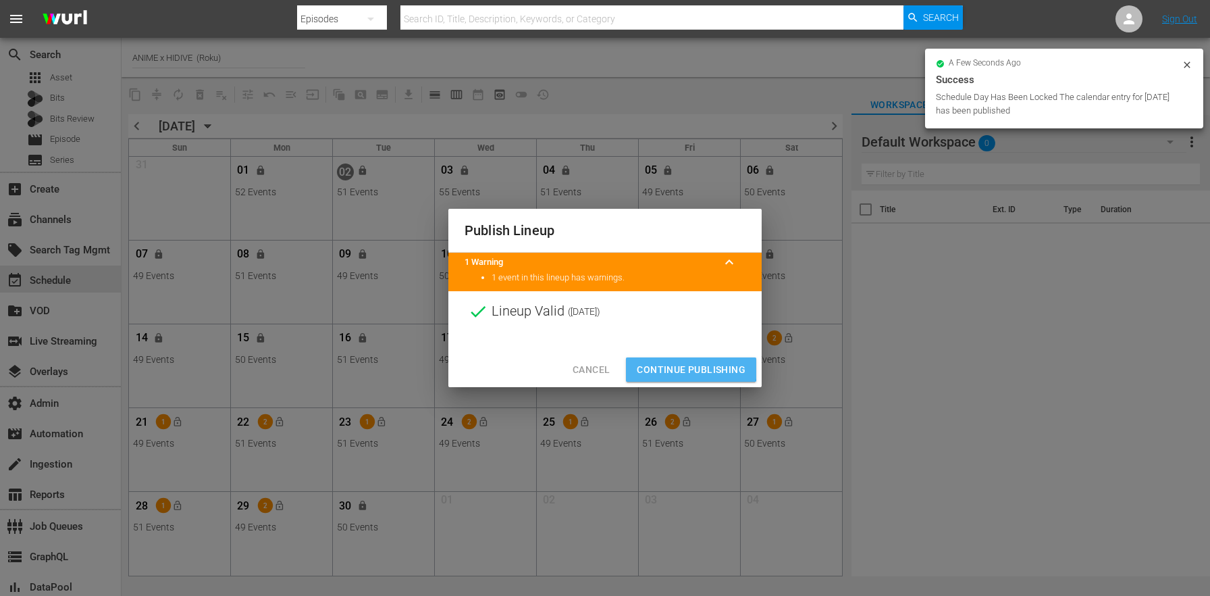
click at [656, 366] on span "Continue Publishing" at bounding box center [691, 369] width 109 height 17
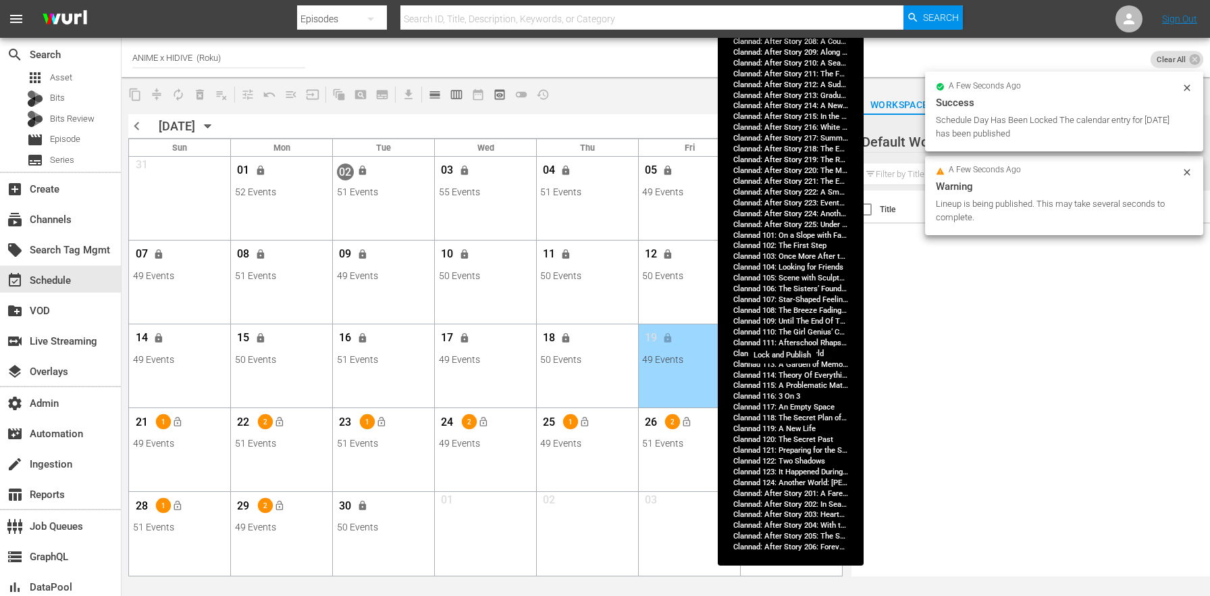
click at [789, 340] on span "lock_open" at bounding box center [788, 338] width 11 height 11
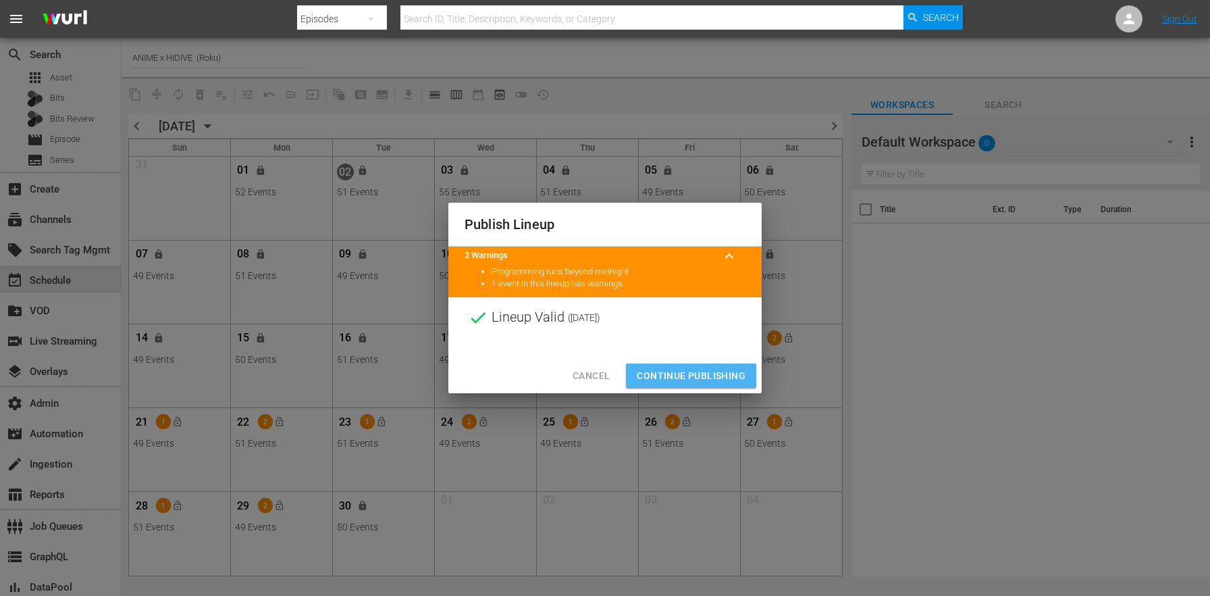
click at [658, 371] on span "Continue Publishing" at bounding box center [691, 375] width 109 height 17
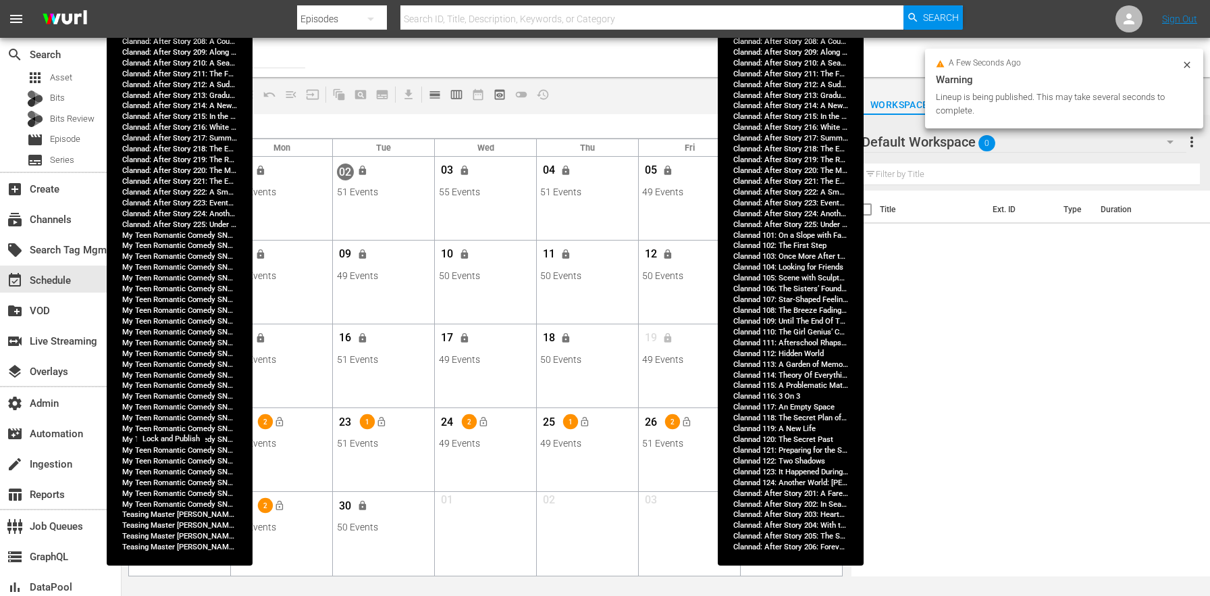
click at [173, 420] on span "lock_open" at bounding box center [177, 422] width 11 height 11
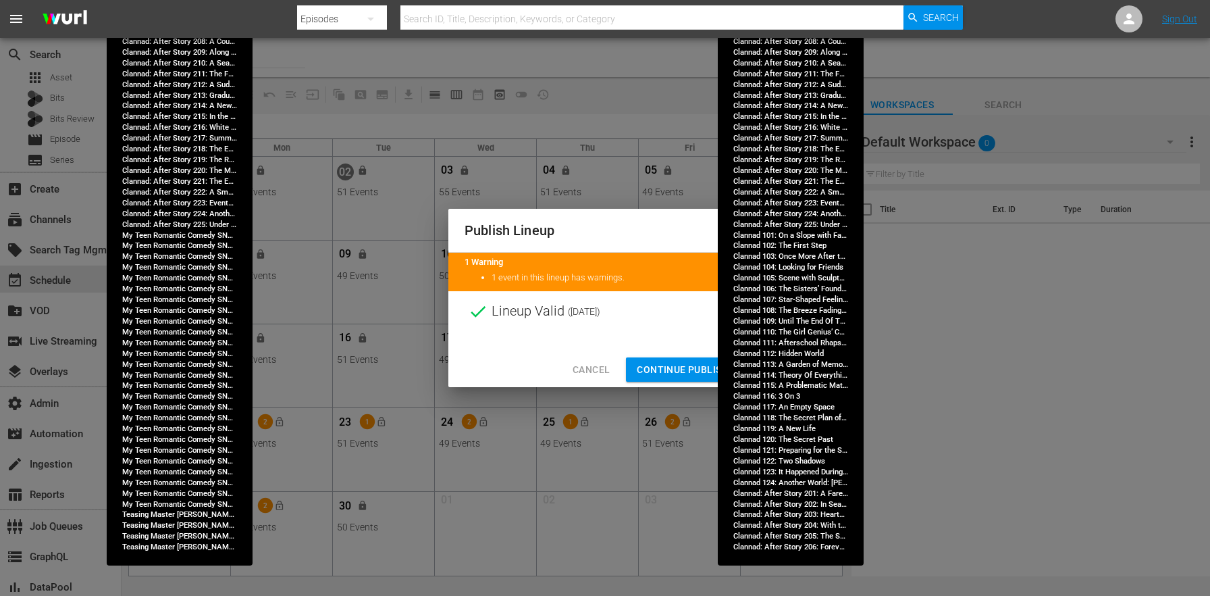
click at [679, 374] on span "Continue Publishing" at bounding box center [691, 369] width 109 height 17
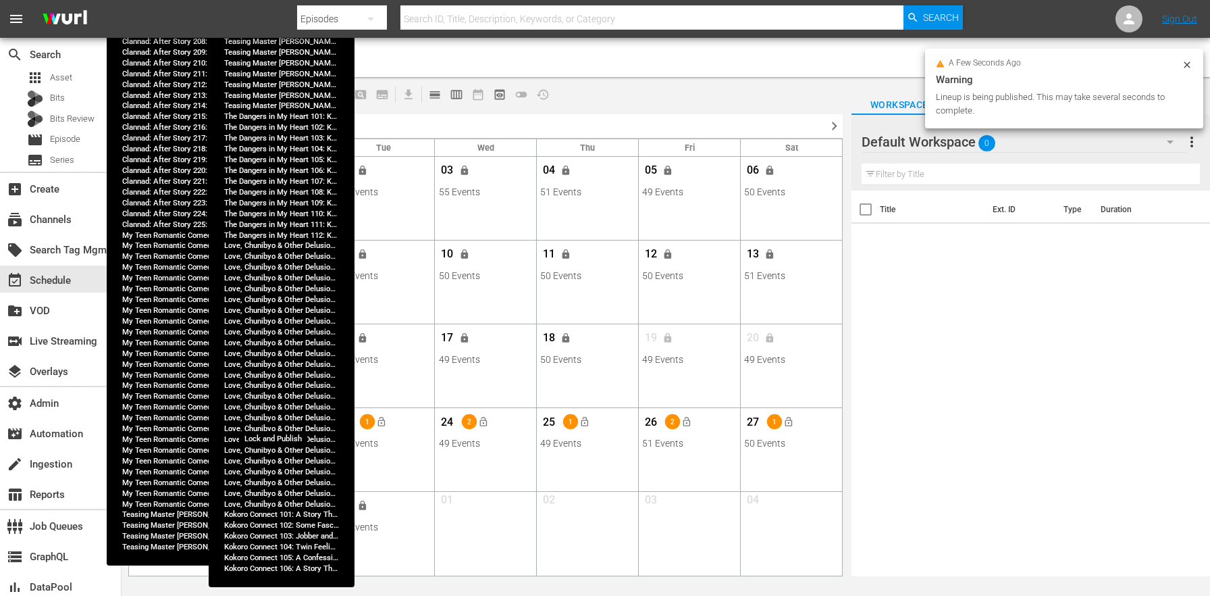
click at [280, 411] on button "lock_open" at bounding box center [279, 422] width 22 height 22
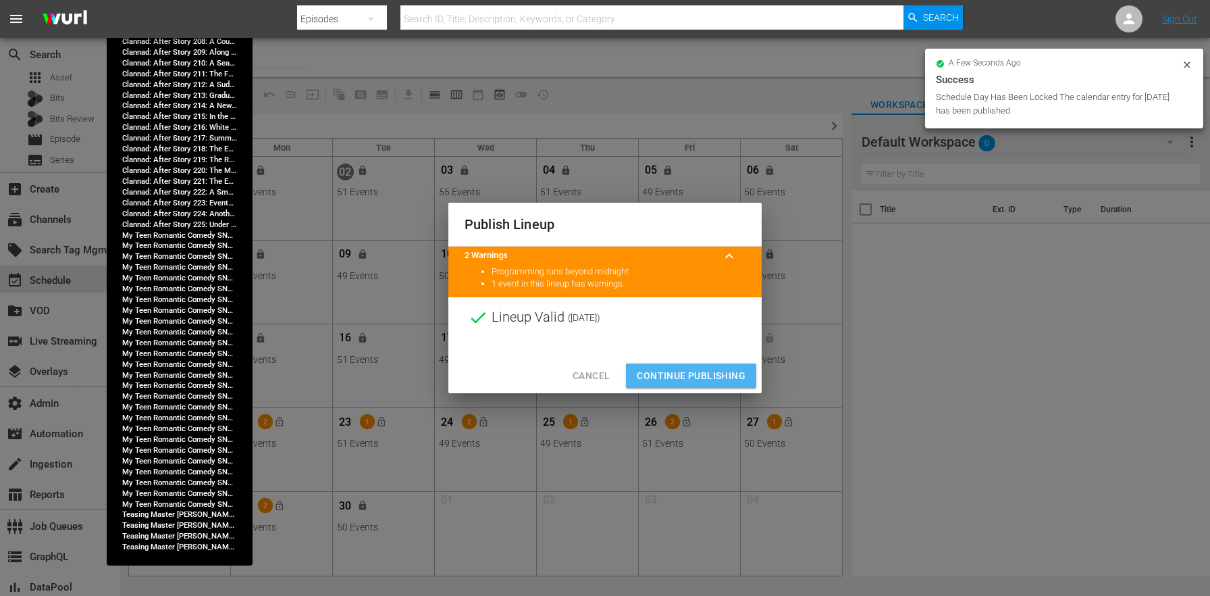
click at [668, 372] on span "Continue Publishing" at bounding box center [691, 375] width 109 height 17
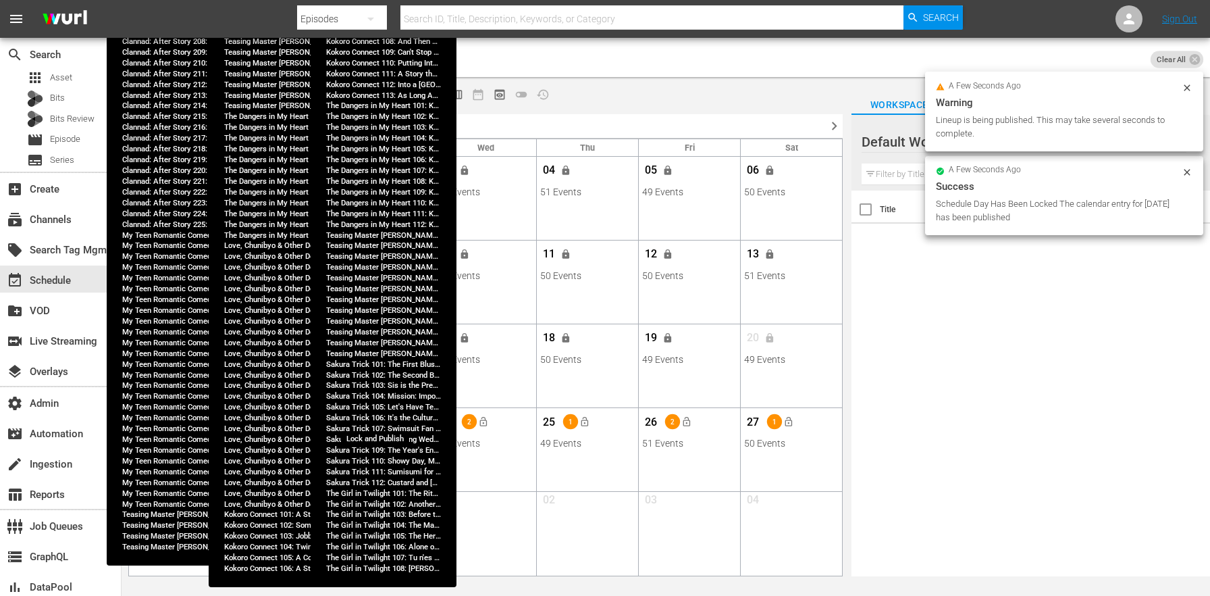
click at [373, 417] on button "lock_open" at bounding box center [381, 422] width 22 height 22
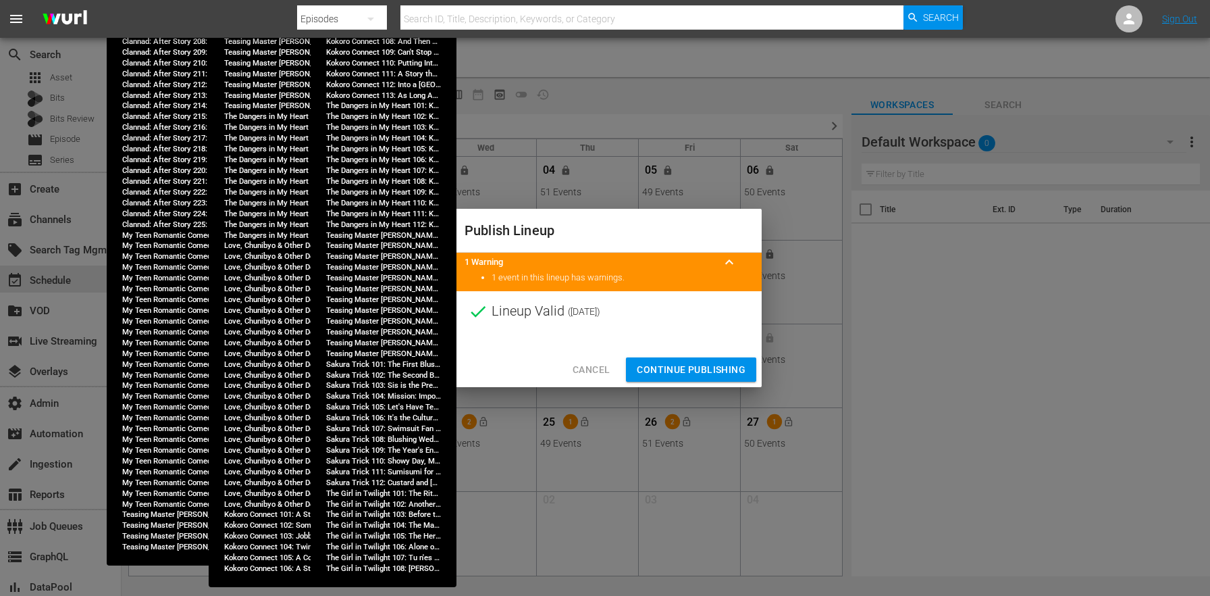
click at [682, 369] on span "Continue Publishing" at bounding box center [691, 369] width 109 height 17
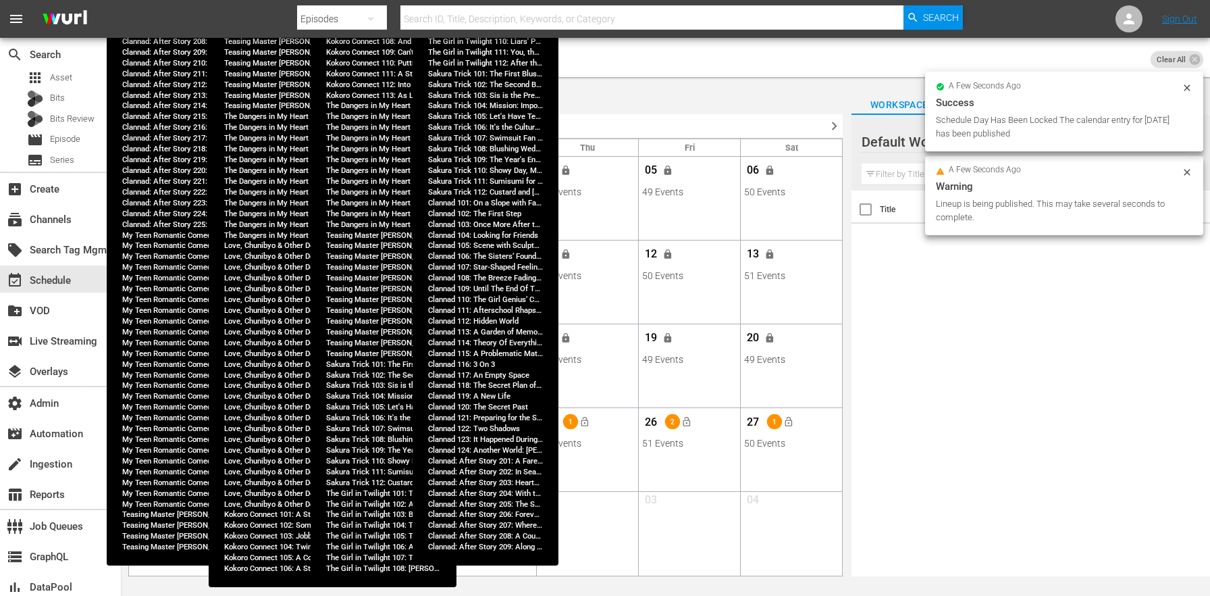
click at [477, 421] on button "lock_open" at bounding box center [483, 422] width 22 height 22
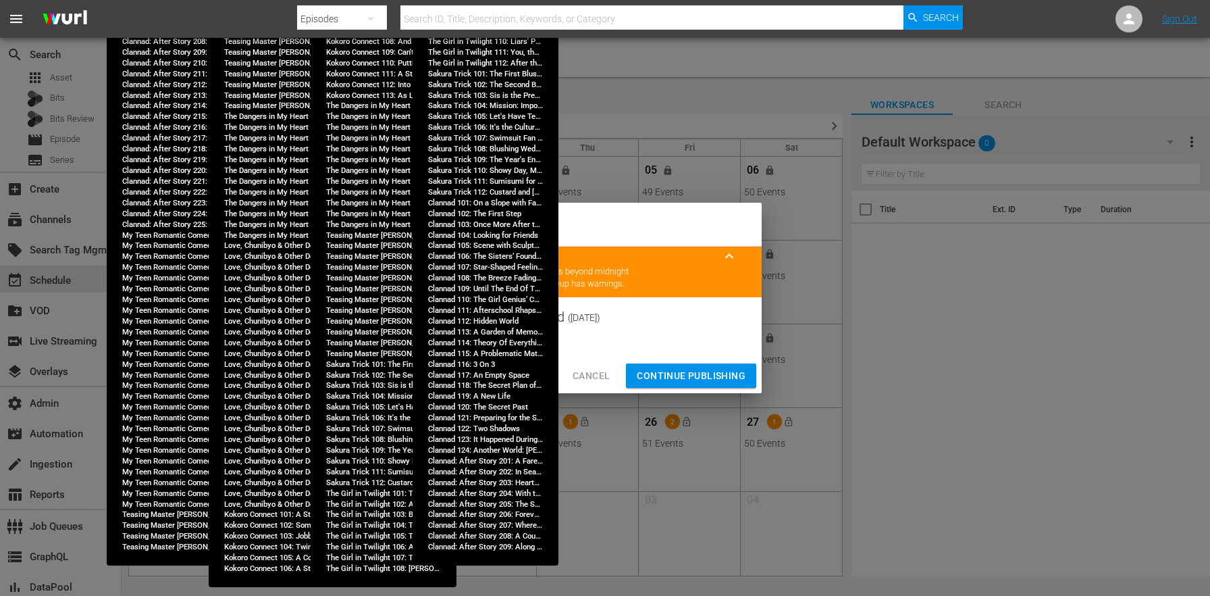
click at [678, 369] on span "Continue Publishing" at bounding box center [691, 375] width 109 height 17
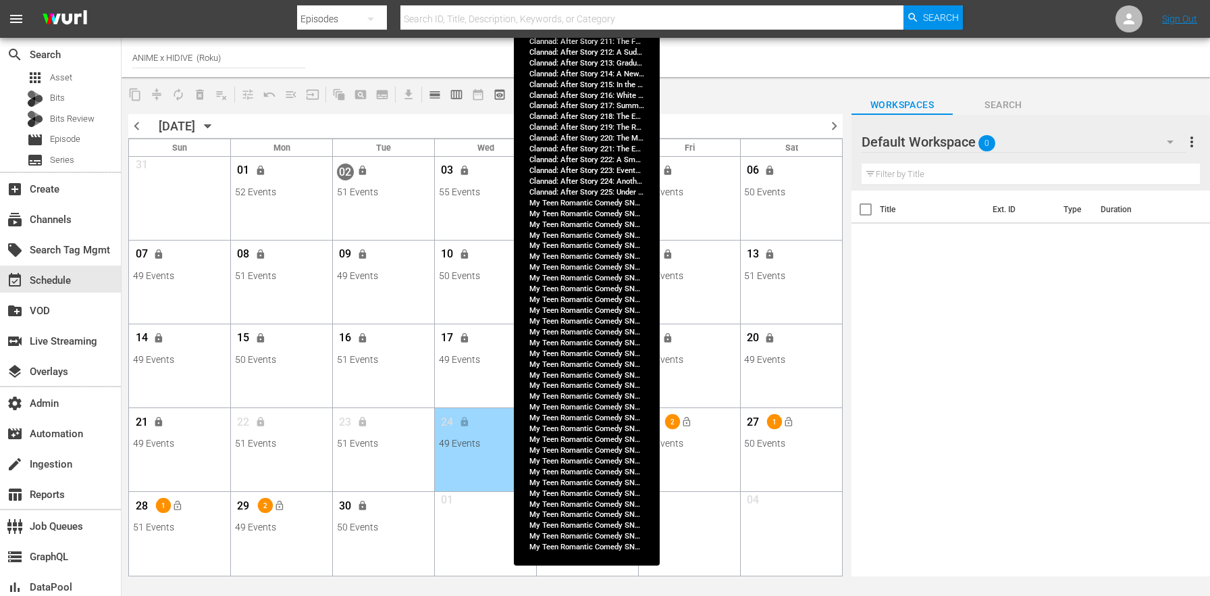
click at [580, 420] on span "lock_open" at bounding box center [584, 422] width 11 height 11
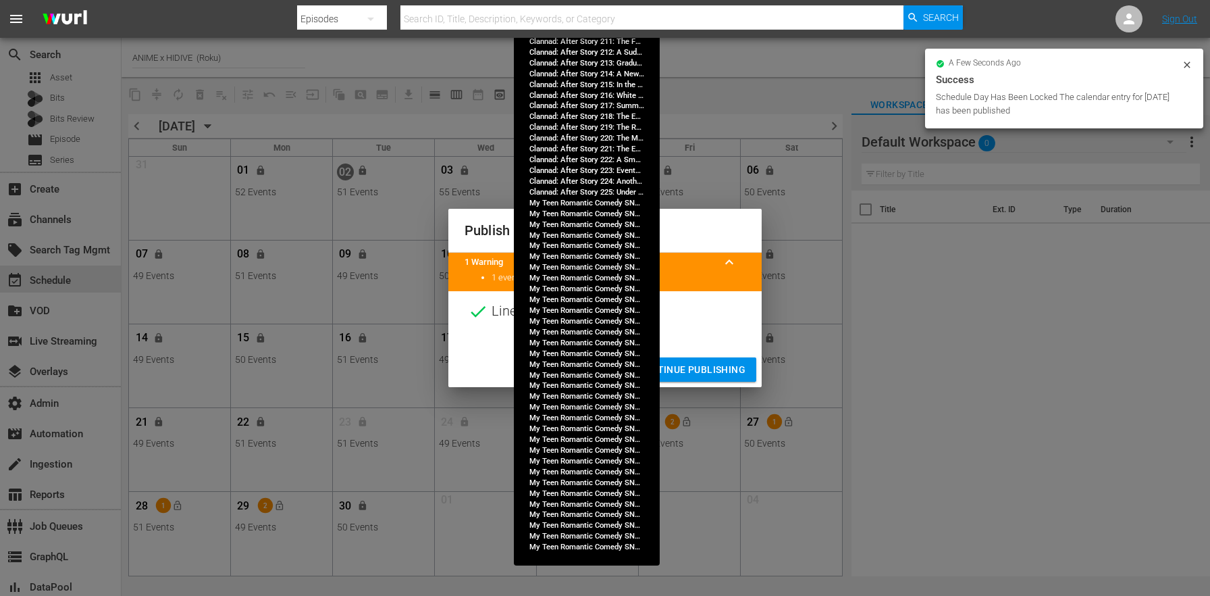
click at [678, 373] on span "Continue Publishing" at bounding box center [691, 369] width 109 height 17
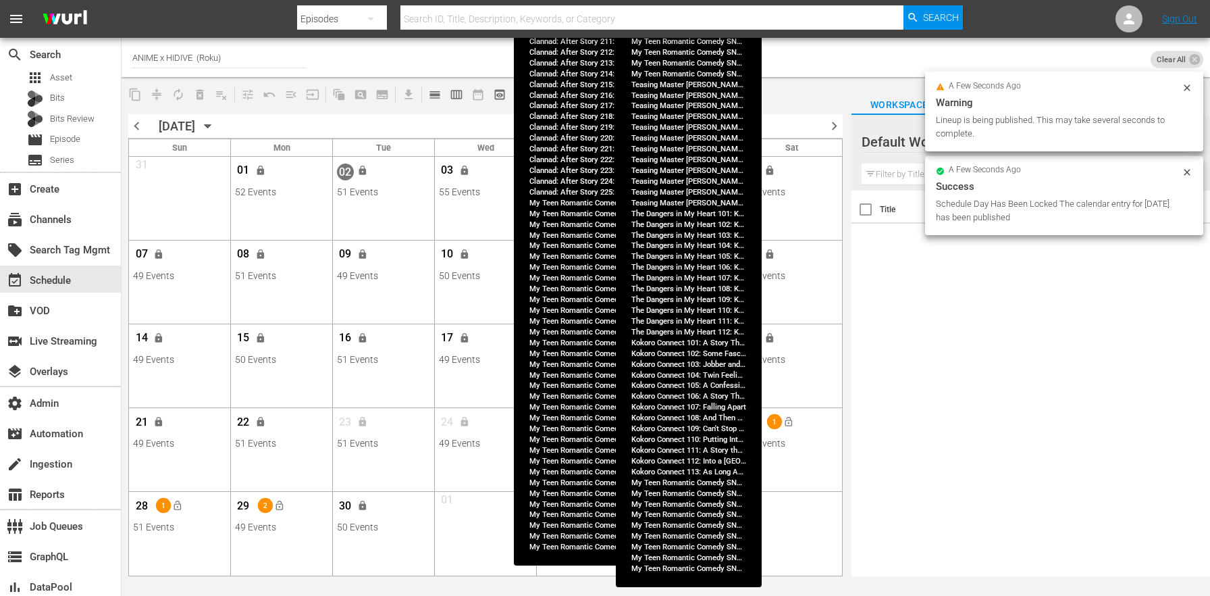
click at [681, 420] on button "lock_open" at bounding box center [686, 422] width 22 height 22
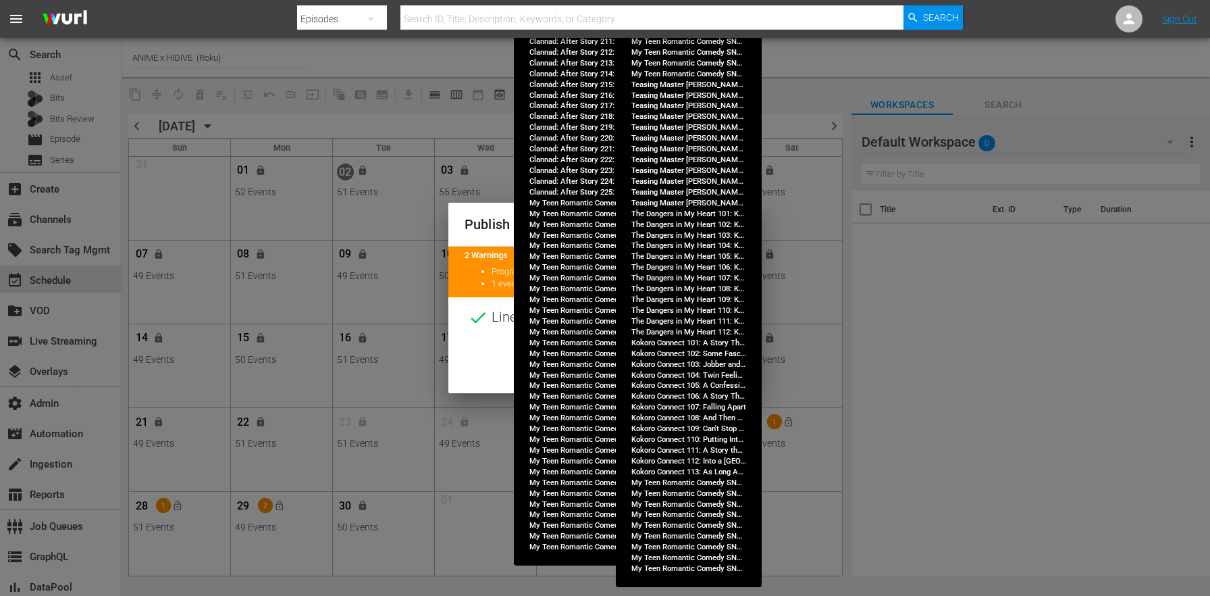
click at [664, 371] on span "Continue Publishing" at bounding box center [691, 375] width 109 height 17
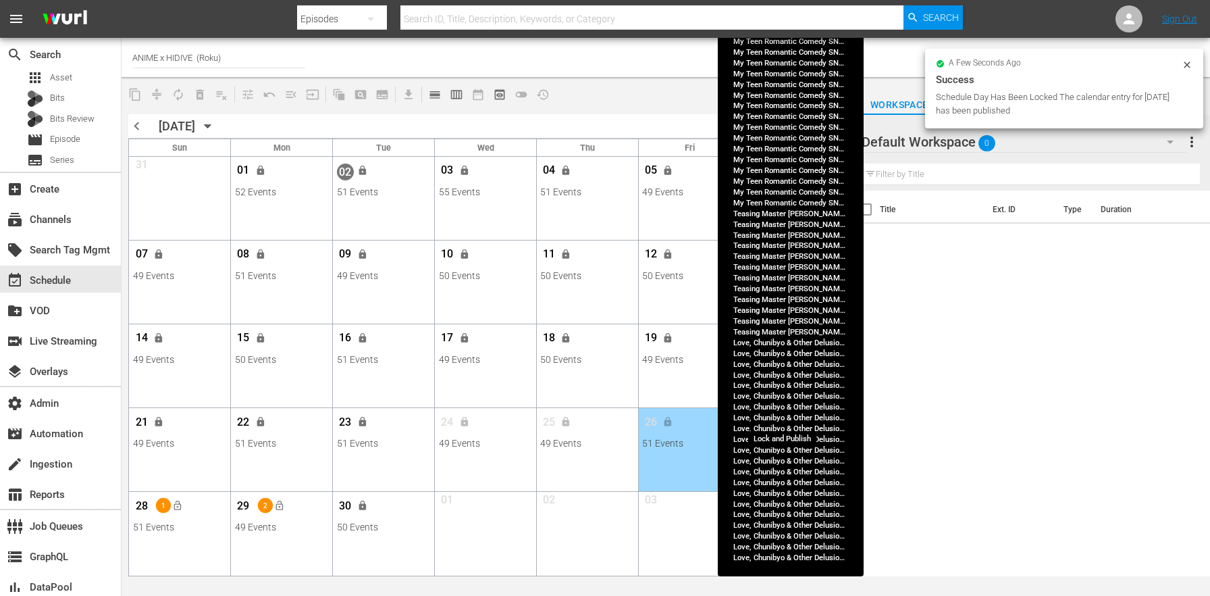
click at [792, 419] on span "lock_open" at bounding box center [788, 422] width 11 height 11
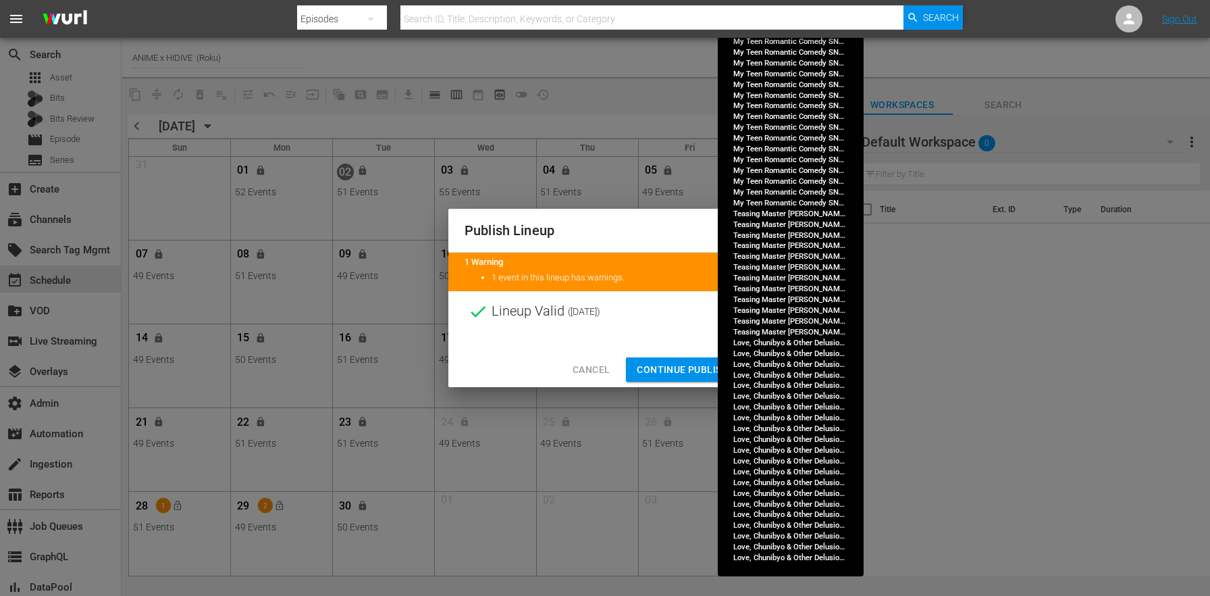
click at [664, 369] on span "Continue Publishing" at bounding box center [691, 369] width 109 height 17
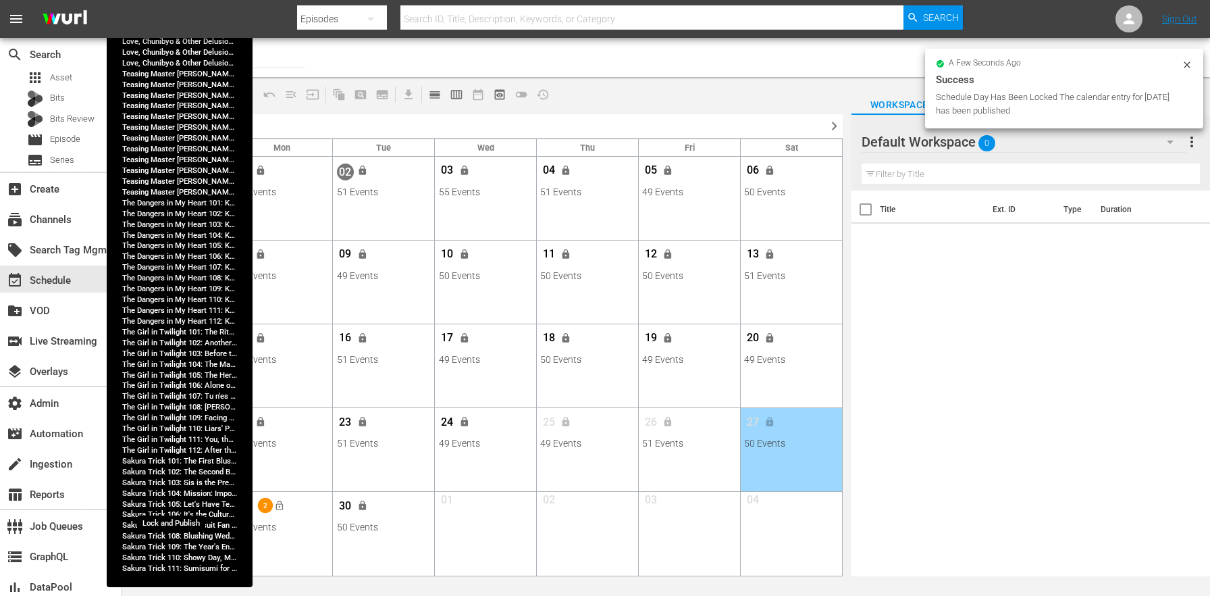
click at [171, 510] on button "lock_open" at bounding box center [177, 505] width 22 height 22
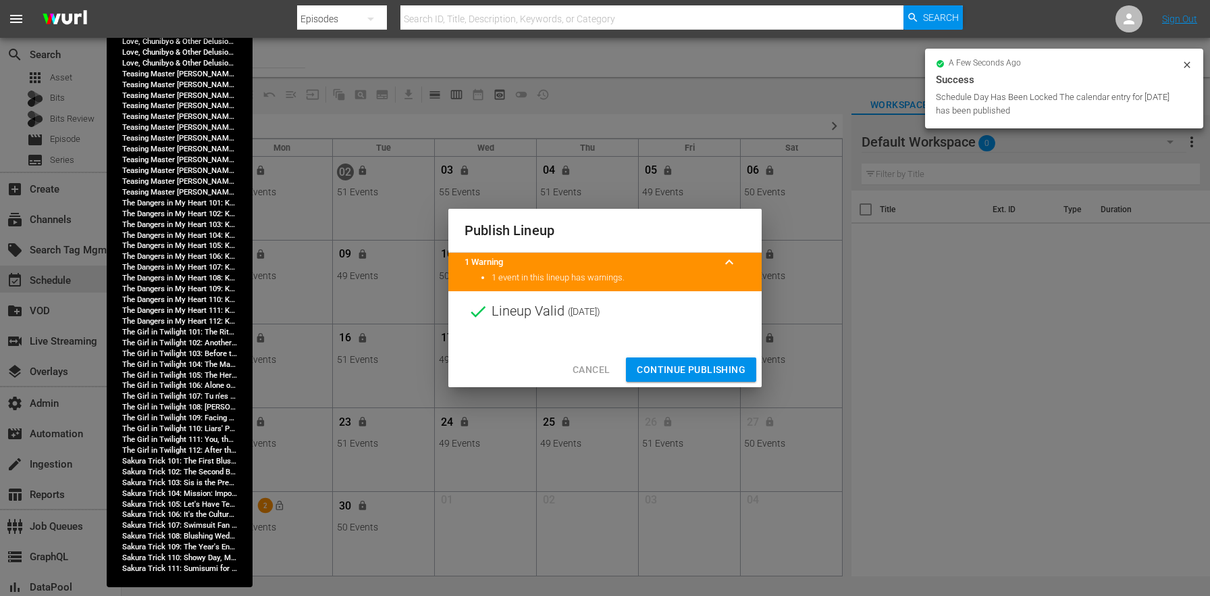
click at [688, 367] on span "Continue Publishing" at bounding box center [691, 369] width 109 height 17
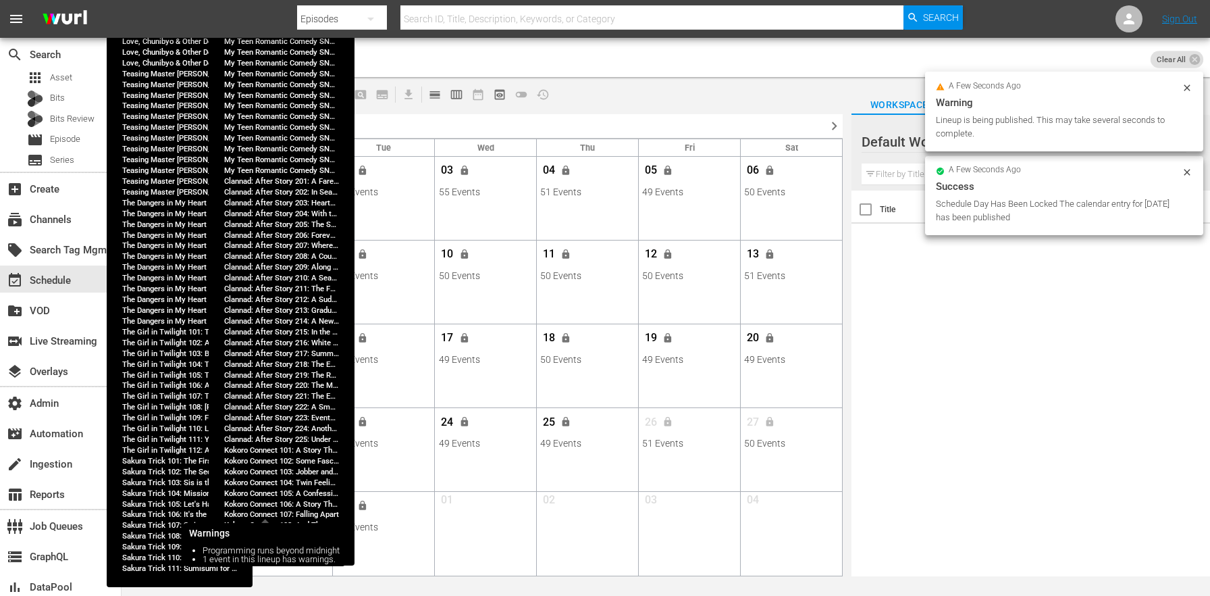
click at [267, 506] on span "2" at bounding box center [265, 505] width 15 height 7
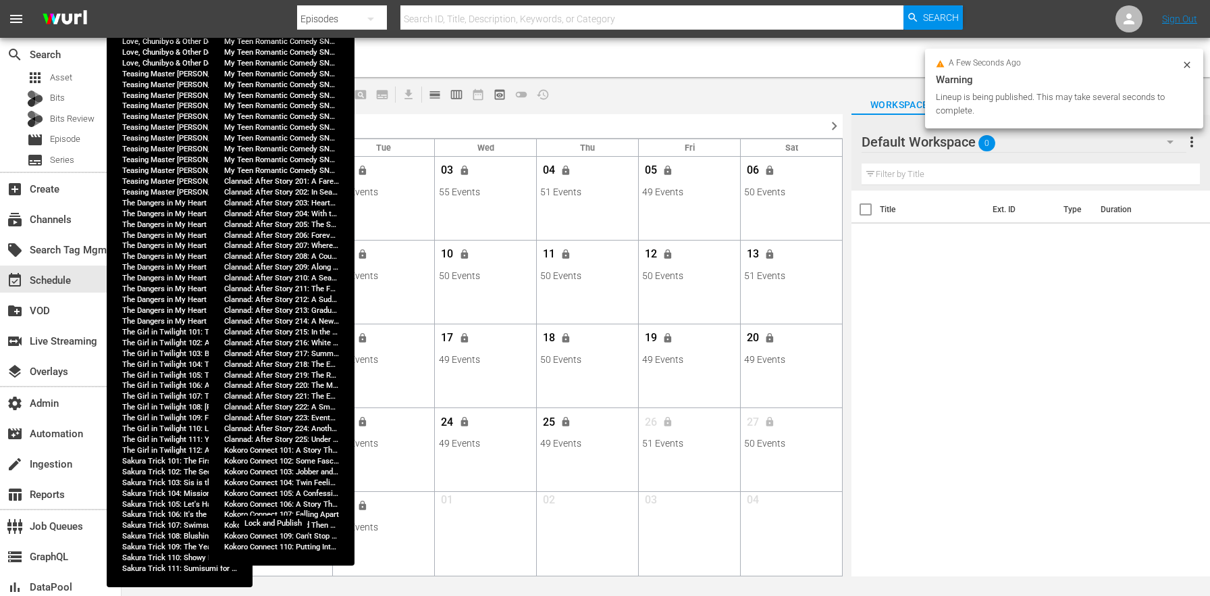
click at [271, 509] on button "lock_open" at bounding box center [279, 505] width 22 height 22
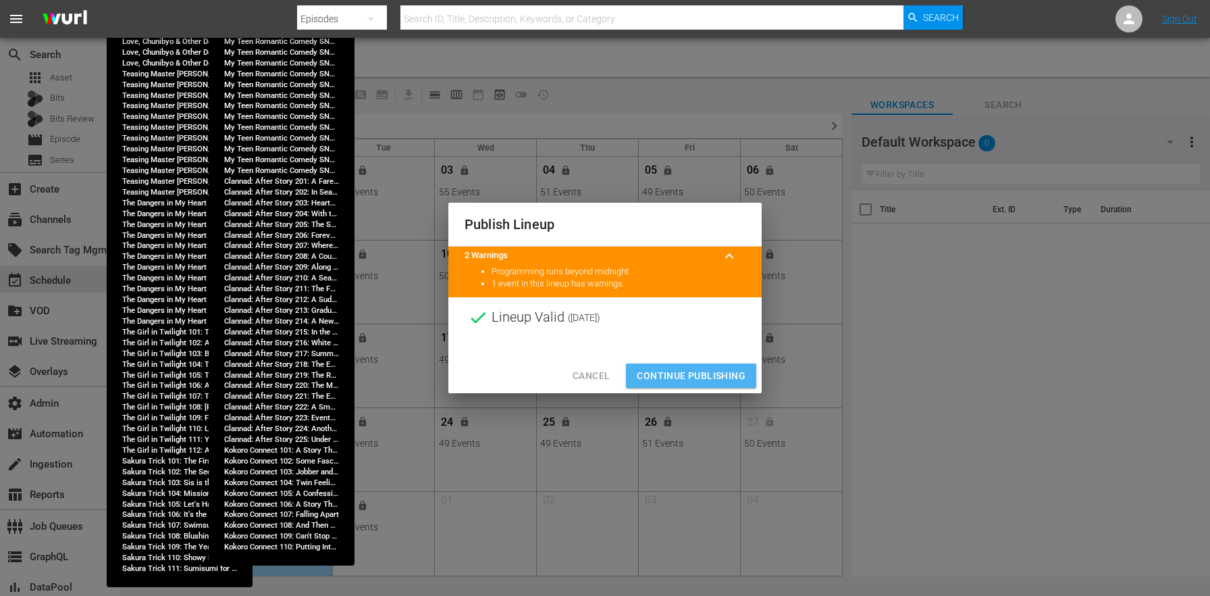
click at [688, 369] on span "Continue Publishing" at bounding box center [691, 375] width 109 height 17
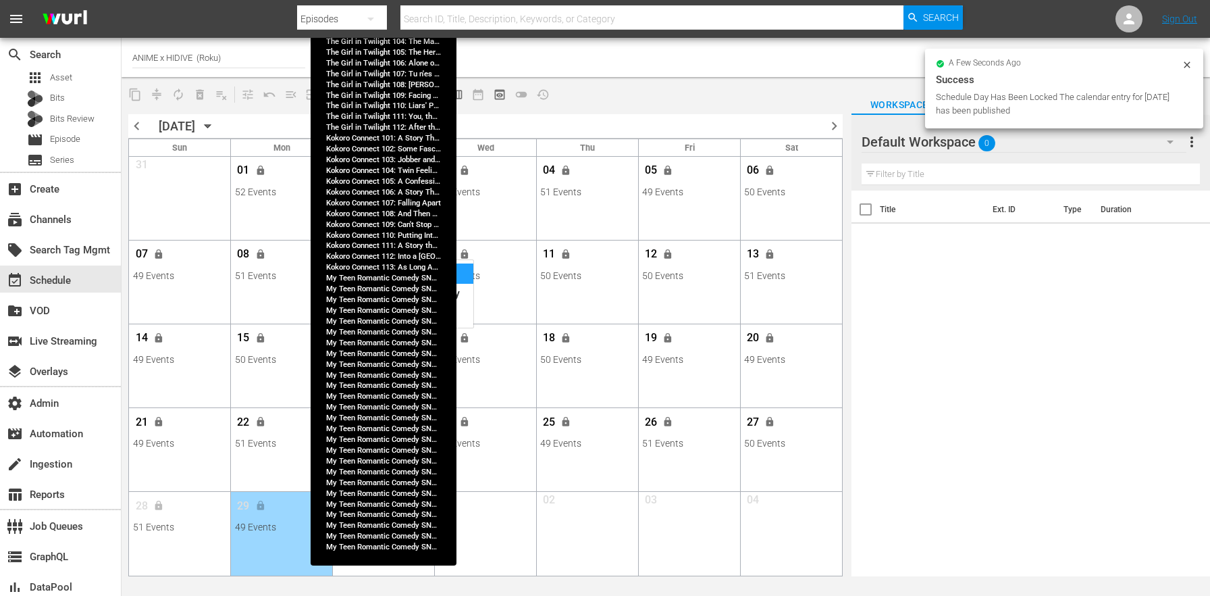
click at [452, 278] on div "View Lineup" at bounding box center [411, 273] width 126 height 20
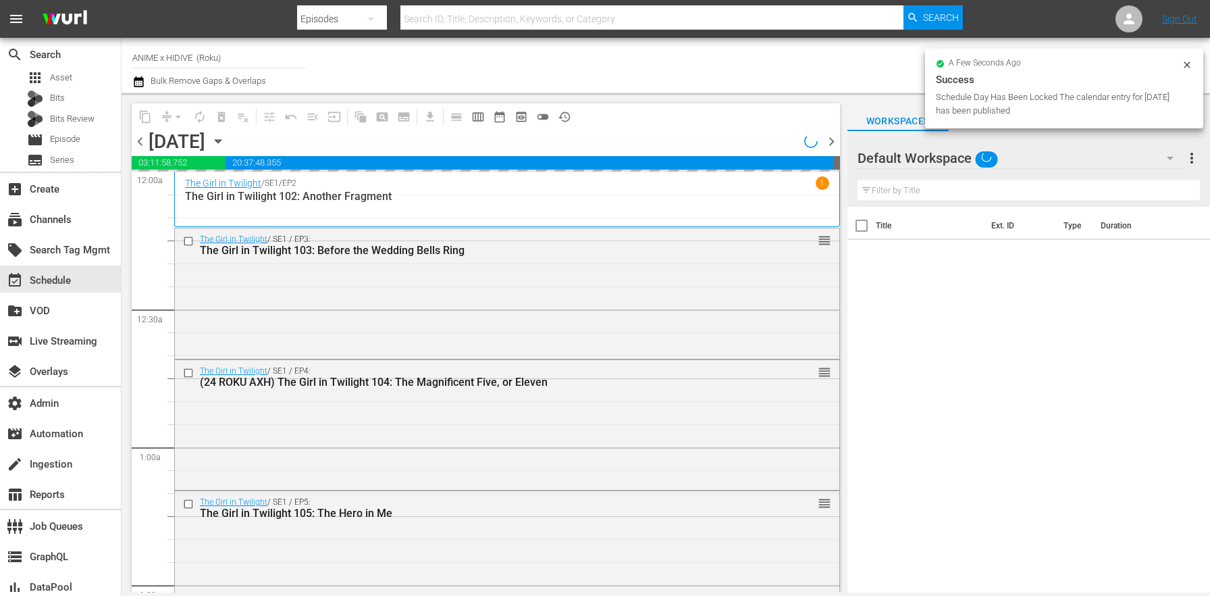
click at [698, 70] on div "Channel Title ANIME x HIDIVE (Roku) Bulk Remove Gaps & Overlaps" at bounding box center [423, 65] width 582 height 49
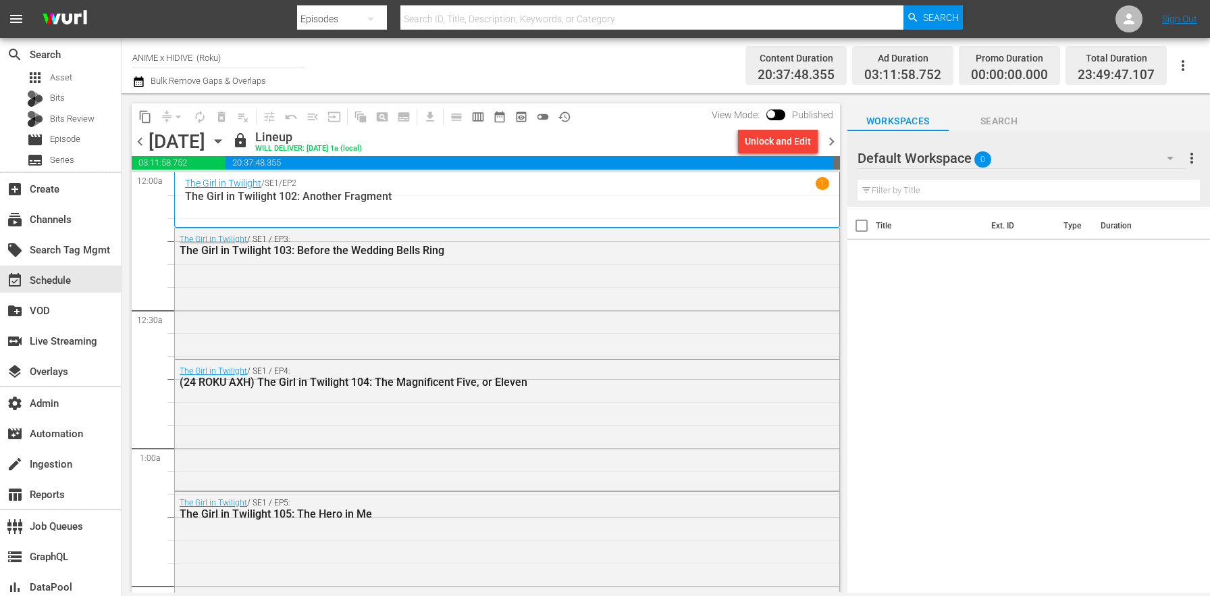
click at [831, 138] on span "chevron_right" at bounding box center [831, 141] width 17 height 17
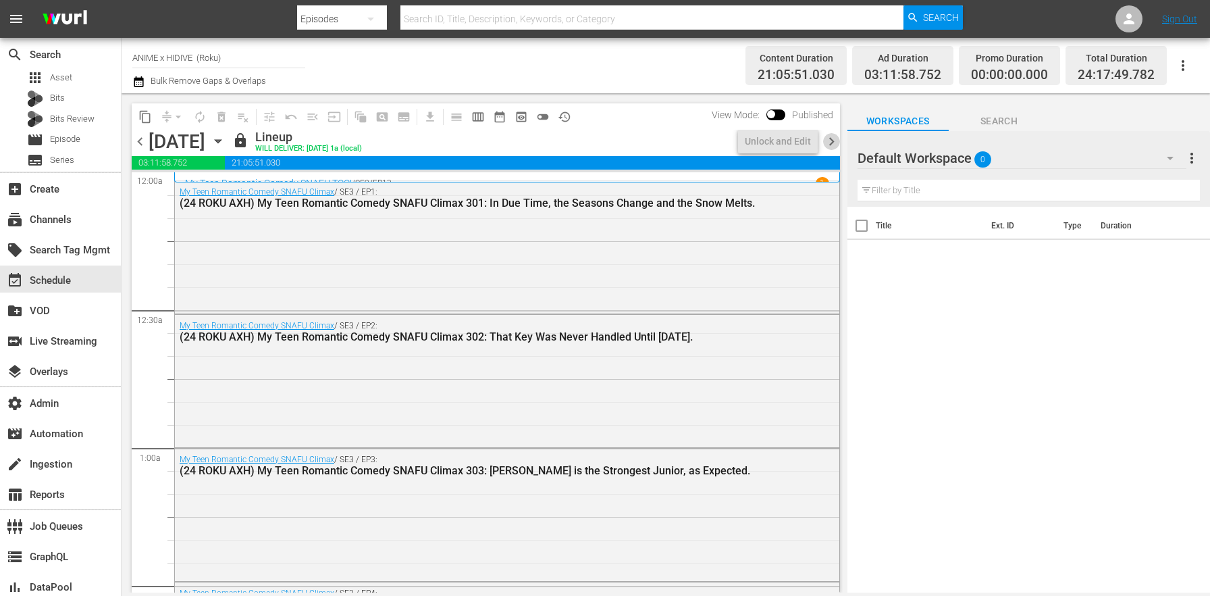
click at [831, 138] on span "chevron_right" at bounding box center [831, 141] width 17 height 17
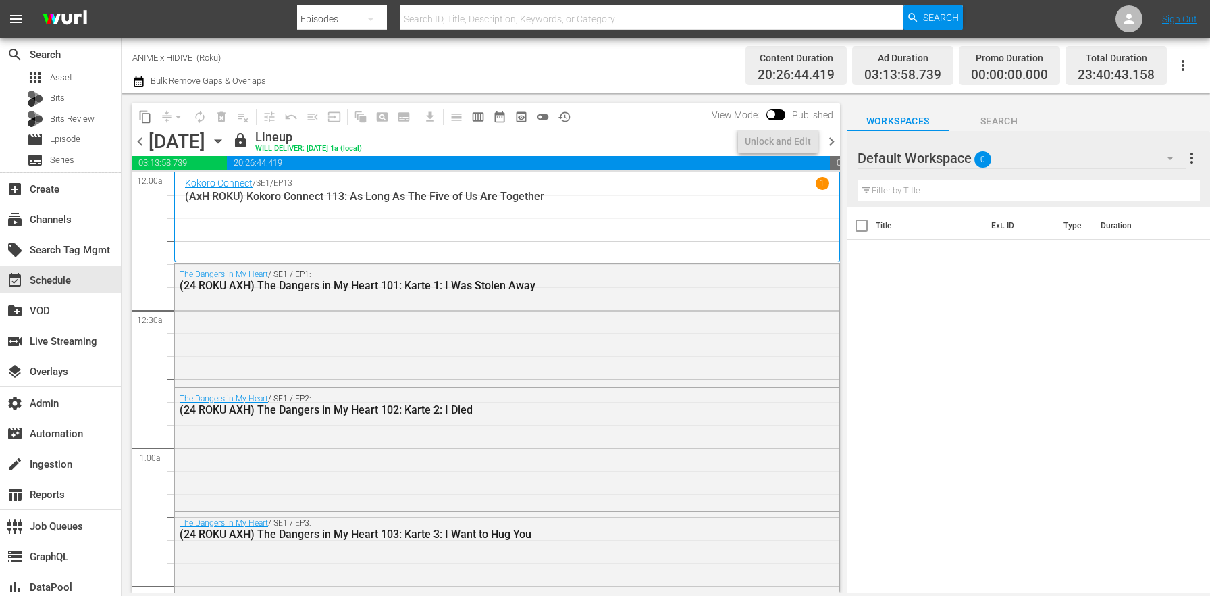
click at [831, 138] on span "chevron_right" at bounding box center [831, 141] width 17 height 17
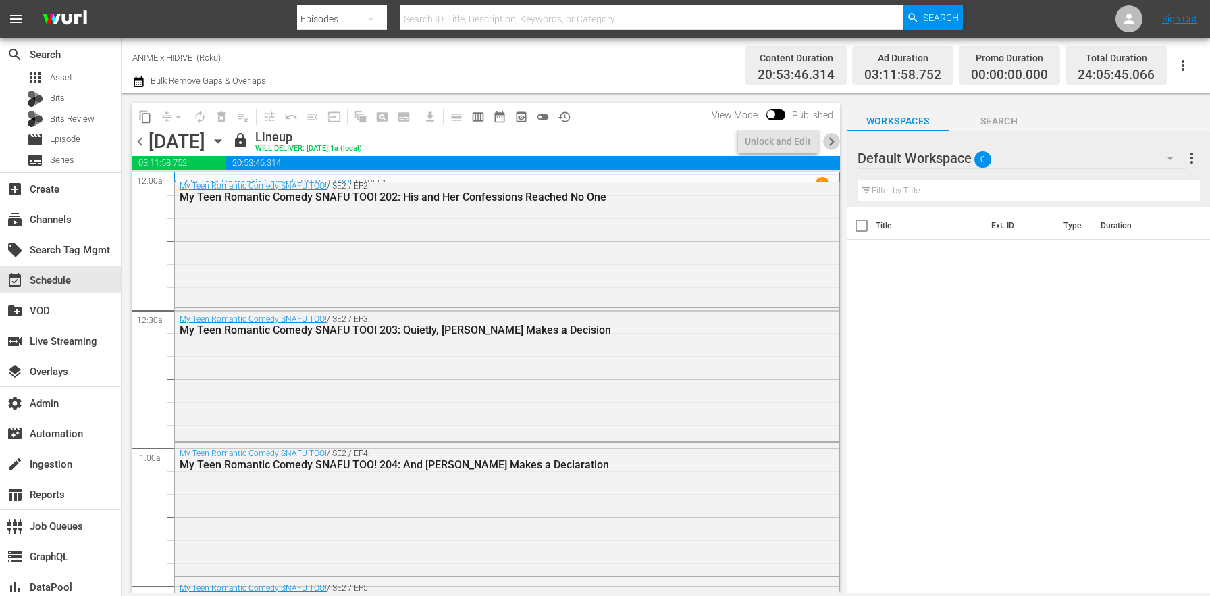
click at [831, 138] on span "chevron_right" at bounding box center [831, 141] width 17 height 17
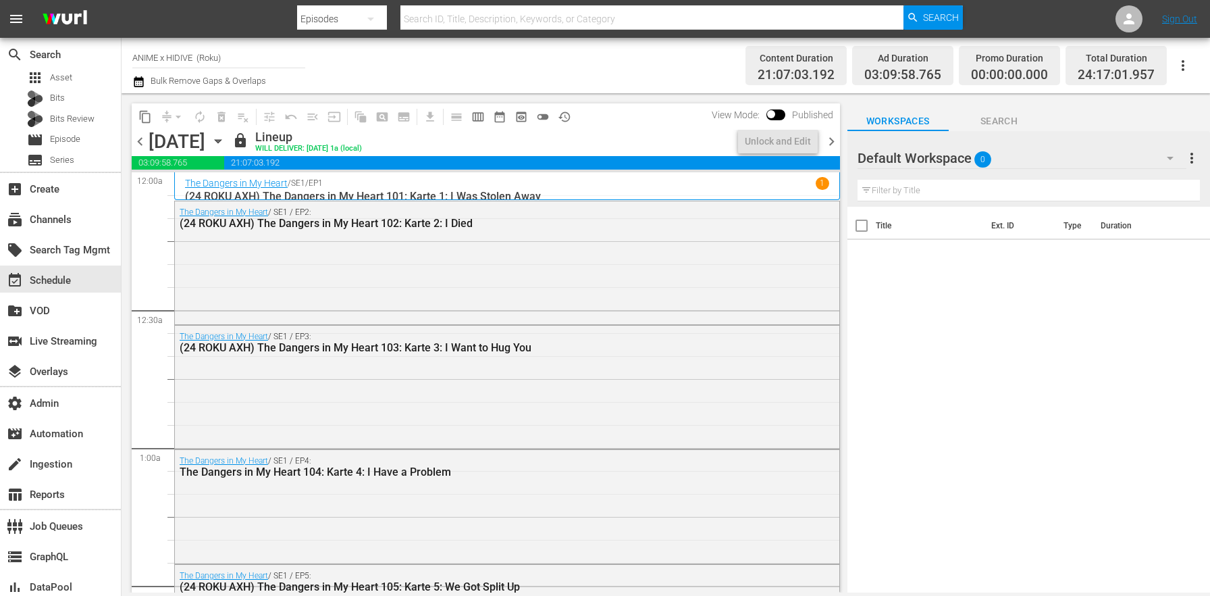
click at [831, 138] on span "chevron_right" at bounding box center [831, 141] width 17 height 17
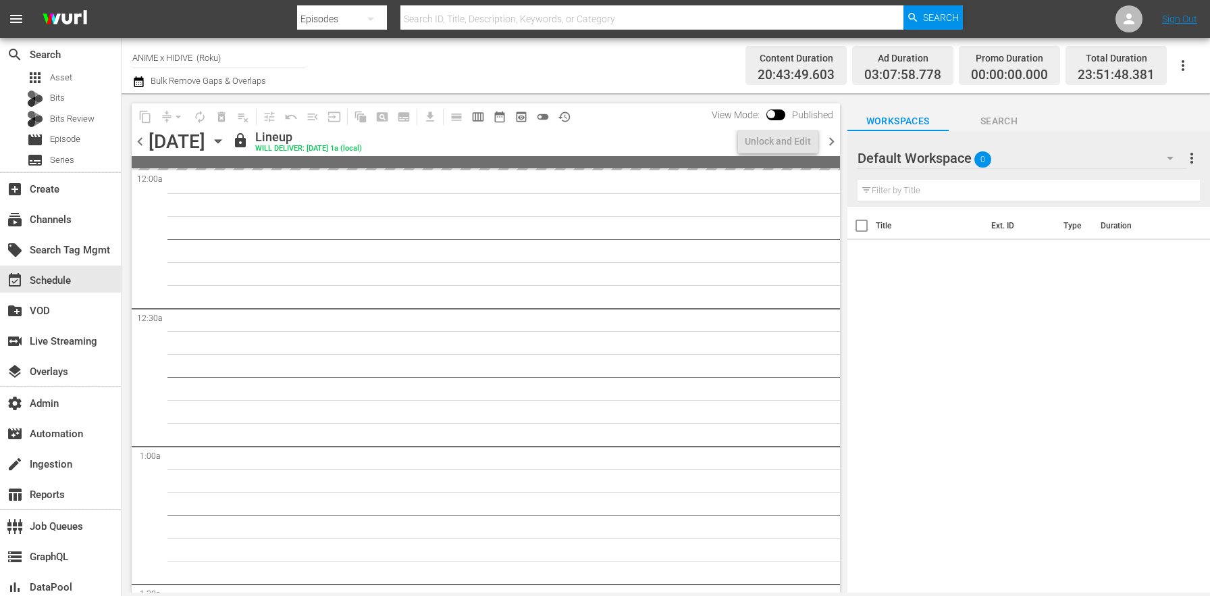
click at [831, 138] on span "chevron_right" at bounding box center [831, 141] width 17 height 17
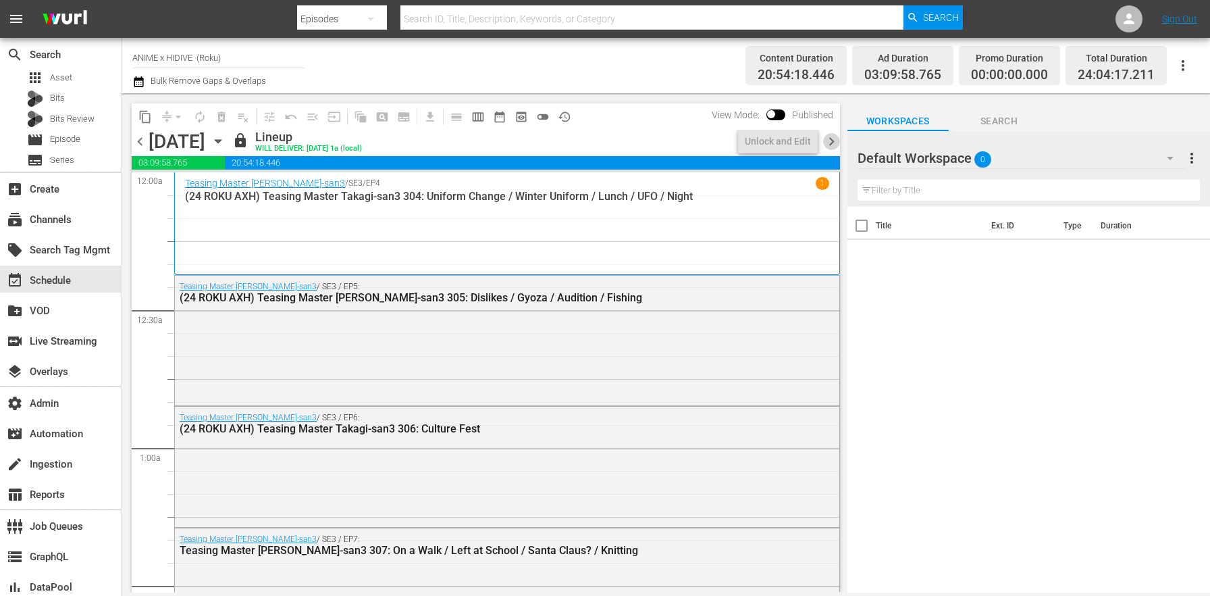
click at [831, 138] on span "chevron_right" at bounding box center [831, 141] width 17 height 17
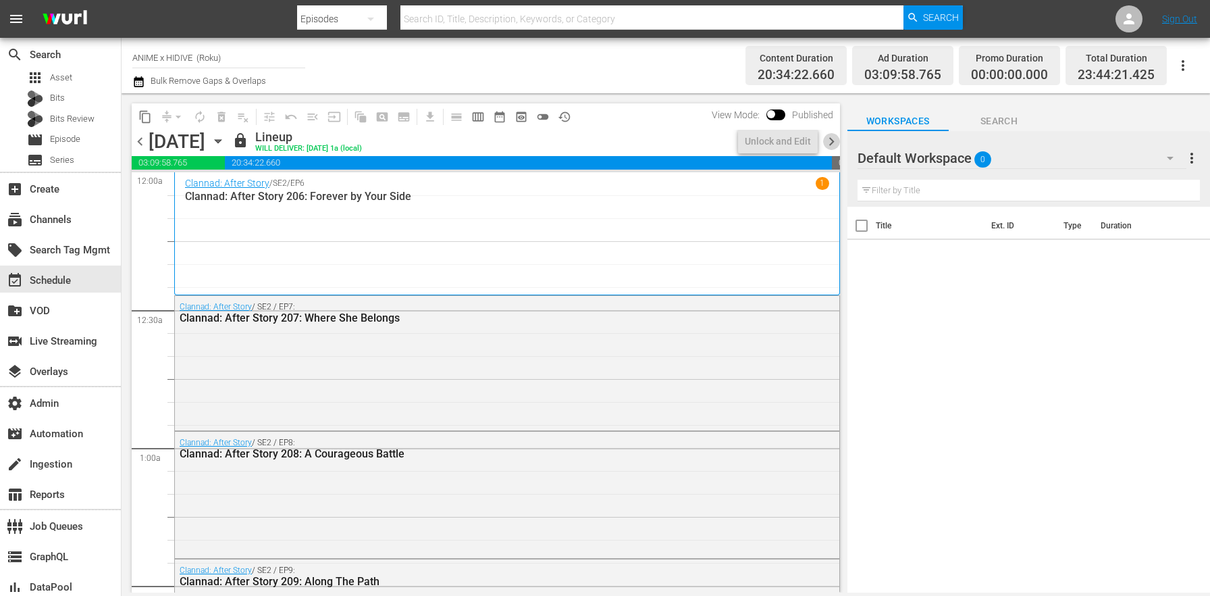
click at [831, 138] on span "chevron_right" at bounding box center [831, 141] width 17 height 17
